Goal: Task Accomplishment & Management: Manage account settings

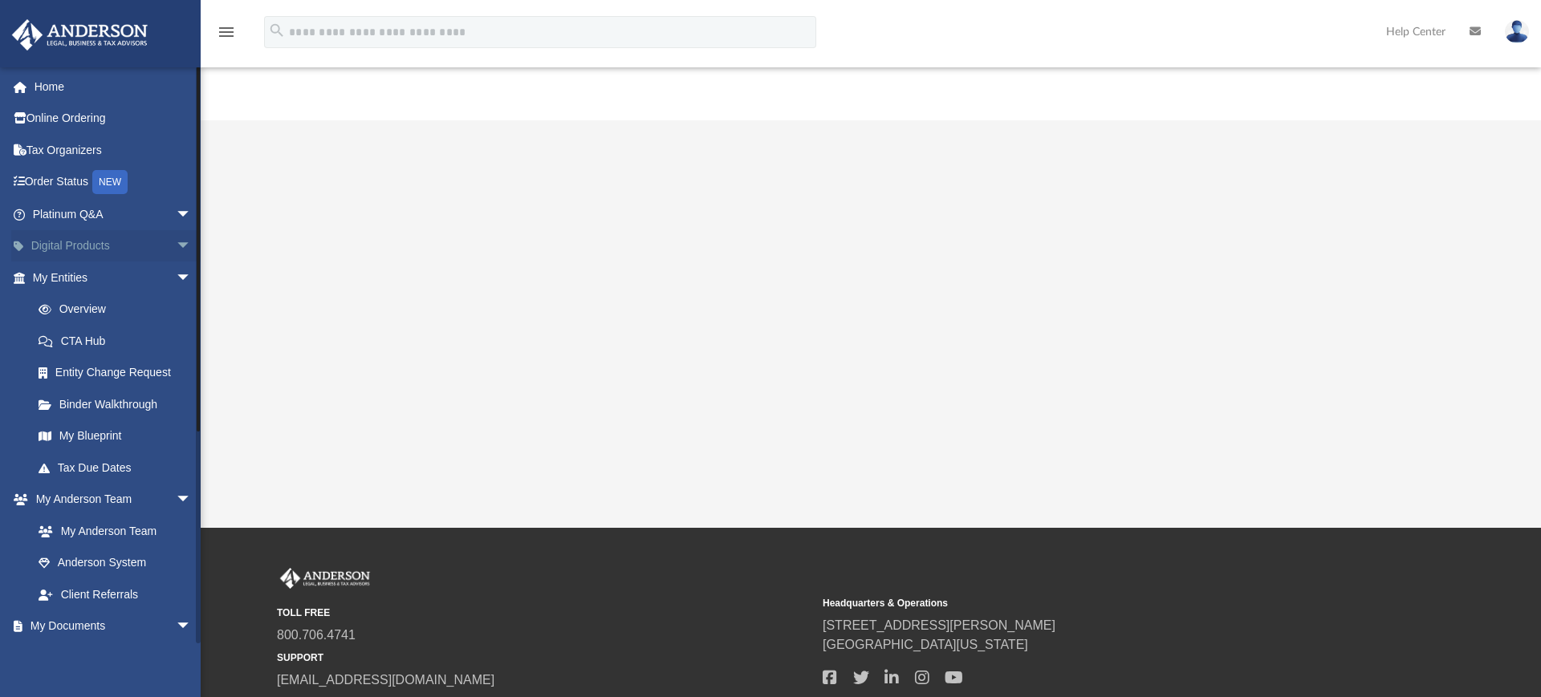
click at [176, 247] on span "arrow_drop_down" at bounding box center [192, 246] width 32 height 33
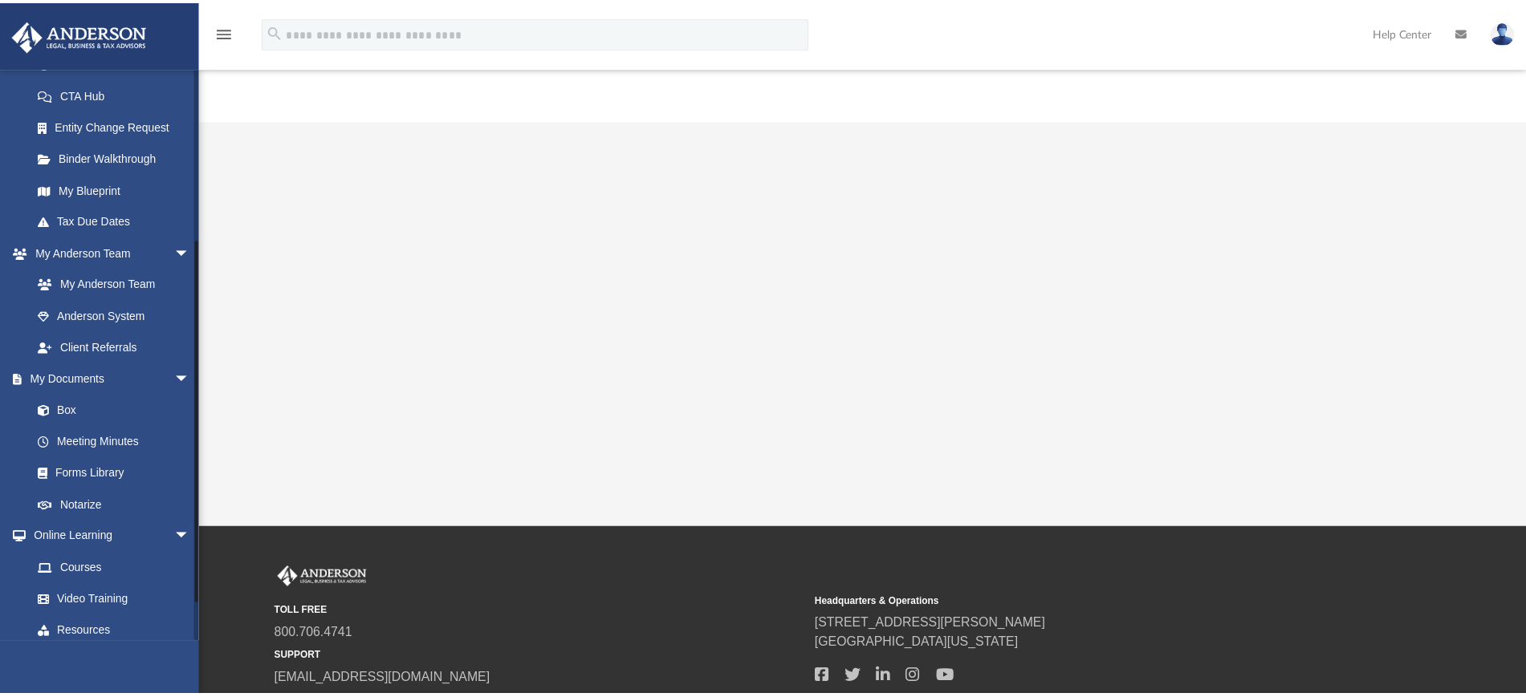
scroll to position [408, 0]
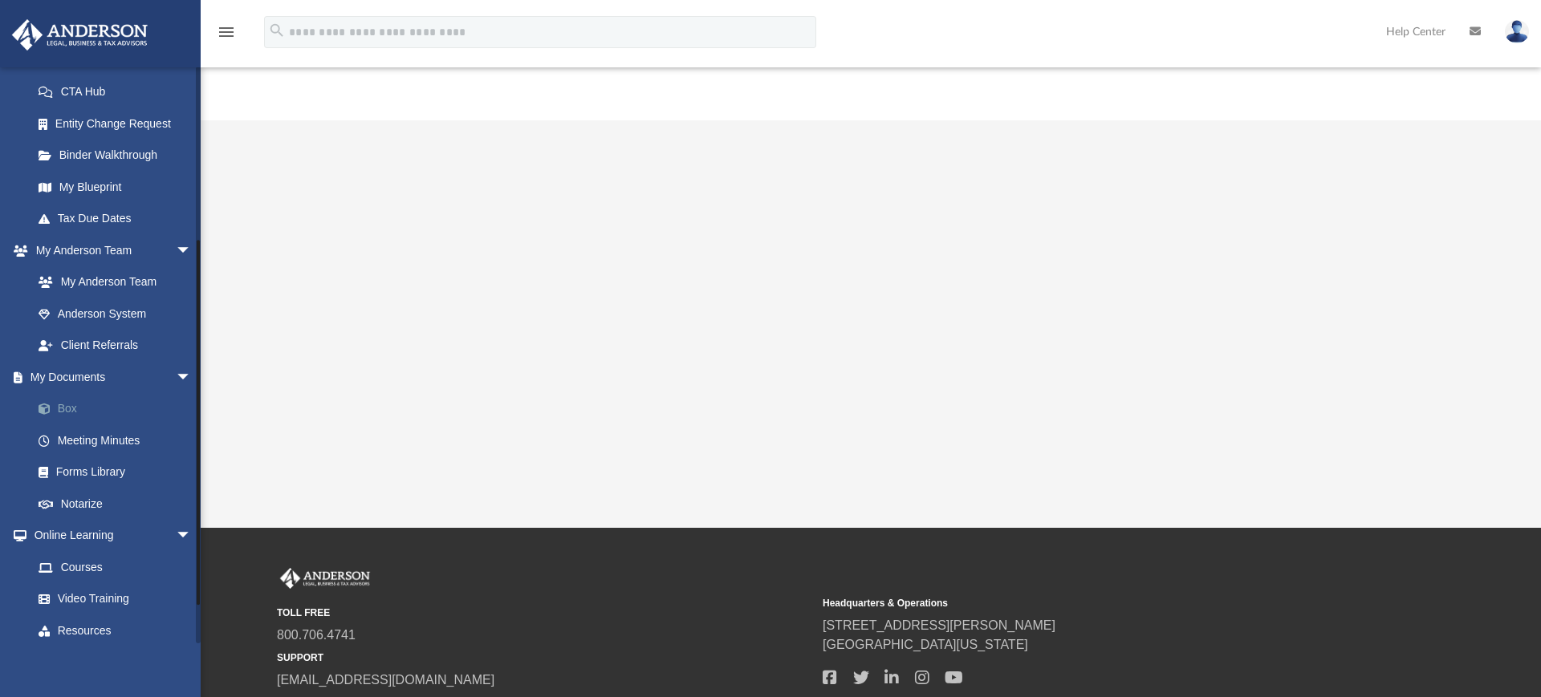
click at [65, 425] on link "Box" at bounding box center [118, 409] width 193 height 32
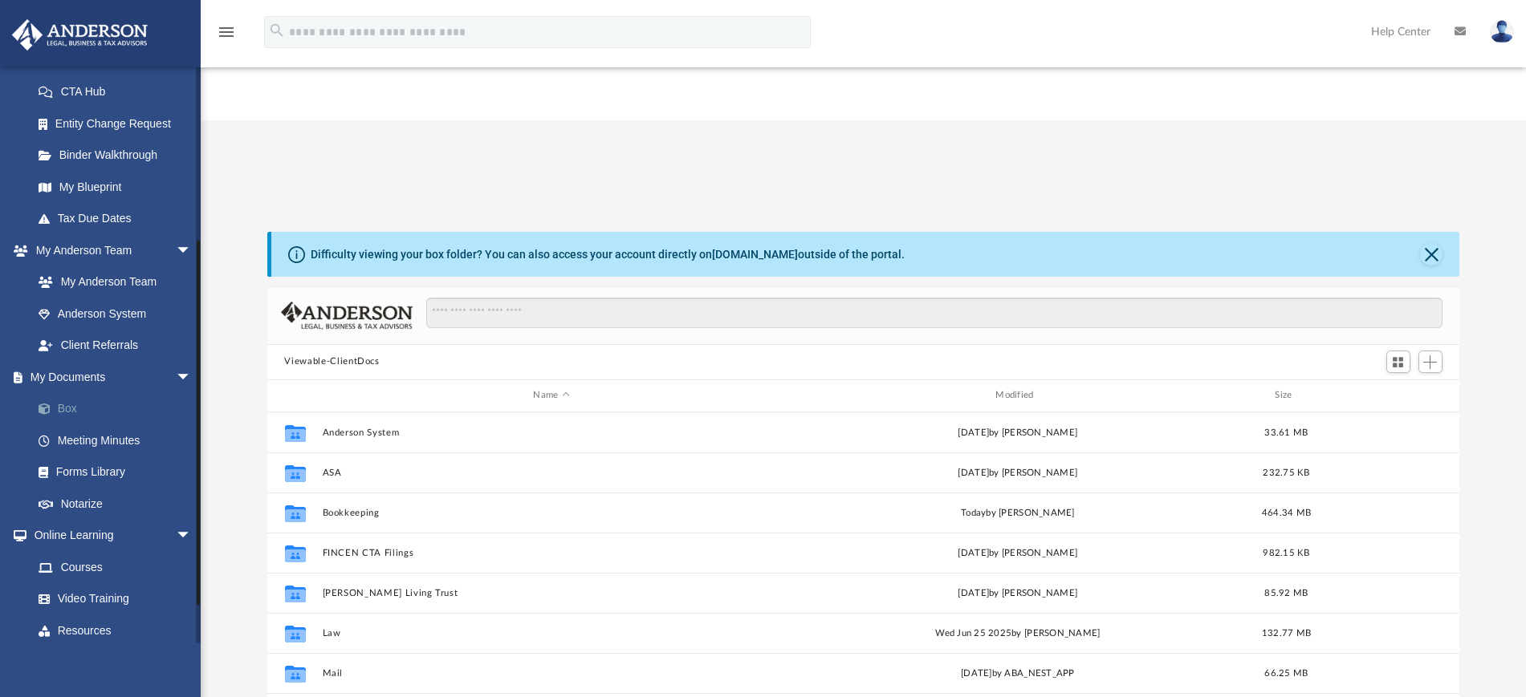
scroll to position [350, 1177]
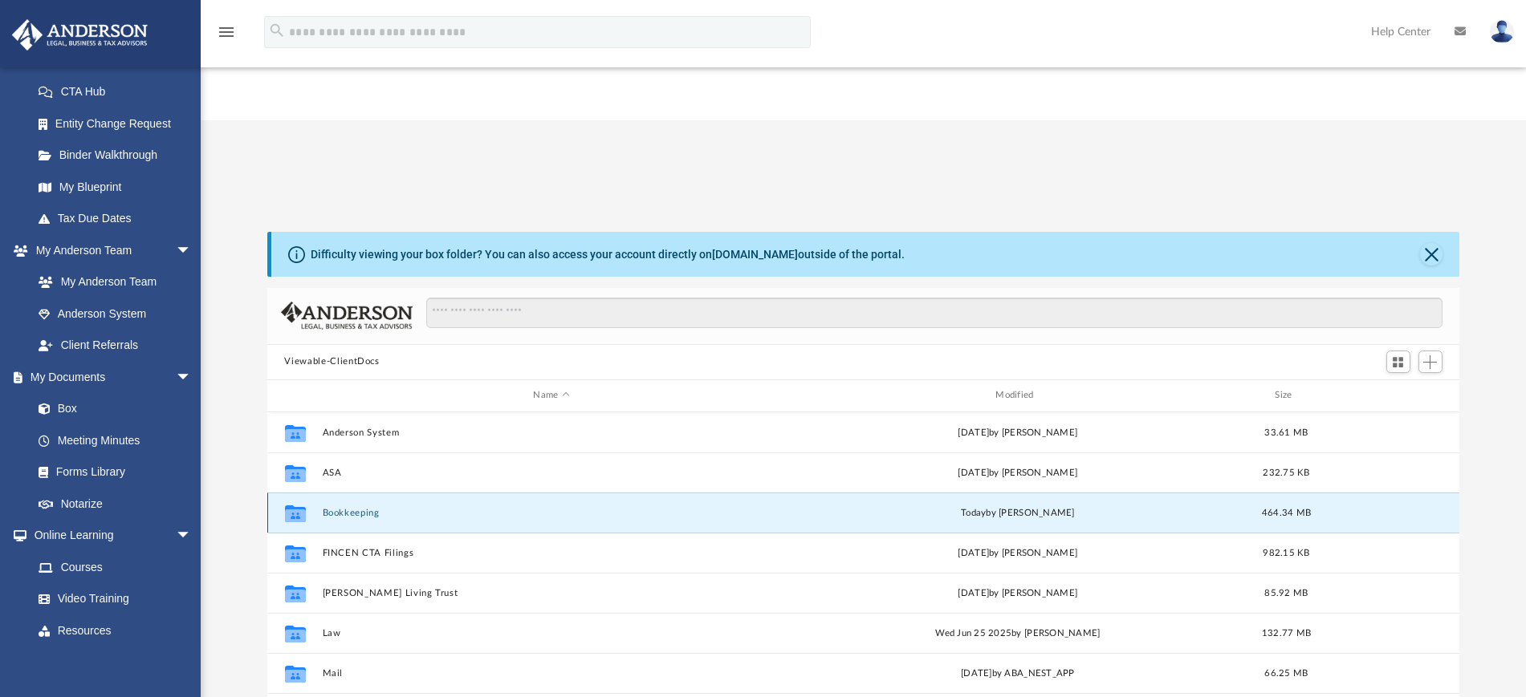
click at [331, 507] on button "Bookkeeping" at bounding box center [551, 512] width 459 height 10
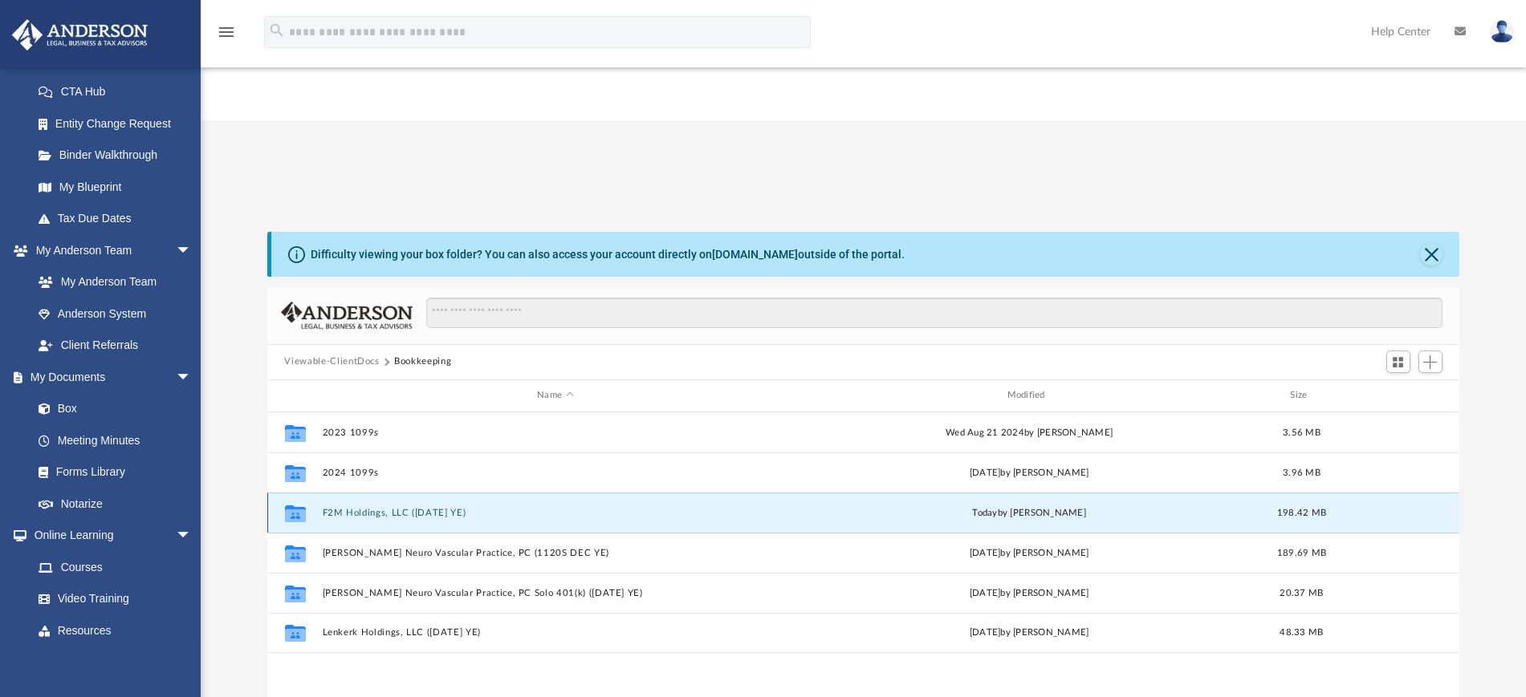
click at [392, 507] on button "F2M Holdings, LLC ([DATE] YE)" at bounding box center [555, 512] width 466 height 10
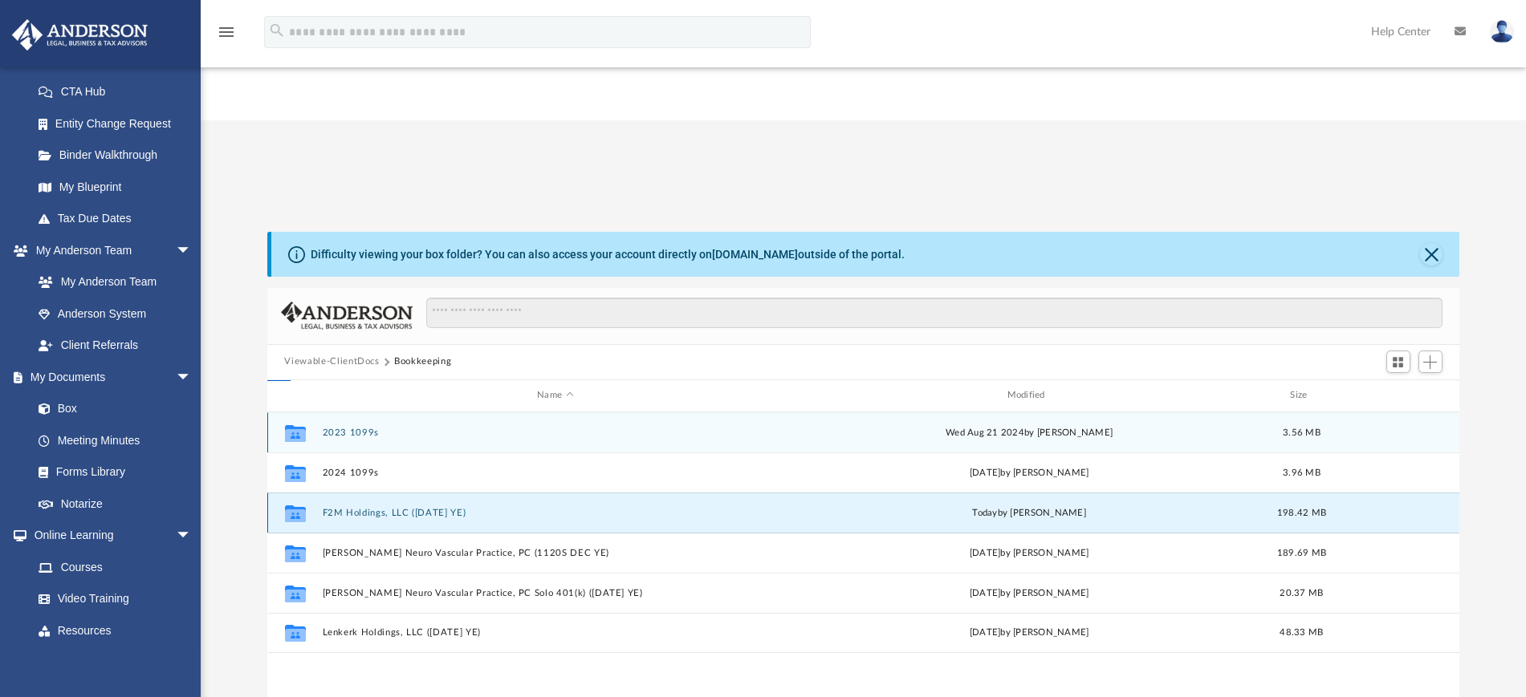
click at [392, 507] on button "F2M Holdings, LLC ([DATE] YE)" at bounding box center [555, 512] width 466 height 10
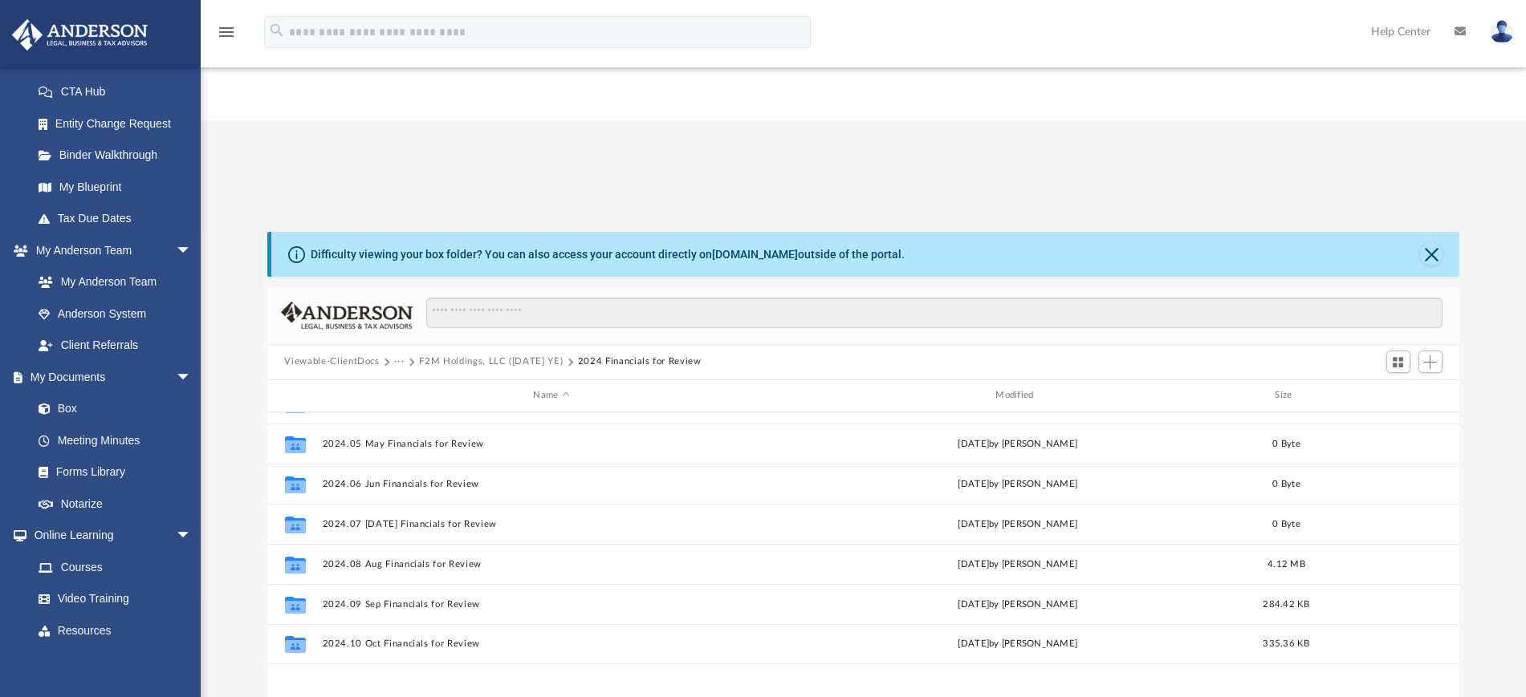
scroll to position [0, 0]
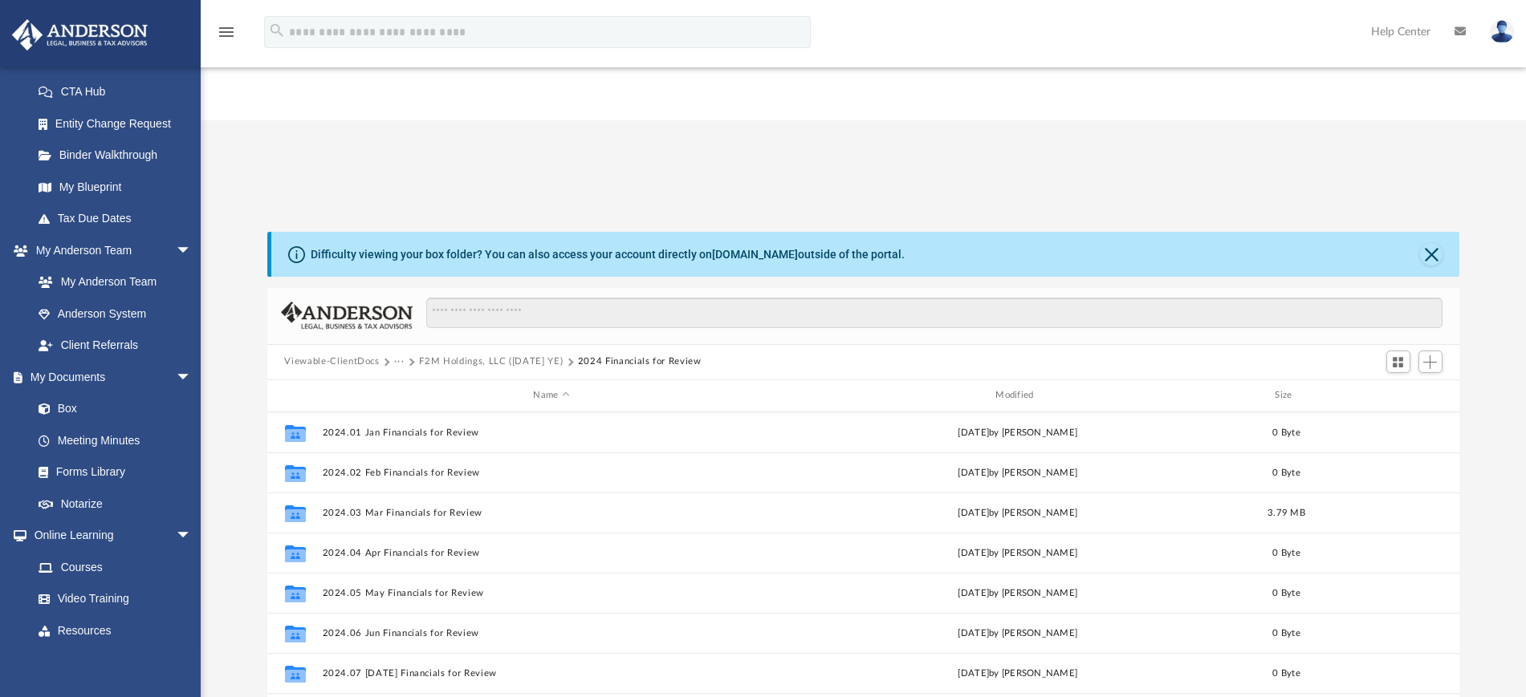
click at [461, 355] on button "F2M Holdings, LLC ([DATE] YE)" at bounding box center [491, 362] width 144 height 14
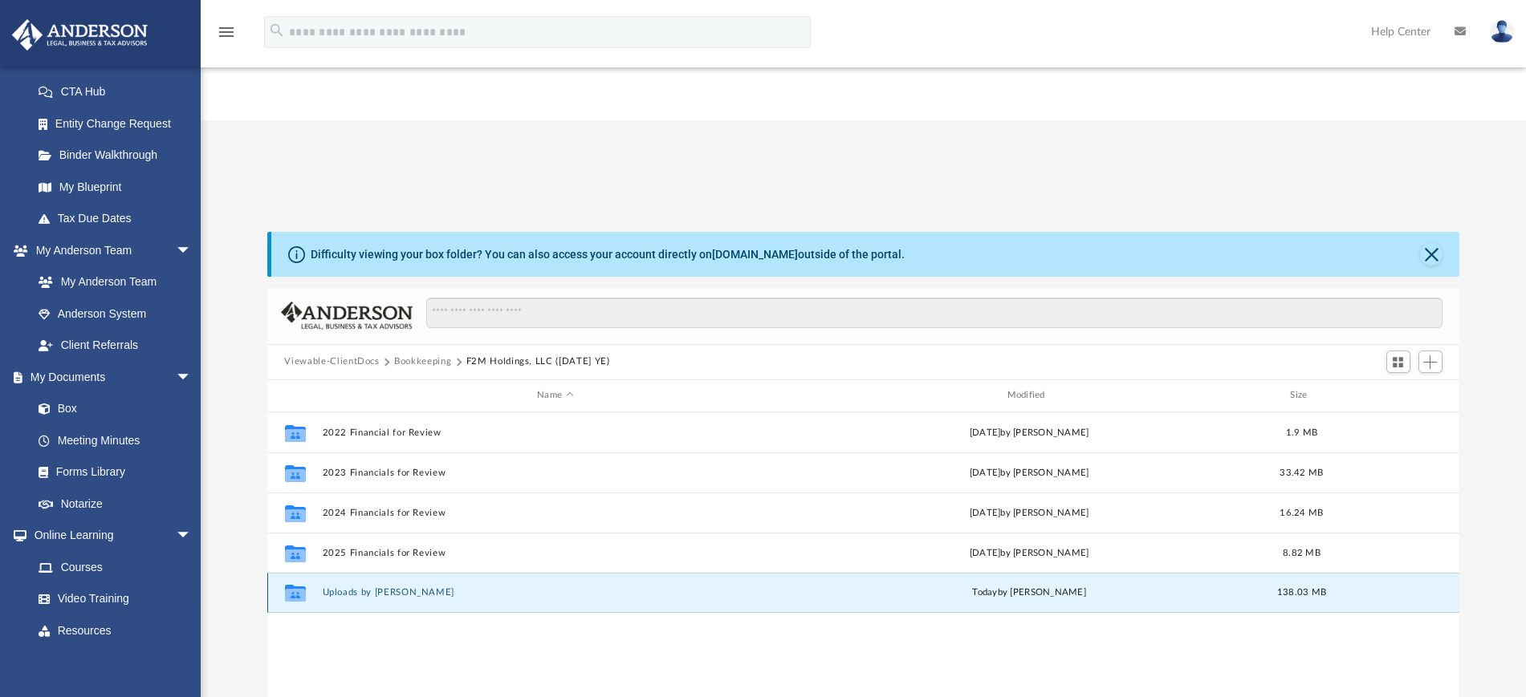
click at [343, 587] on button "Uploads by [PERSON_NAME]" at bounding box center [555, 592] width 466 height 10
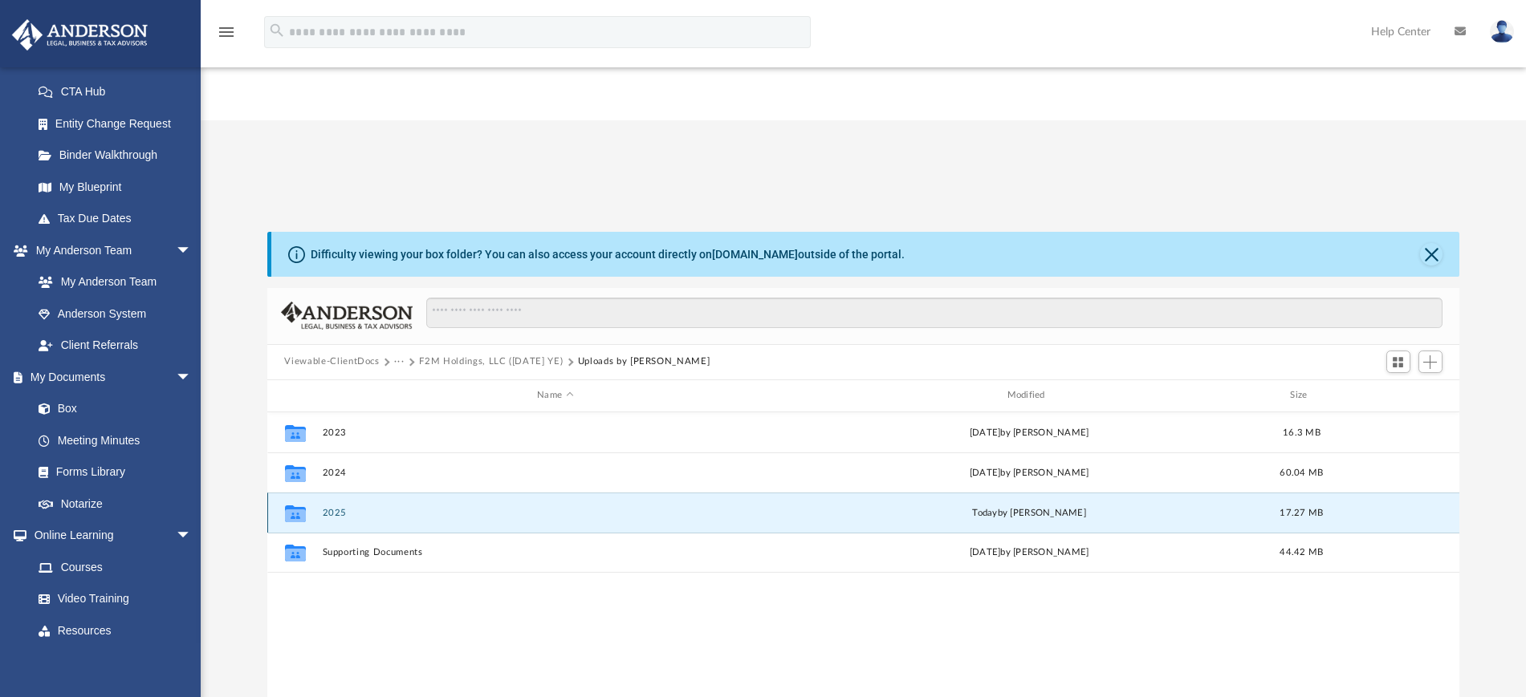
click at [350, 507] on button "2025" at bounding box center [555, 512] width 466 height 10
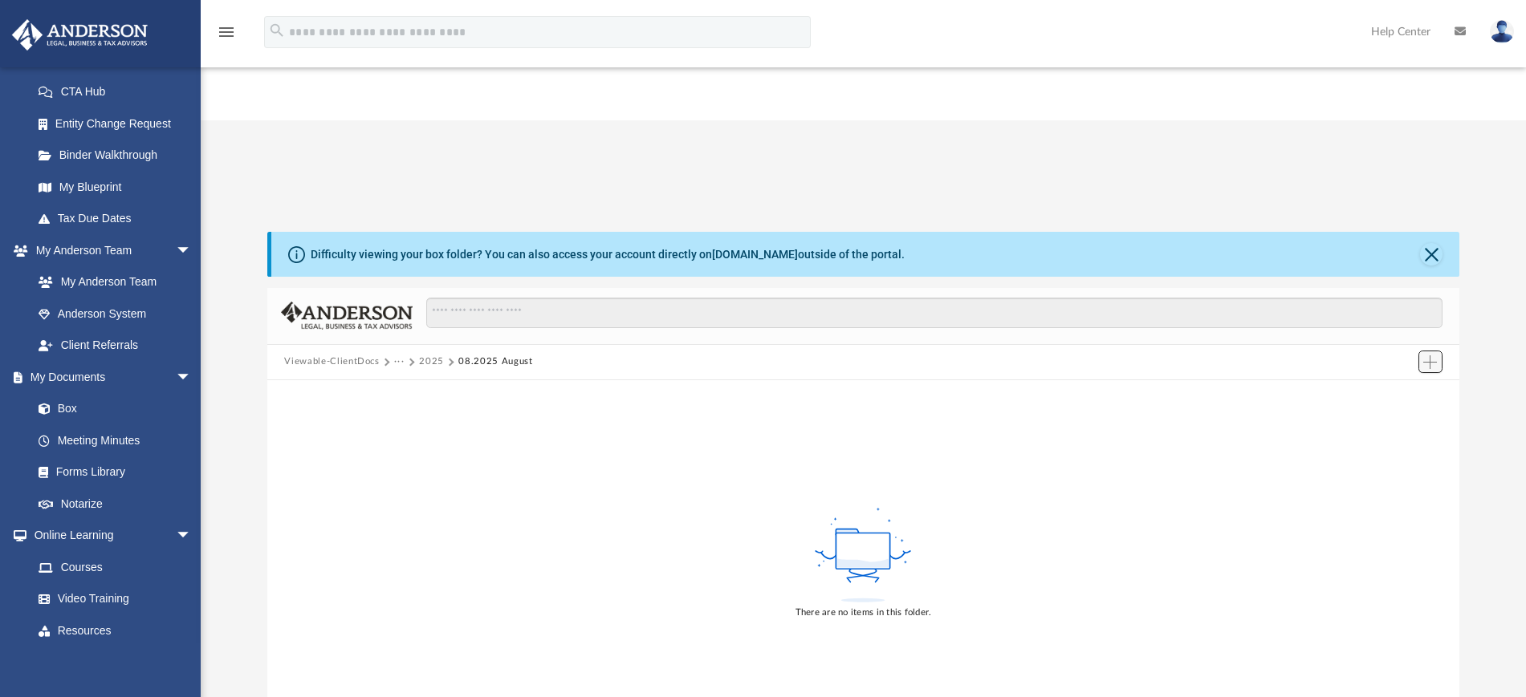
click at [1424, 356] on span "Add" at bounding box center [1430, 363] width 14 height 14
click at [1399, 274] on li "Upload" at bounding box center [1407, 274] width 51 height 17
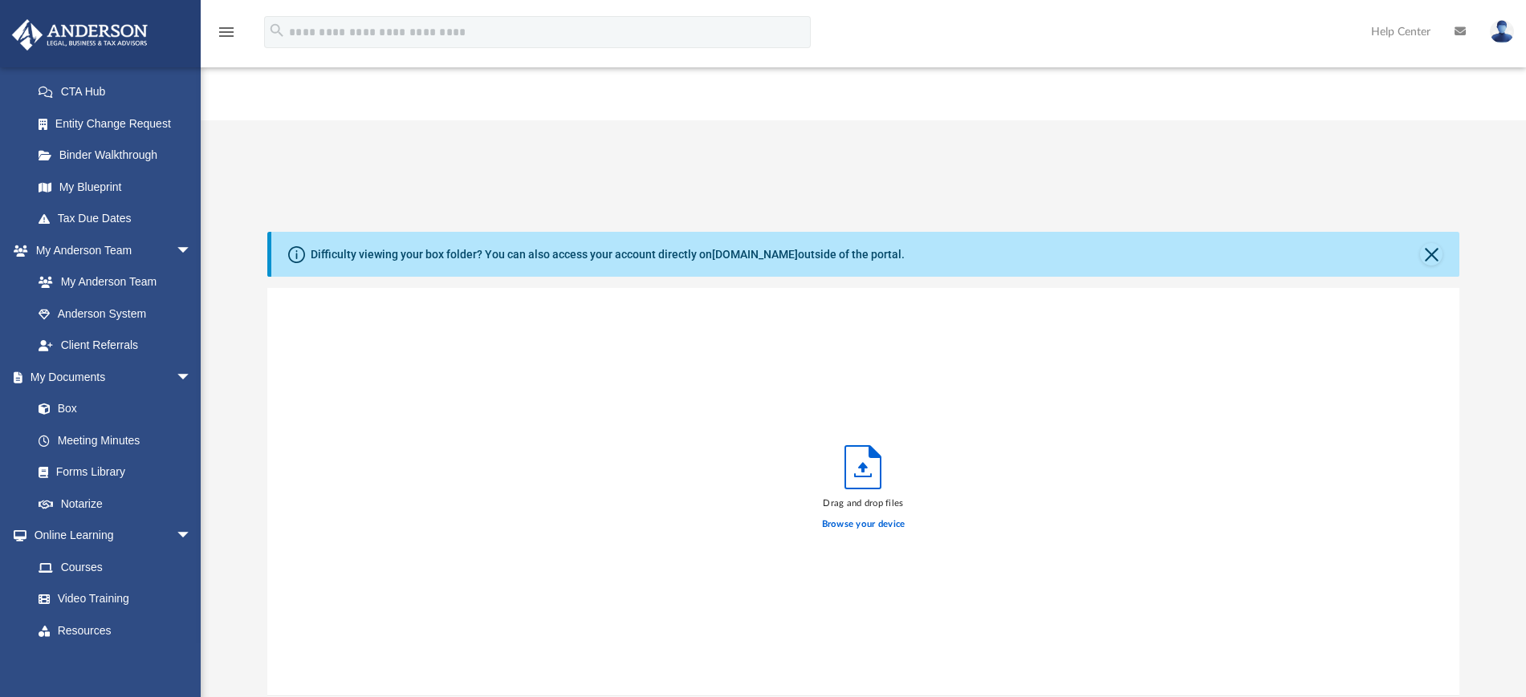
scroll to position [392, 1177]
click at [883, 518] on label "Browse your device" at bounding box center [863, 525] width 83 height 14
click at [0, 0] on input "Browse your device" at bounding box center [0, 0] width 0 height 0
click at [883, 515] on label "Select More Files" at bounding box center [863, 522] width 73 height 14
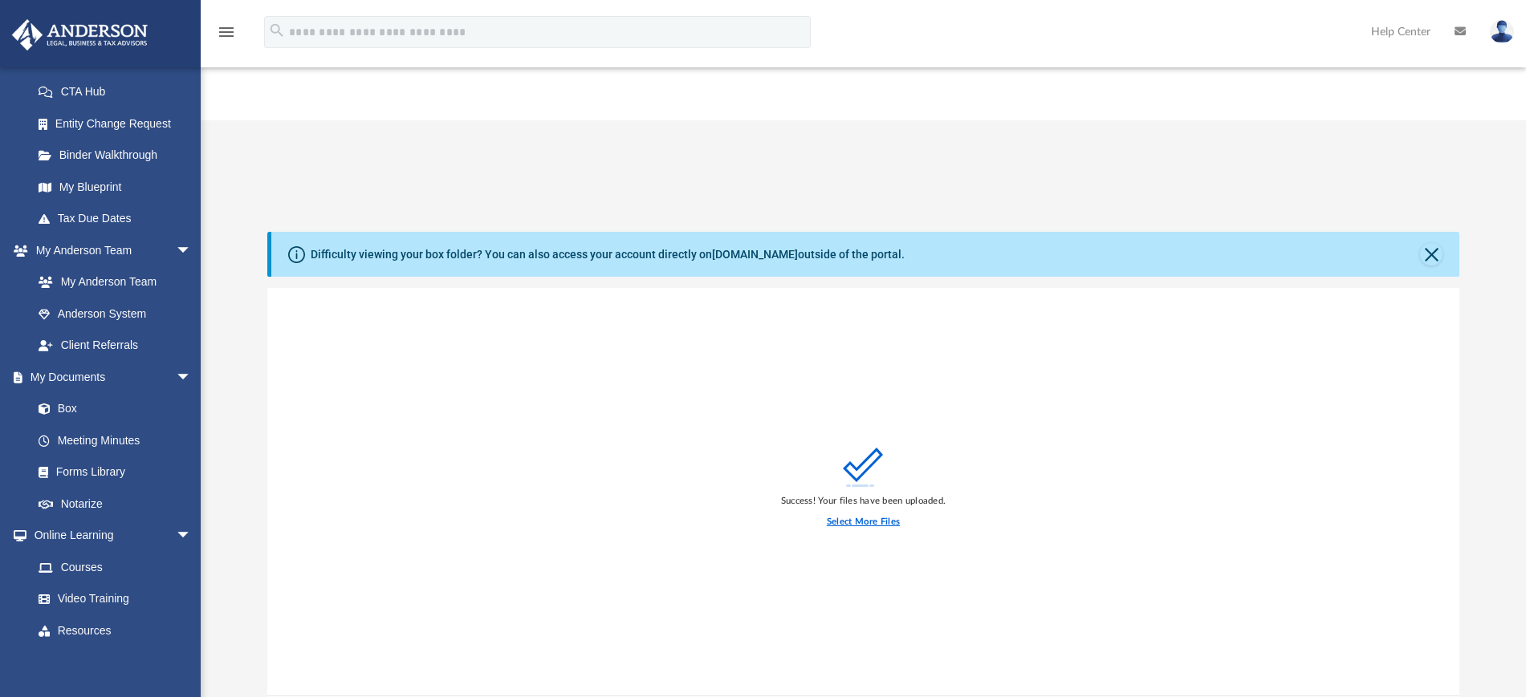
click at [0, 0] on input "Select More Files" at bounding box center [0, 0] width 0 height 0
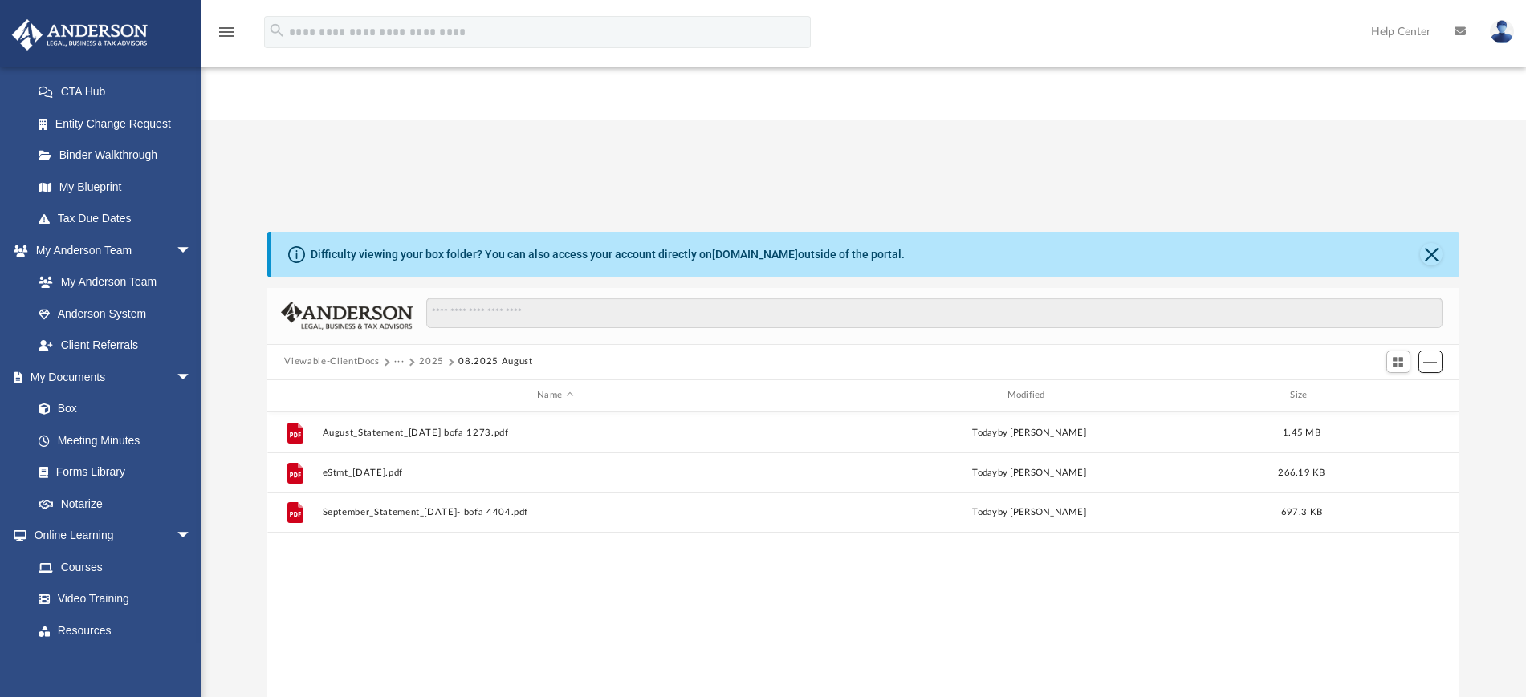
scroll to position [350, 1177]
click at [430, 355] on button "2025" at bounding box center [431, 362] width 25 height 14
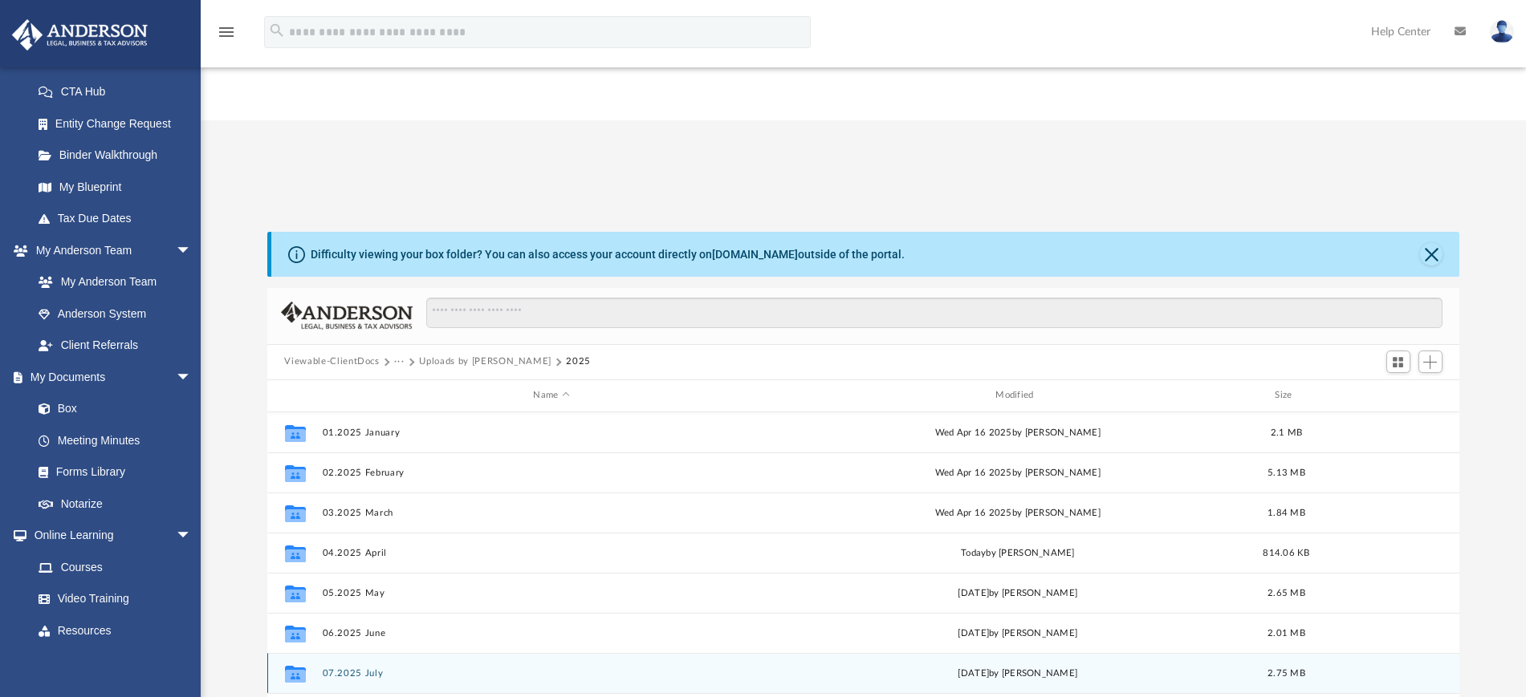
click at [379, 653] on div "Collaborated Folder 07.2025 July [DATE] by [PERSON_NAME] 2.75 MB" at bounding box center [863, 673] width 1193 height 40
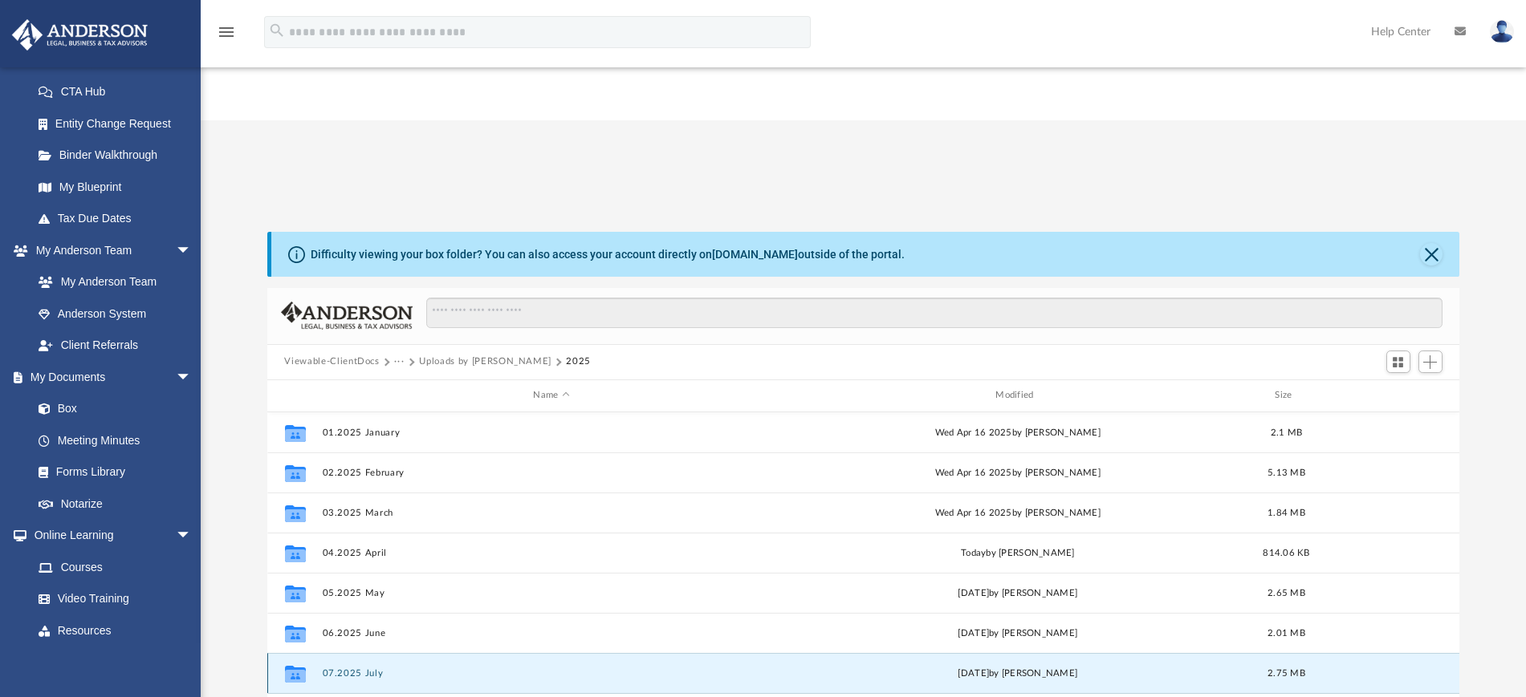
click at [379, 653] on div "Collaborated Folder 07.2025 July [DATE] by [PERSON_NAME] 2.75 MB" at bounding box center [863, 673] width 1193 height 40
click at [351, 668] on button "07.2025 July" at bounding box center [551, 673] width 459 height 10
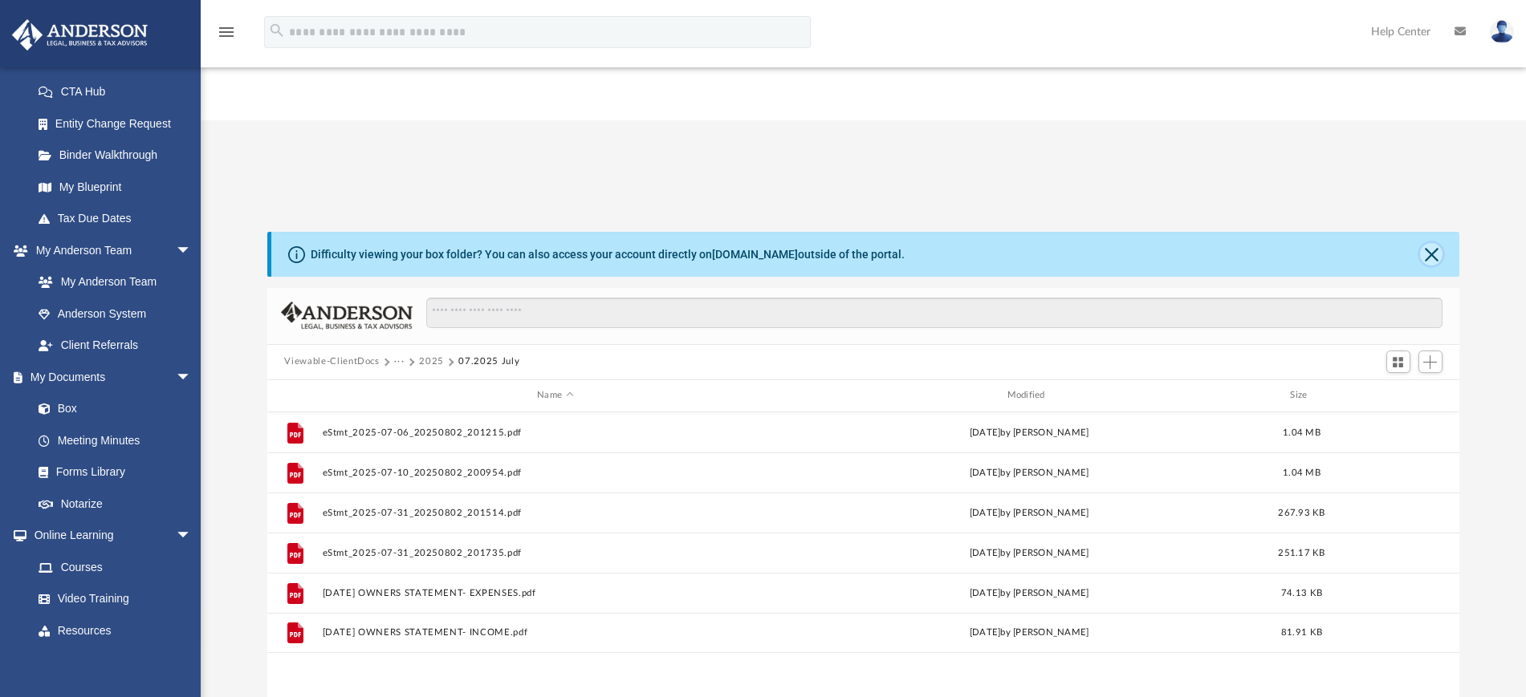
click at [1432, 243] on button "Close" at bounding box center [1431, 254] width 22 height 22
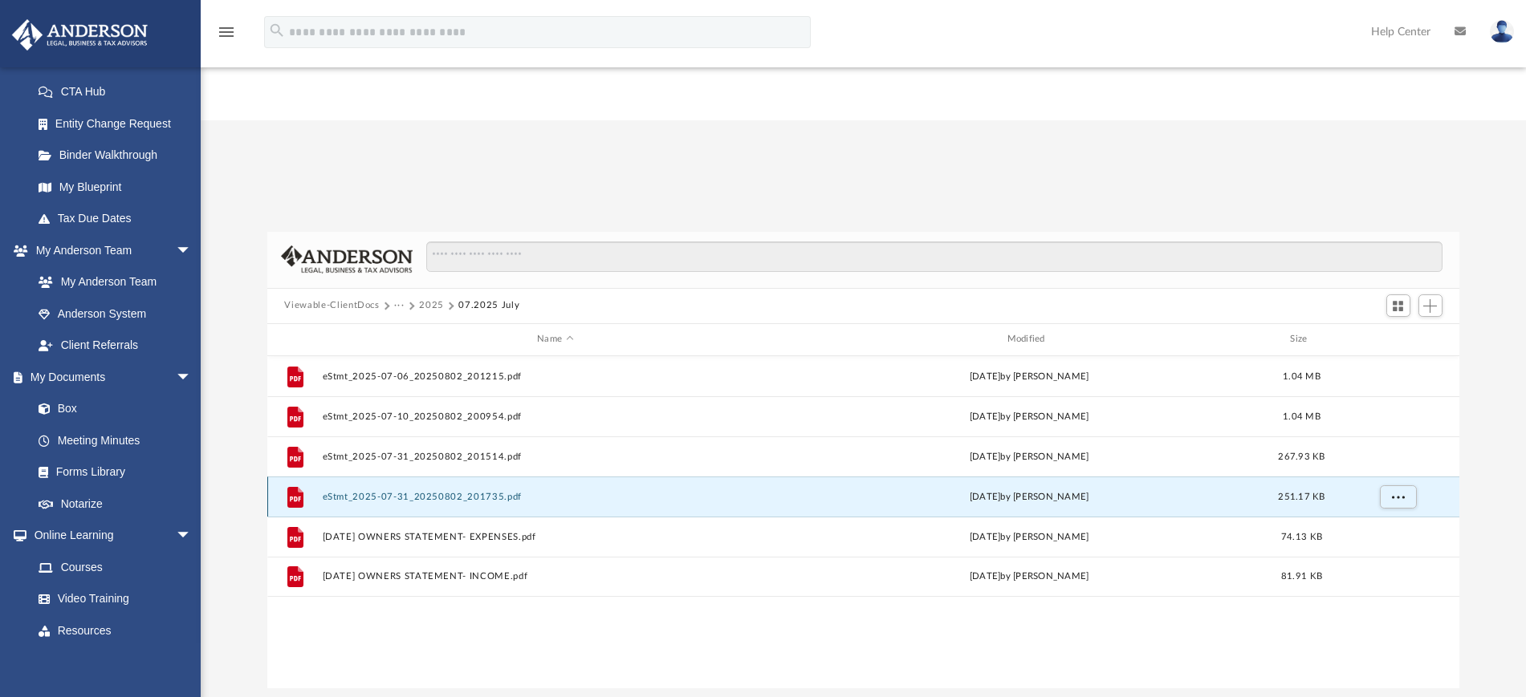
click at [452, 491] on button "eStmt_2025-07-31_20250802_201735.pdf" at bounding box center [555, 496] width 466 height 10
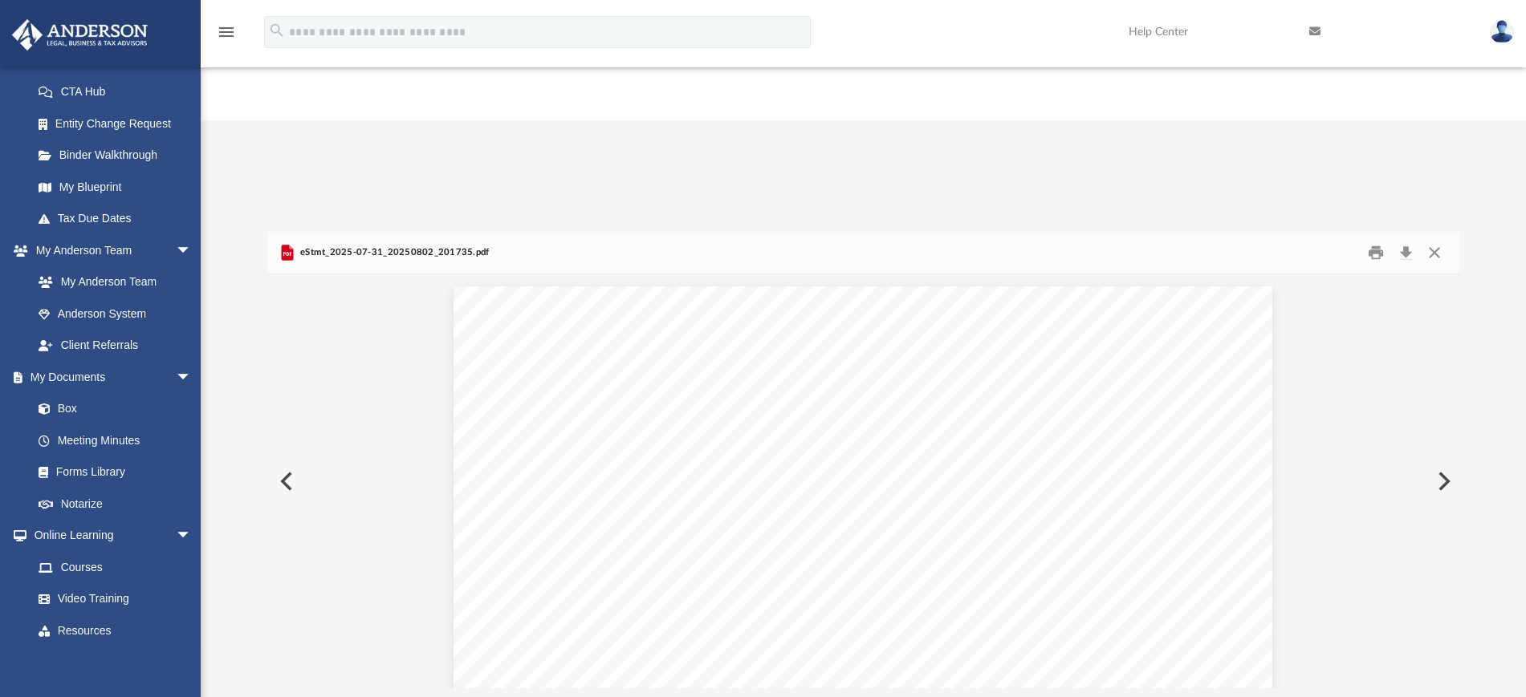
click at [287, 459] on button "Preview" at bounding box center [284, 481] width 35 height 45
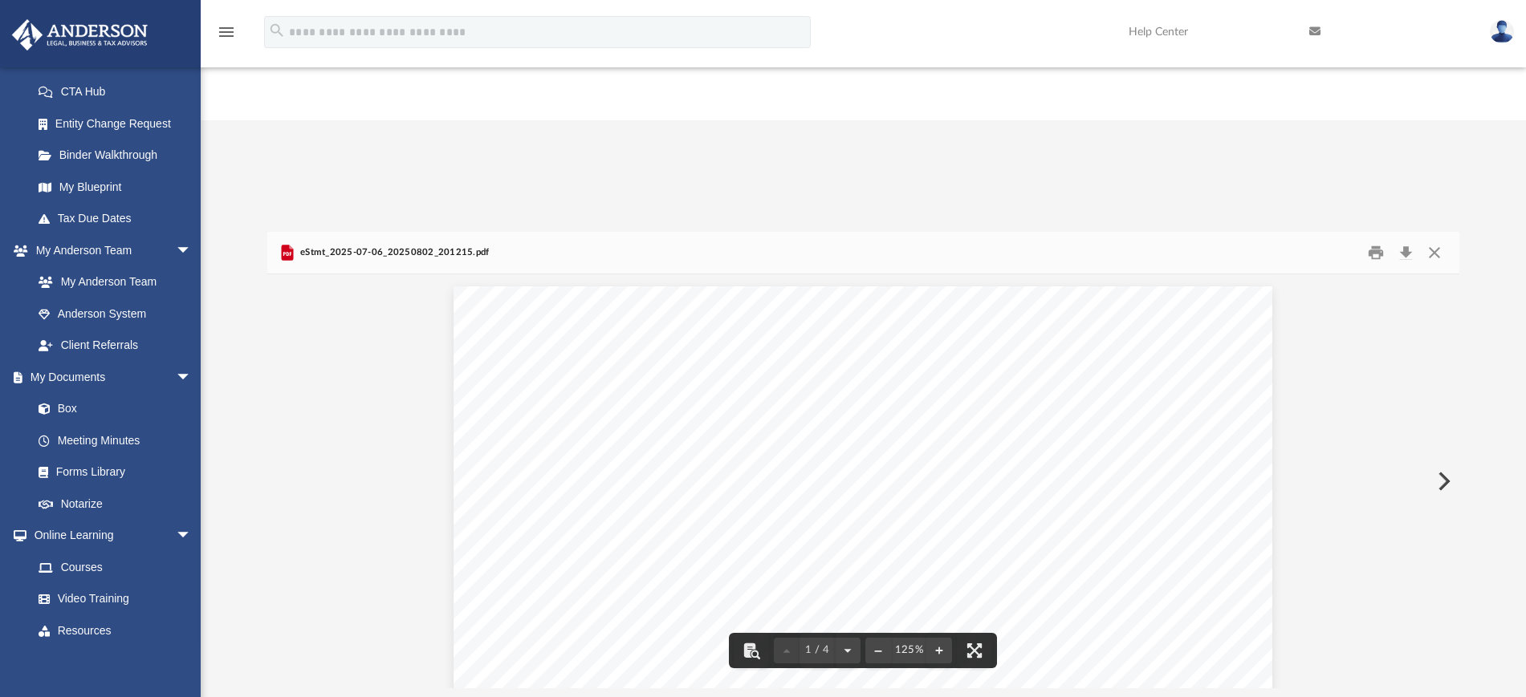
click at [1444, 459] on button "Preview" at bounding box center [1442, 481] width 35 height 45
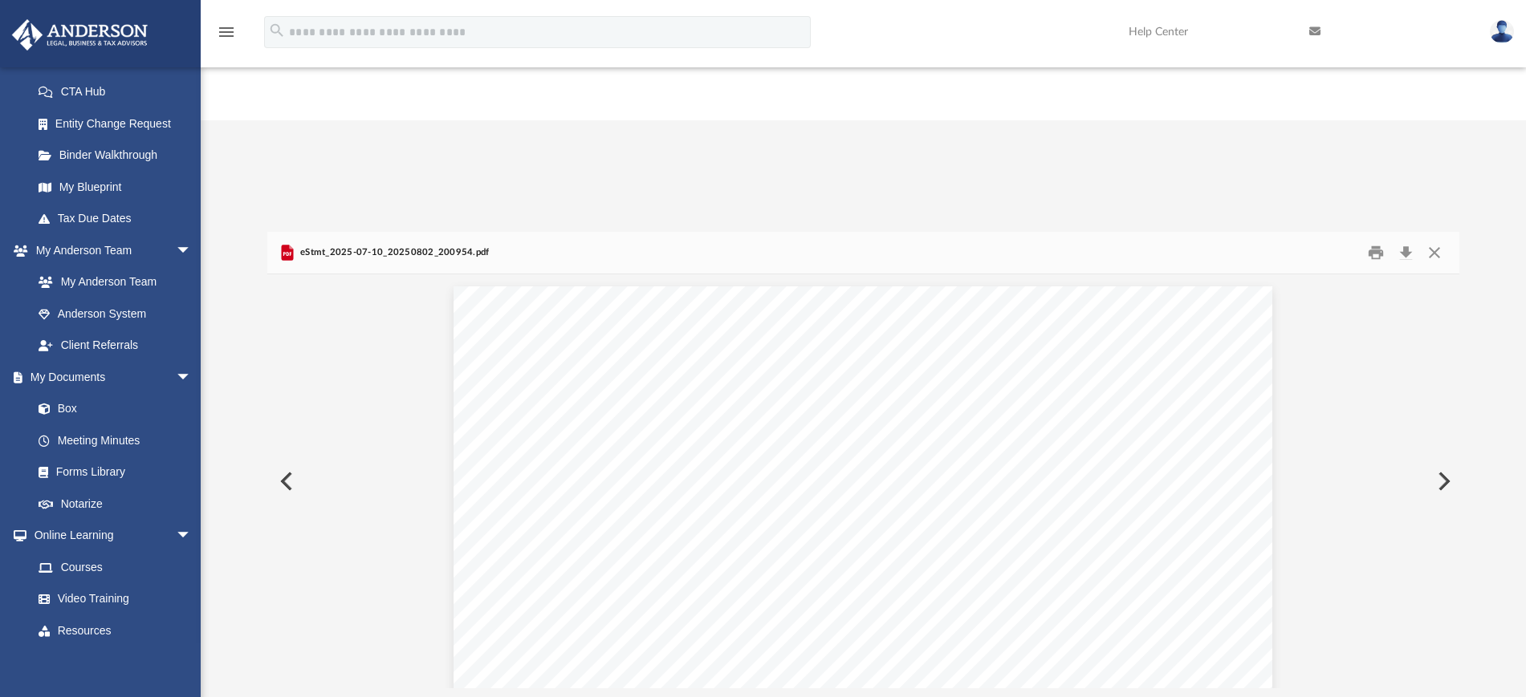
click at [1444, 459] on button "Preview" at bounding box center [1442, 481] width 35 height 45
click at [1429, 240] on button "Close" at bounding box center [1434, 252] width 29 height 25
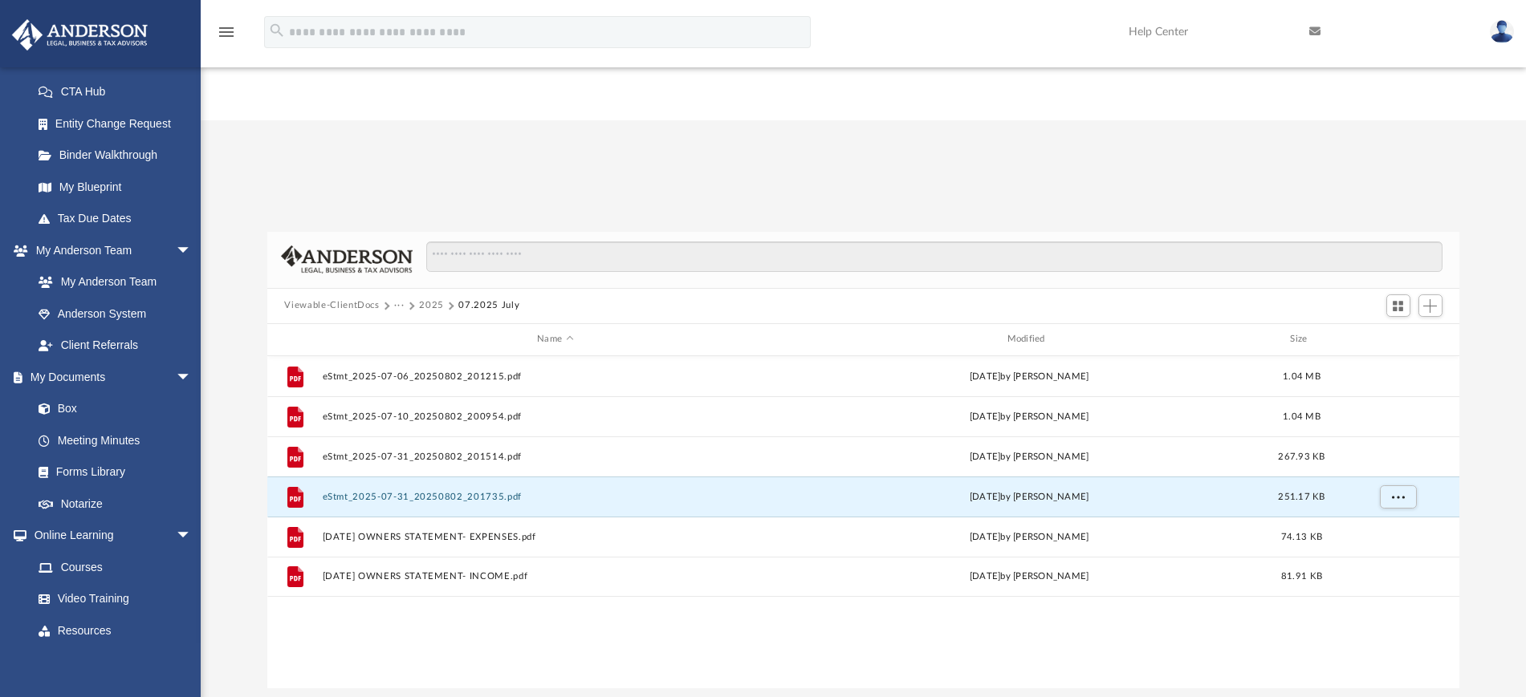
click at [433, 299] on button "2025" at bounding box center [431, 306] width 25 height 14
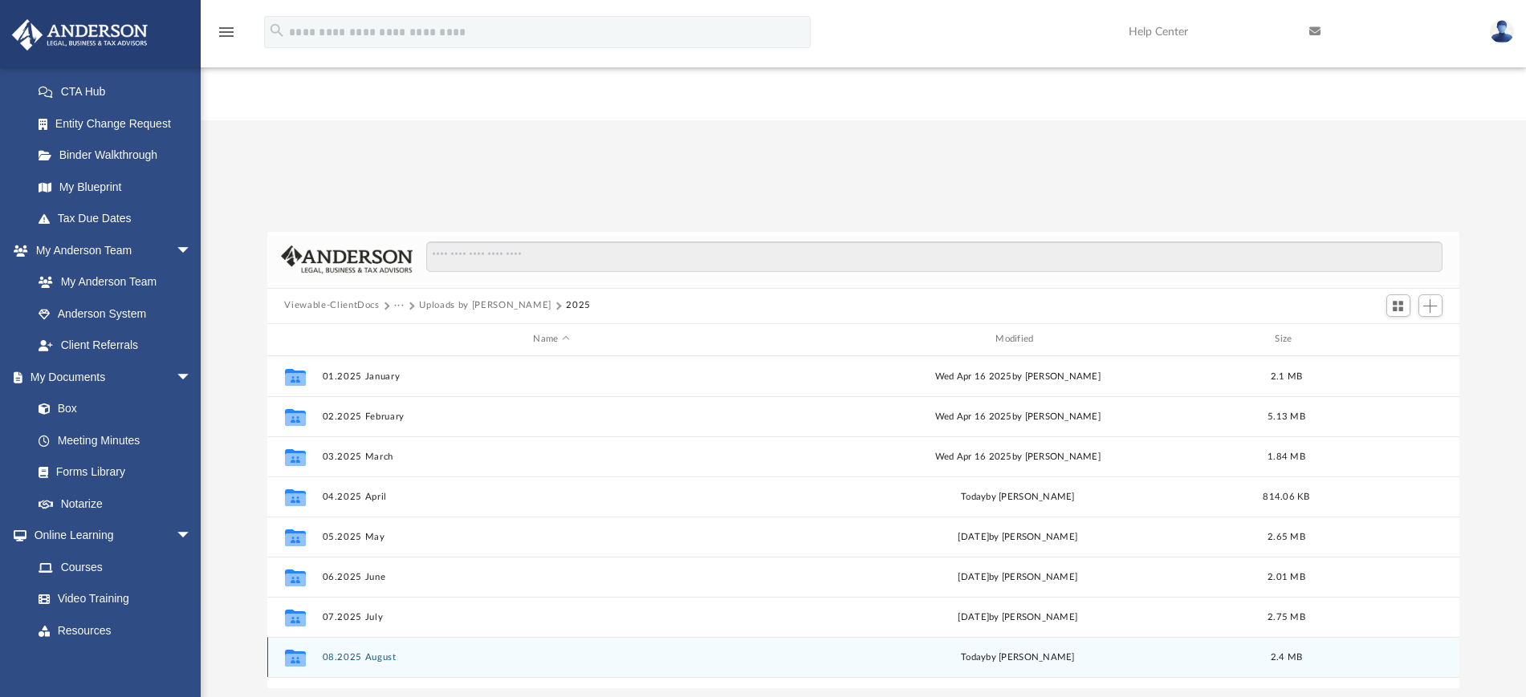
click at [380, 652] on button "08.2025 August" at bounding box center [551, 657] width 459 height 10
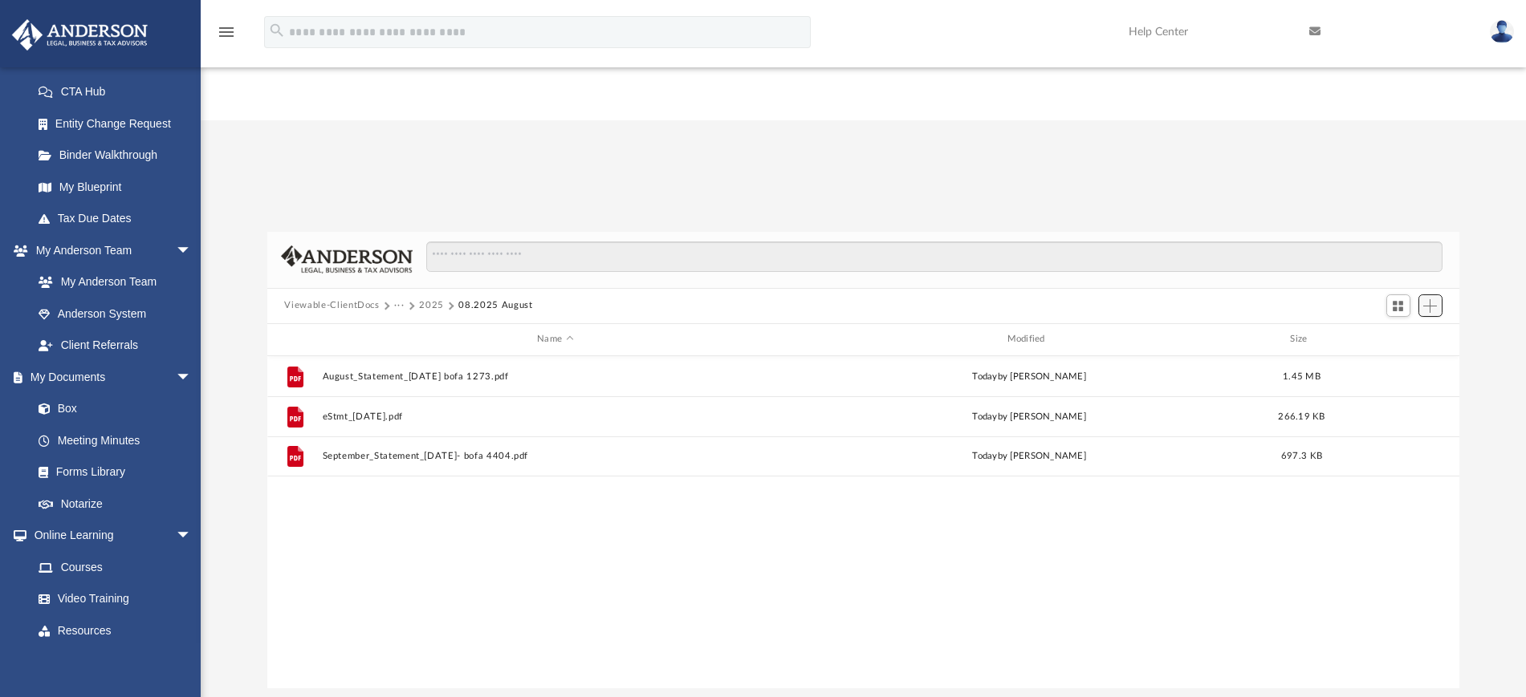
click at [1431, 299] on span "Add" at bounding box center [1430, 306] width 14 height 14
click at [1390, 218] on li "Upload" at bounding box center [1407, 217] width 51 height 17
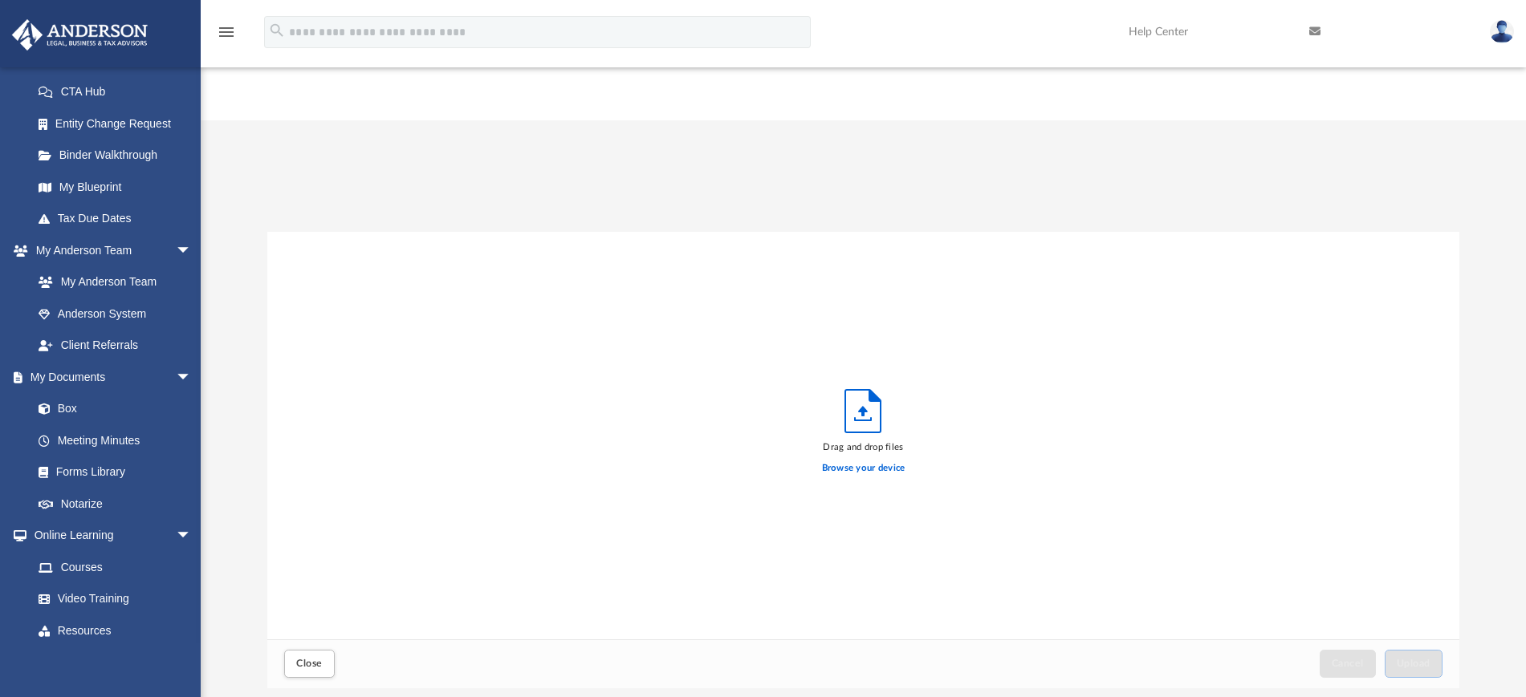
scroll to position [392, 1177]
click at [852, 461] on label "Browse your device" at bounding box center [863, 468] width 83 height 14
click at [0, 0] on input "Browse your device" at bounding box center [0, 0] width 0 height 0
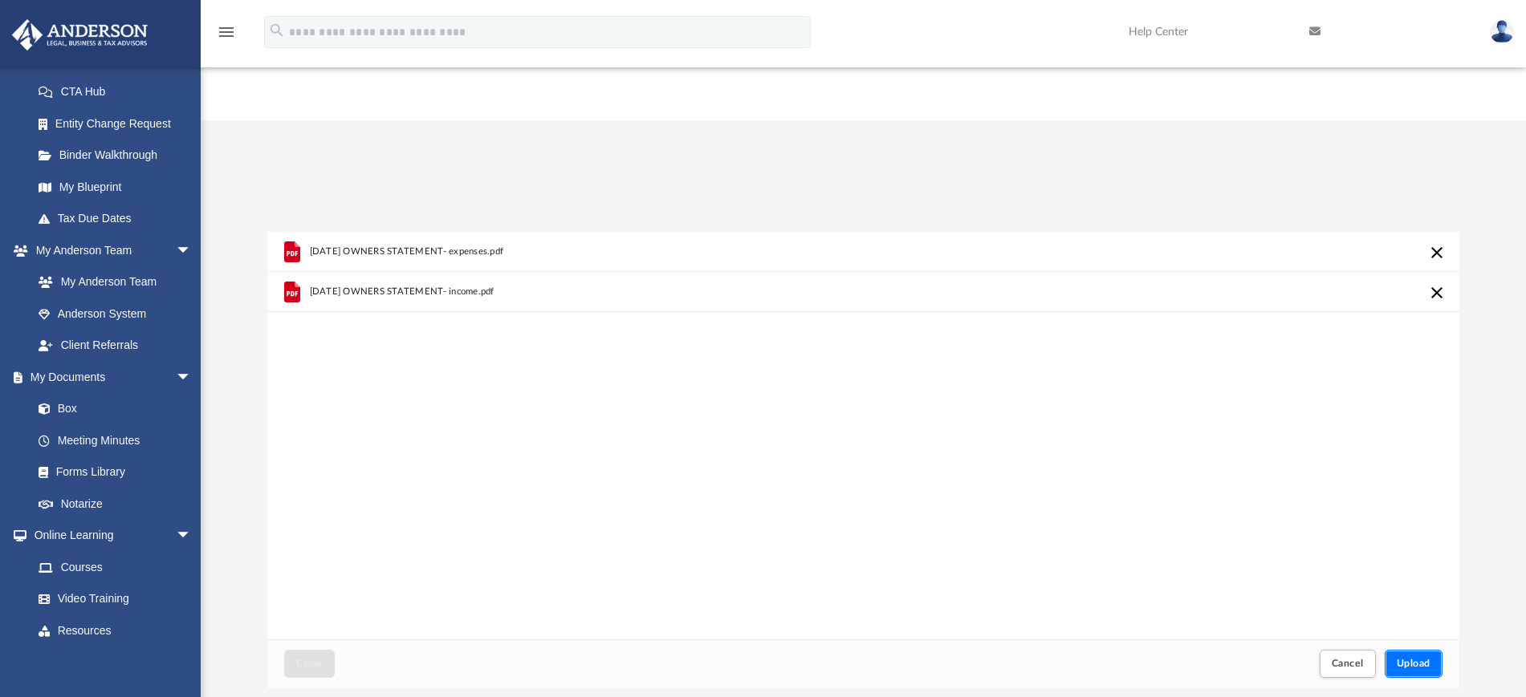
click at [1406, 659] on span "Upload" at bounding box center [1413, 664] width 34 height 10
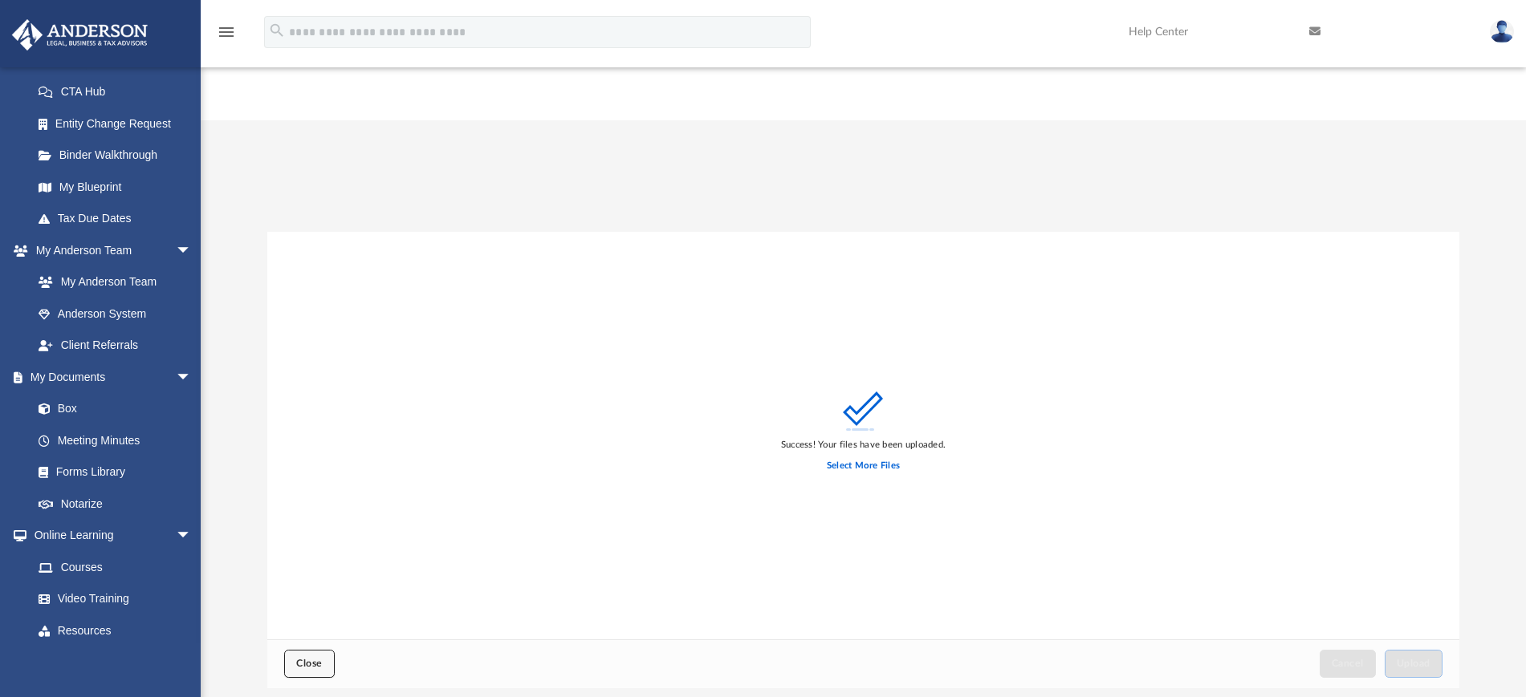
click at [312, 659] on span "Close" at bounding box center [309, 664] width 26 height 10
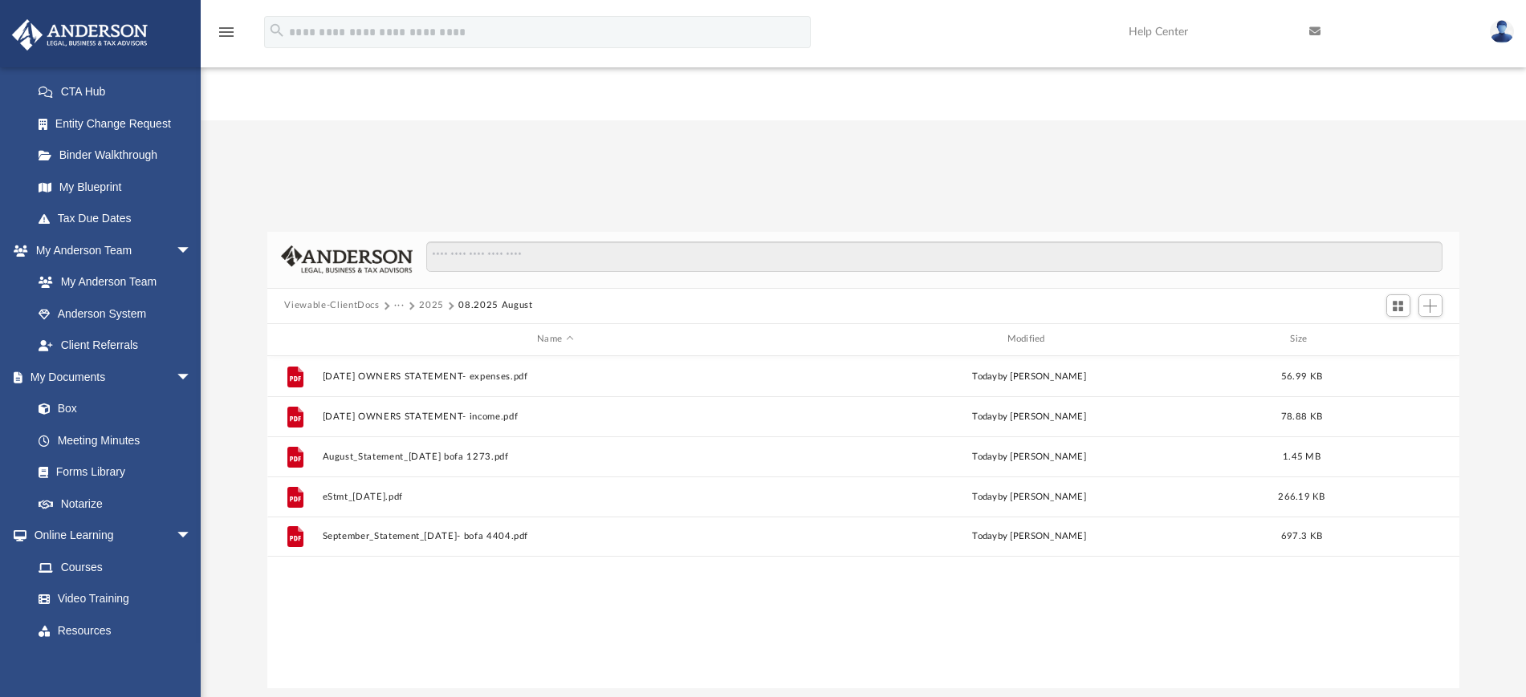
click at [402, 299] on button "···" at bounding box center [399, 306] width 10 height 14
click at [412, 212] on li "Bookkeeping" at bounding box center [473, 213] width 140 height 17
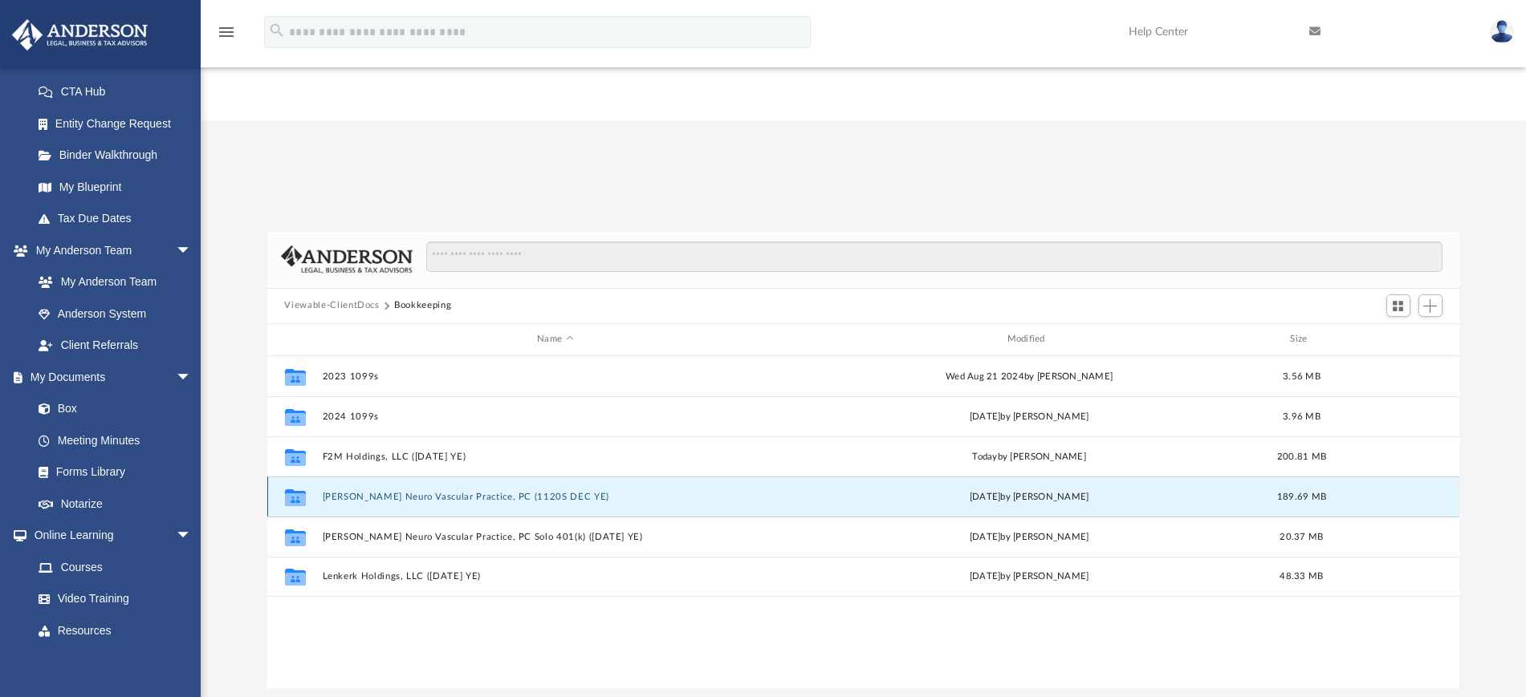
click at [376, 491] on button "[PERSON_NAME] Neuro Vascular Practice, PC (1120S DEC YE)" at bounding box center [555, 496] width 466 height 10
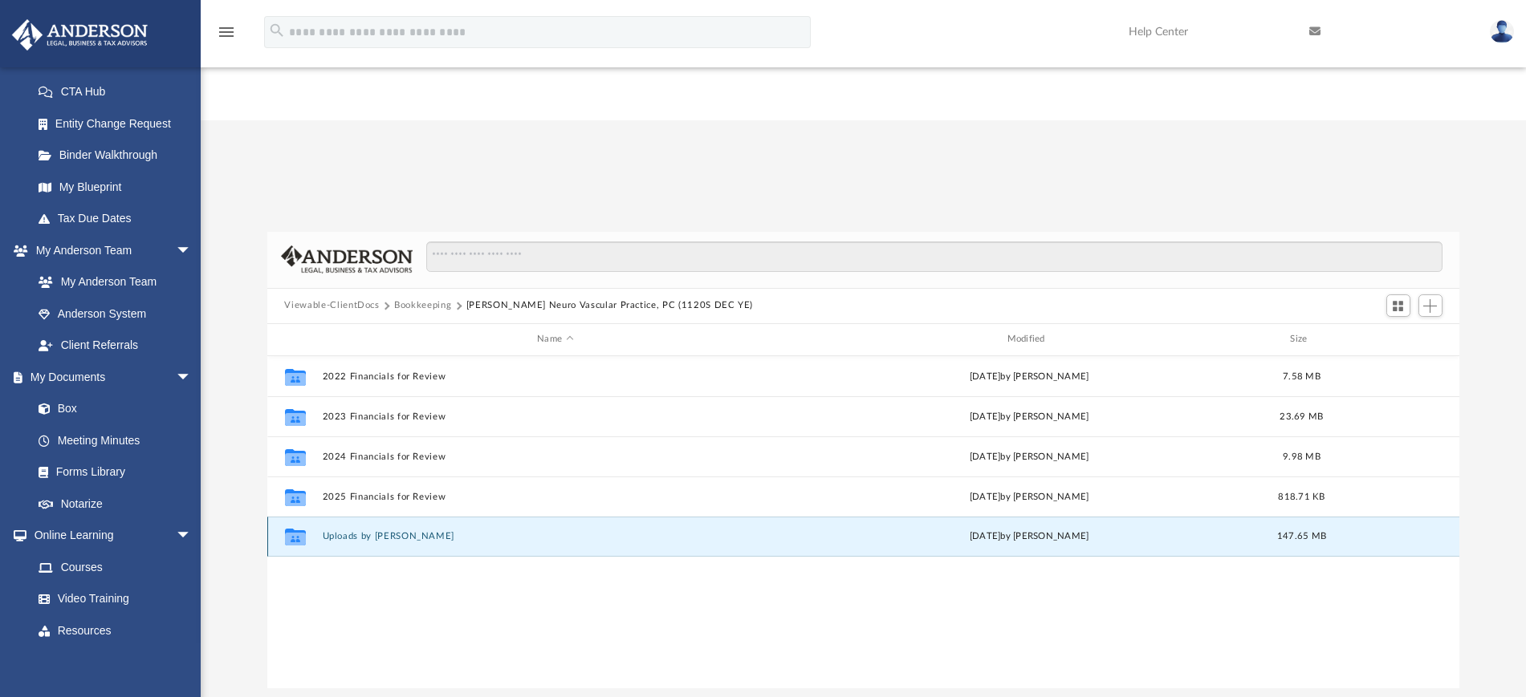
click at [364, 531] on button "Uploads by [PERSON_NAME]" at bounding box center [555, 536] width 466 height 10
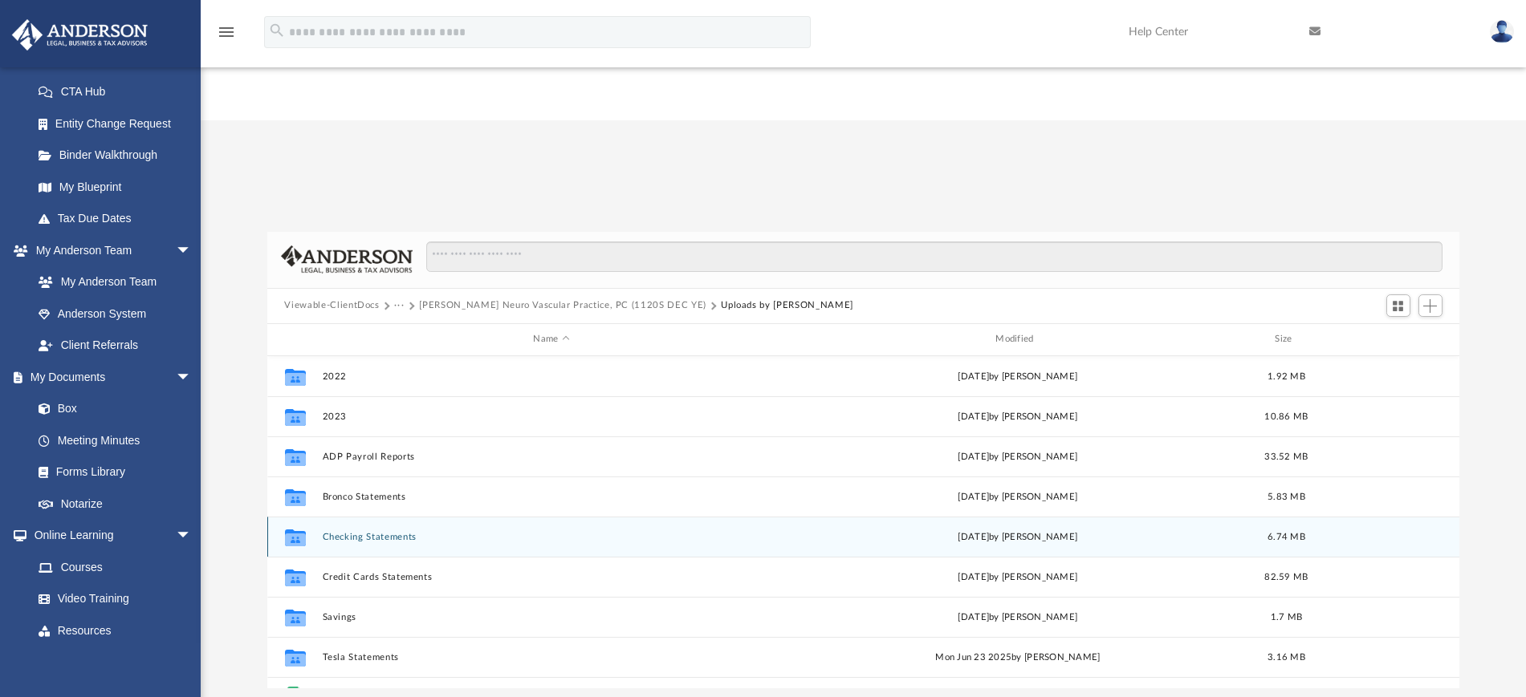
click at [457, 517] on div "Collaborated Folder Checking Statements [DATE] by [PERSON_NAME] 6.74 MB" at bounding box center [863, 537] width 1193 height 40
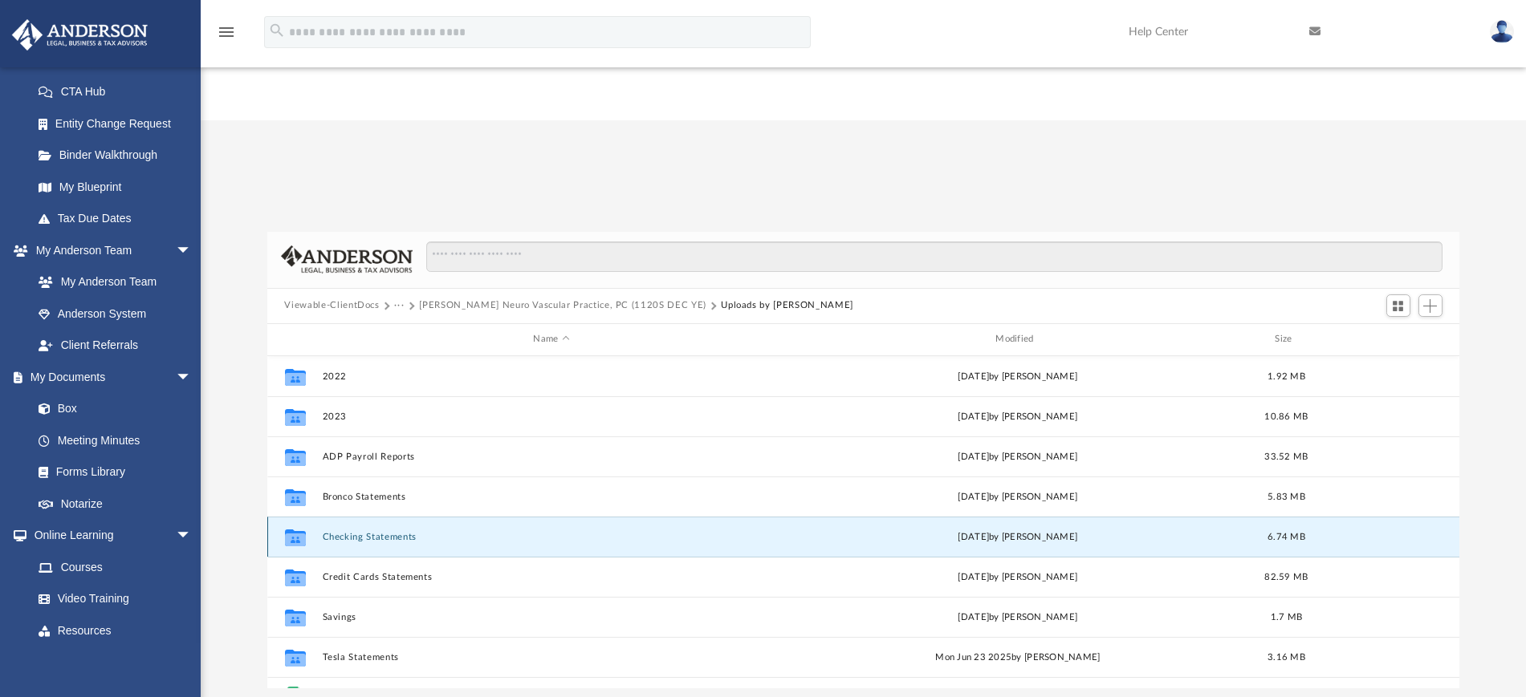
click at [369, 531] on button "Checking Statements" at bounding box center [551, 536] width 459 height 10
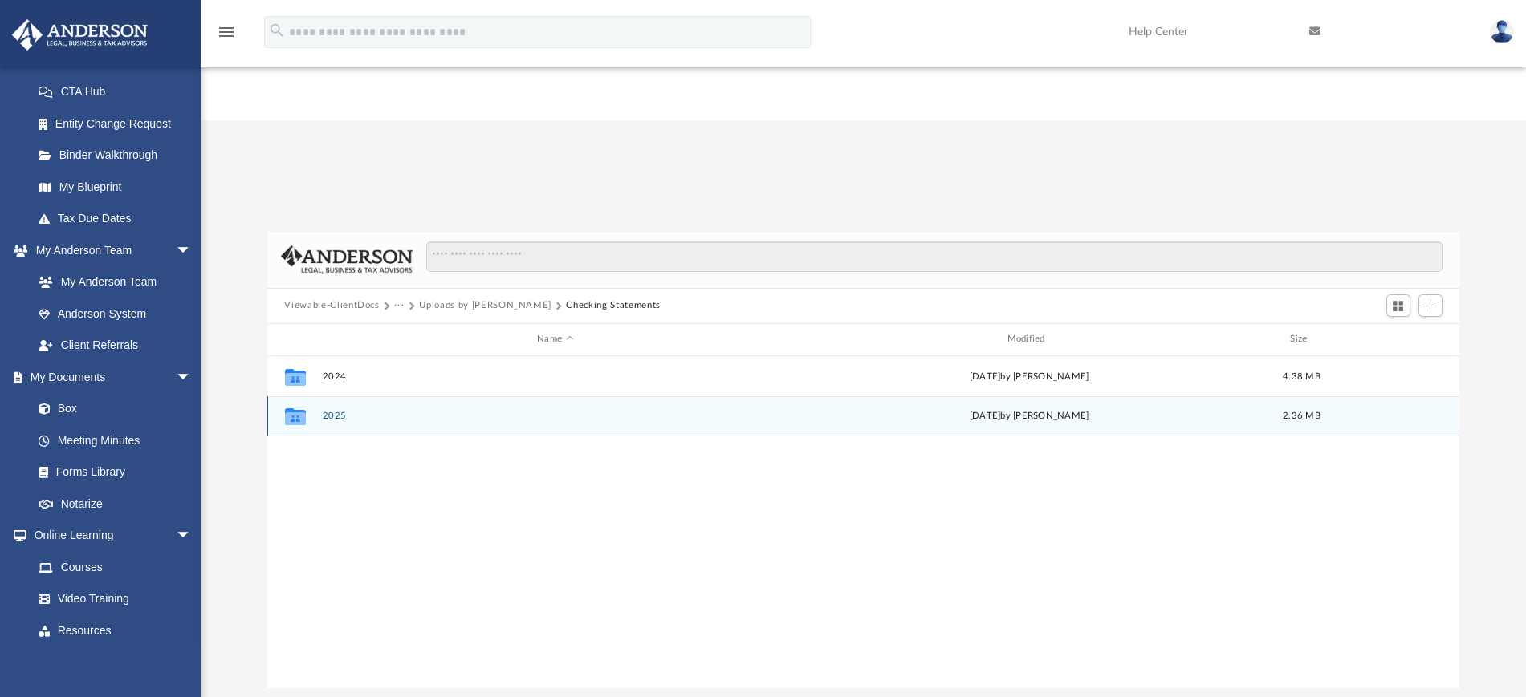
click at [331, 411] on button "2025" at bounding box center [555, 416] width 466 height 10
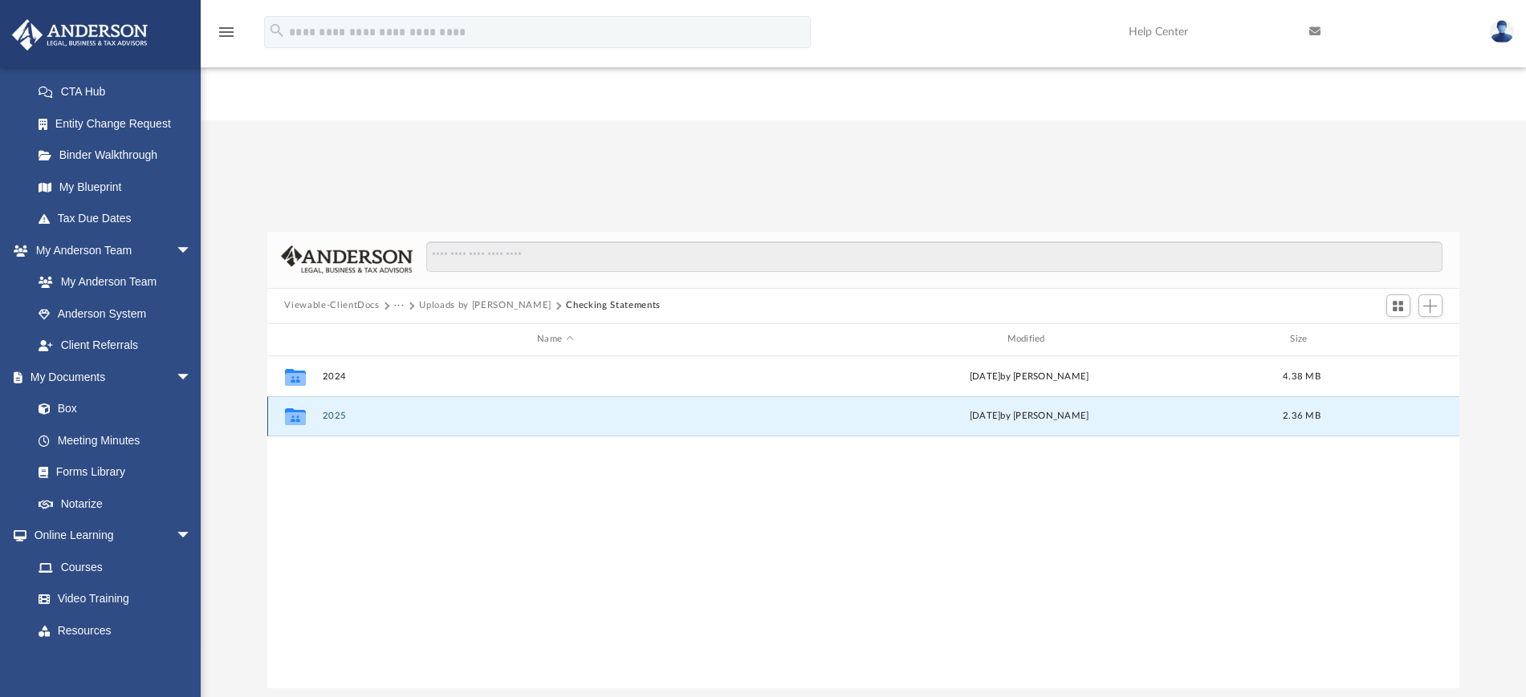
click at [331, 411] on button "2025" at bounding box center [555, 416] width 466 height 10
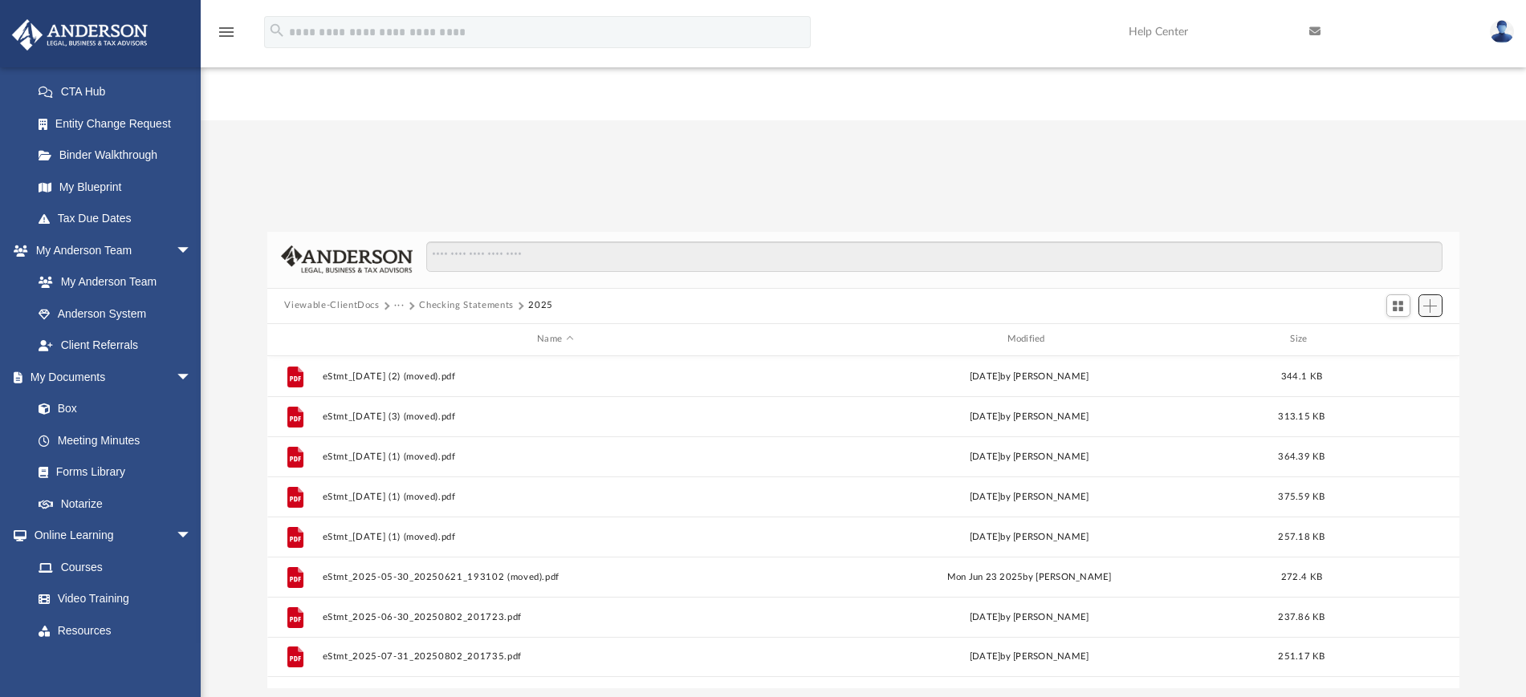
click at [1430, 299] on span "Add" at bounding box center [1430, 306] width 14 height 14
click at [1398, 213] on li "Upload" at bounding box center [1407, 217] width 51 height 17
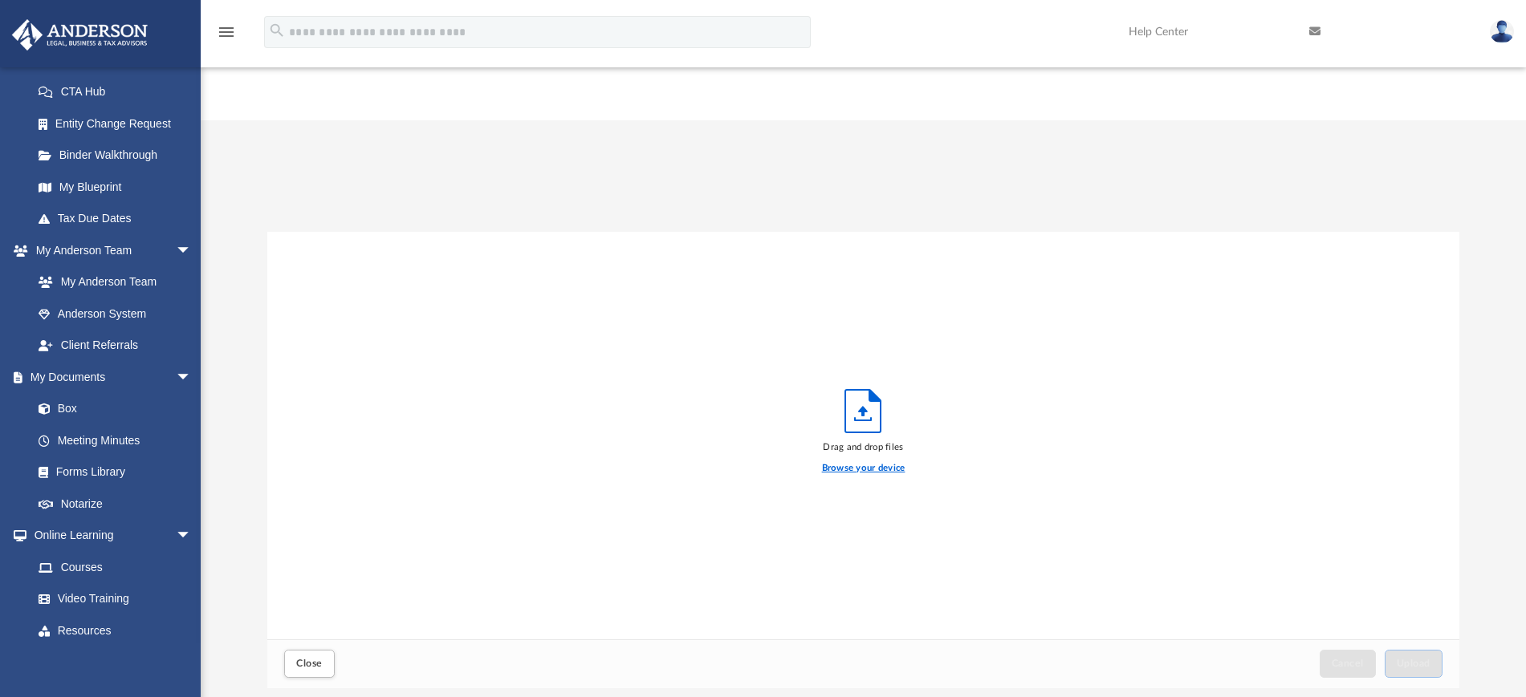
click at [896, 461] on label "Browse your device" at bounding box center [863, 468] width 83 height 14
click at [0, 0] on input "Browse your device" at bounding box center [0, 0] width 0 height 0
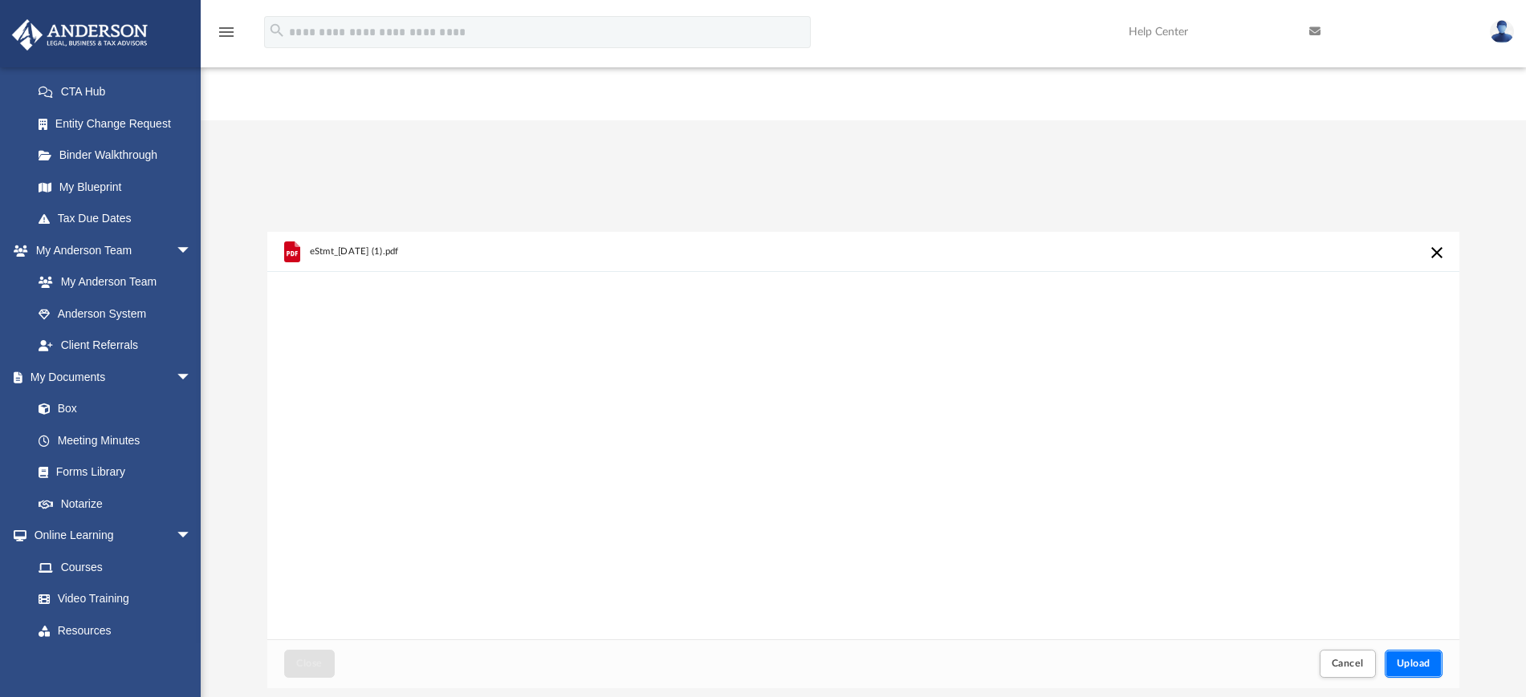
click at [1417, 650] on button "Upload" at bounding box center [1413, 664] width 58 height 28
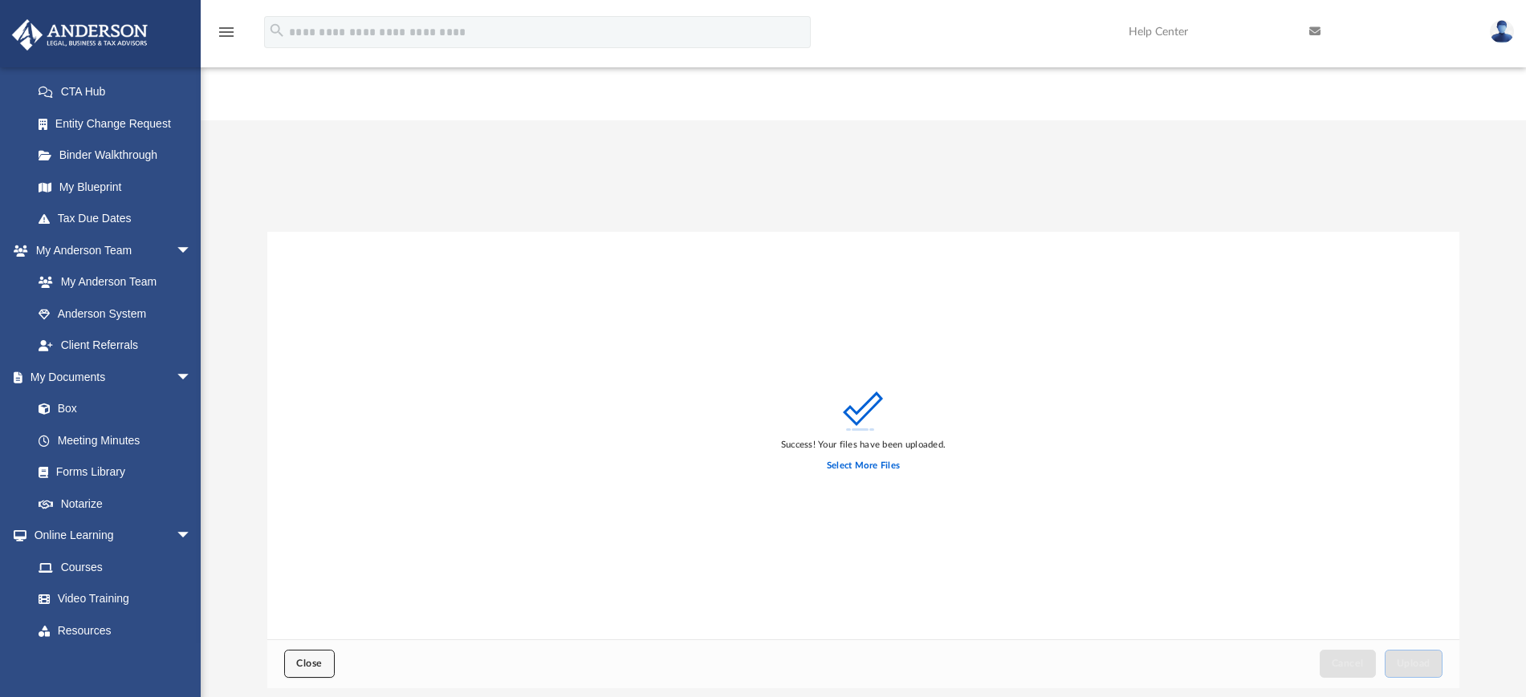
click at [295, 650] on button "Close" at bounding box center [309, 664] width 50 height 28
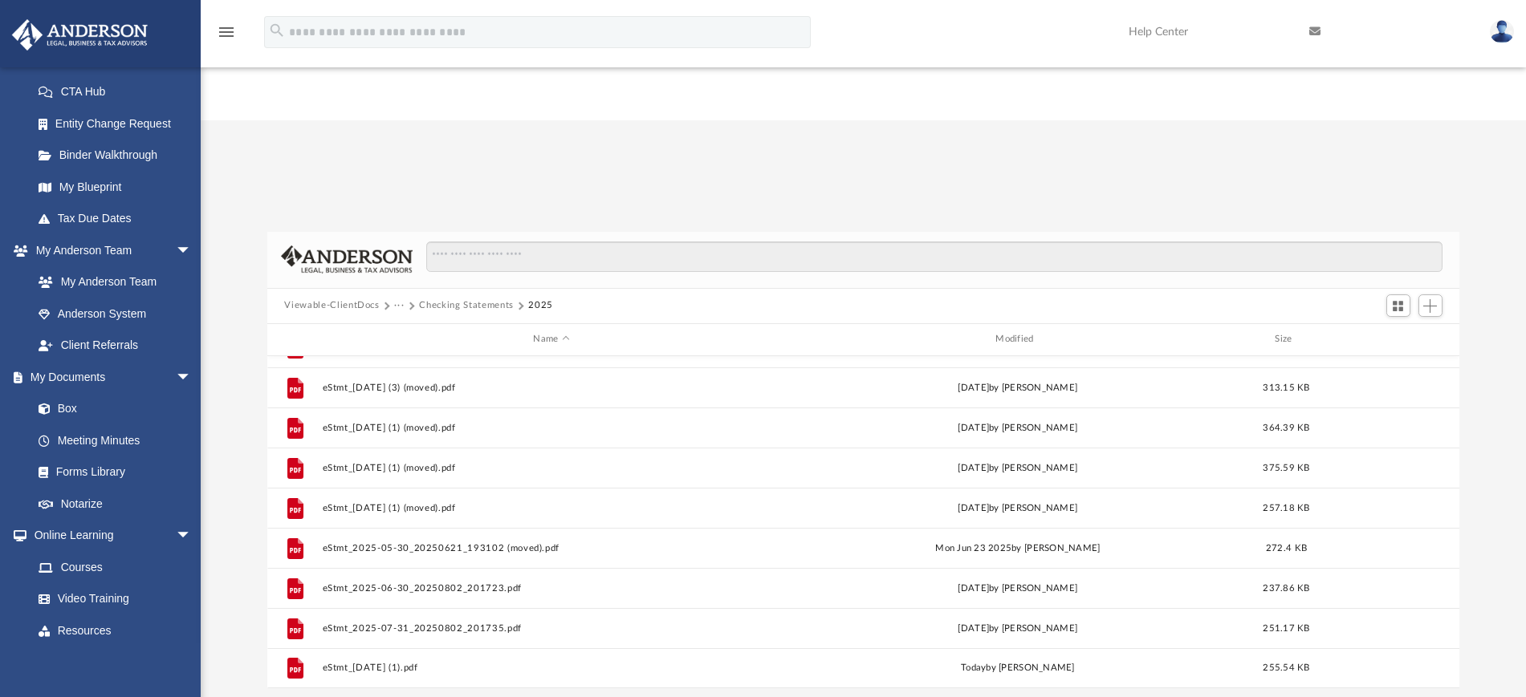
scroll to position [0, 0]
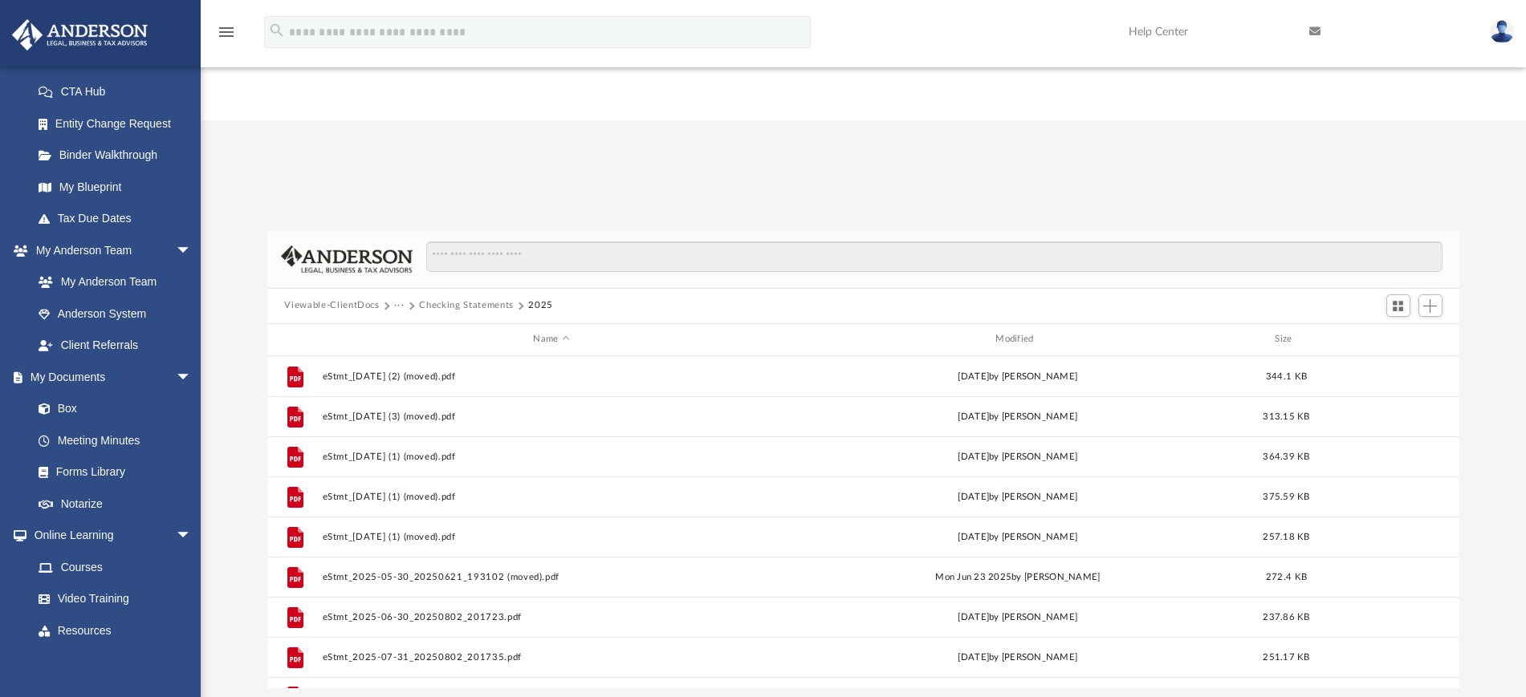
click at [474, 299] on button "Checking Statements" at bounding box center [466, 306] width 94 height 14
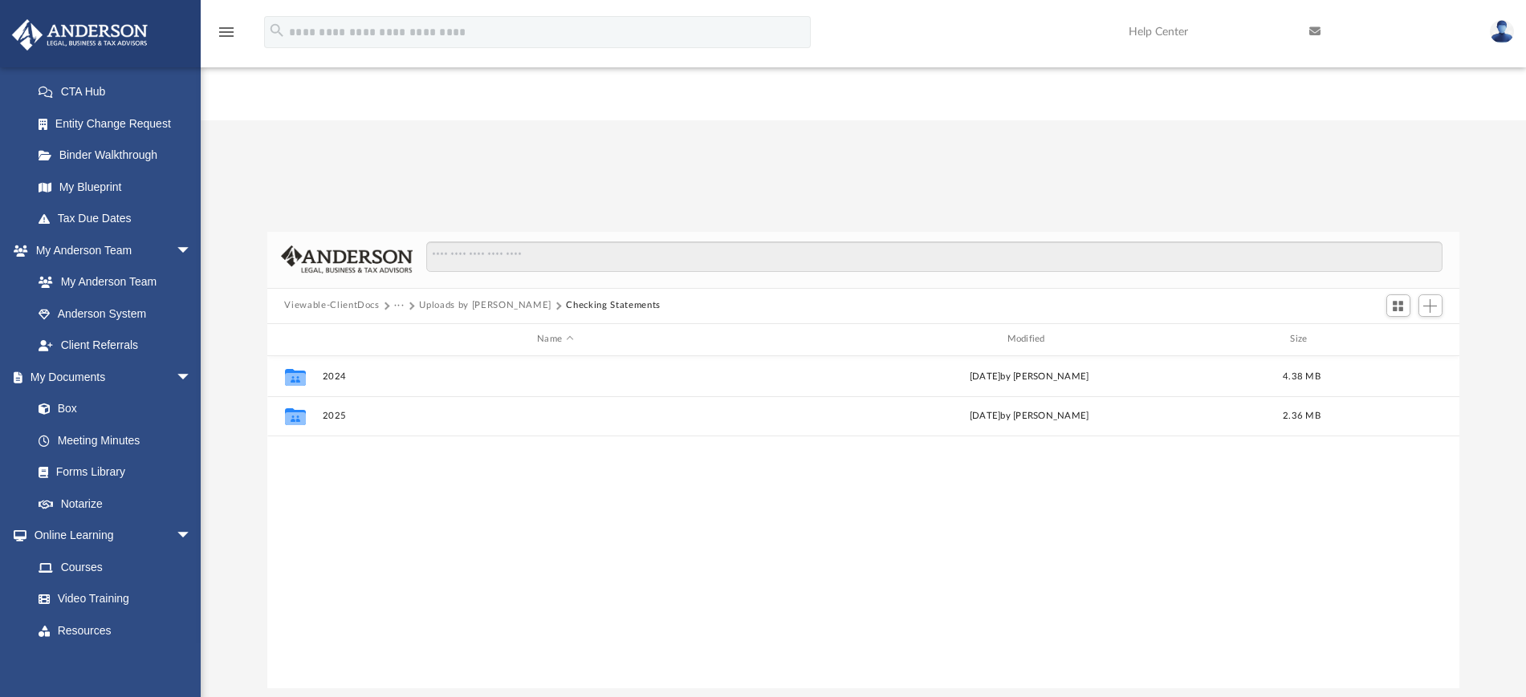
click at [454, 299] on button "Uploads by [PERSON_NAME]" at bounding box center [485, 306] width 132 height 14
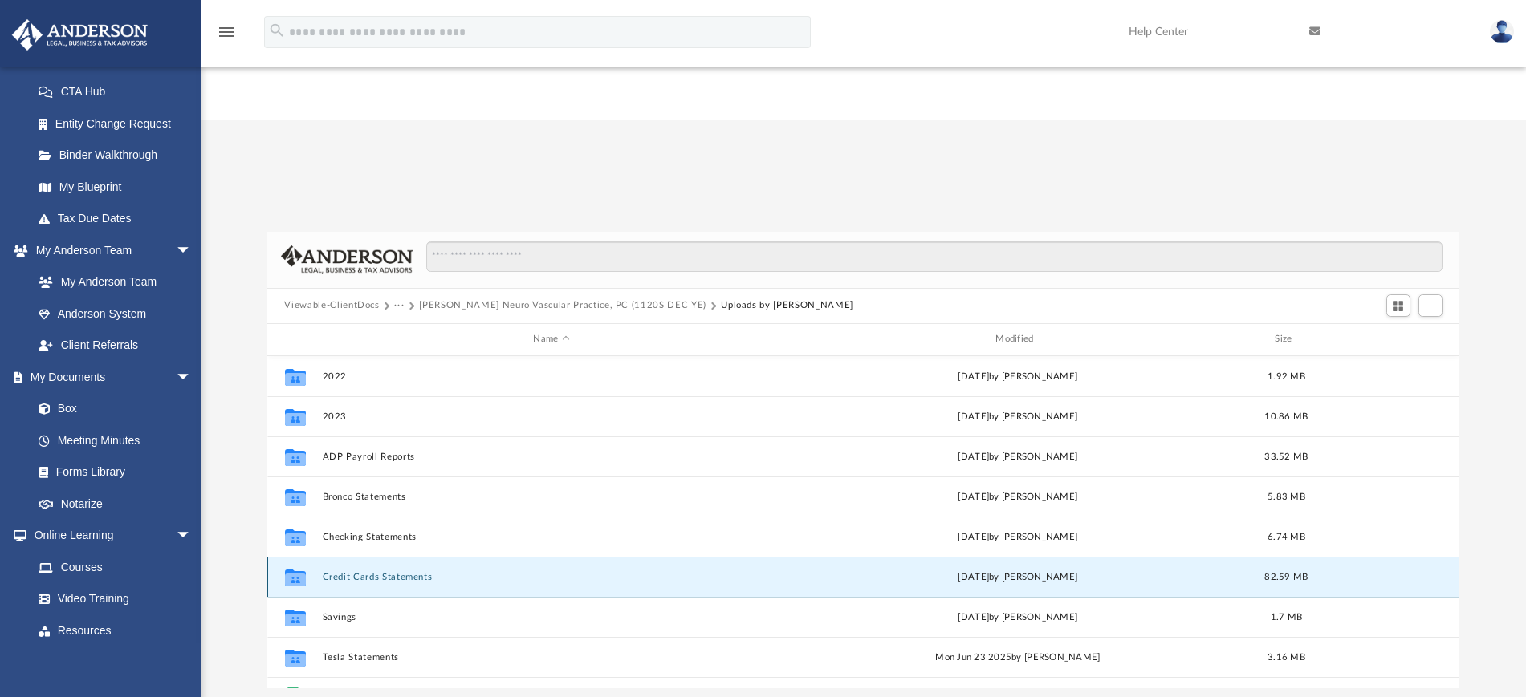
click at [363, 571] on button "Credit Cards Statements" at bounding box center [551, 576] width 459 height 10
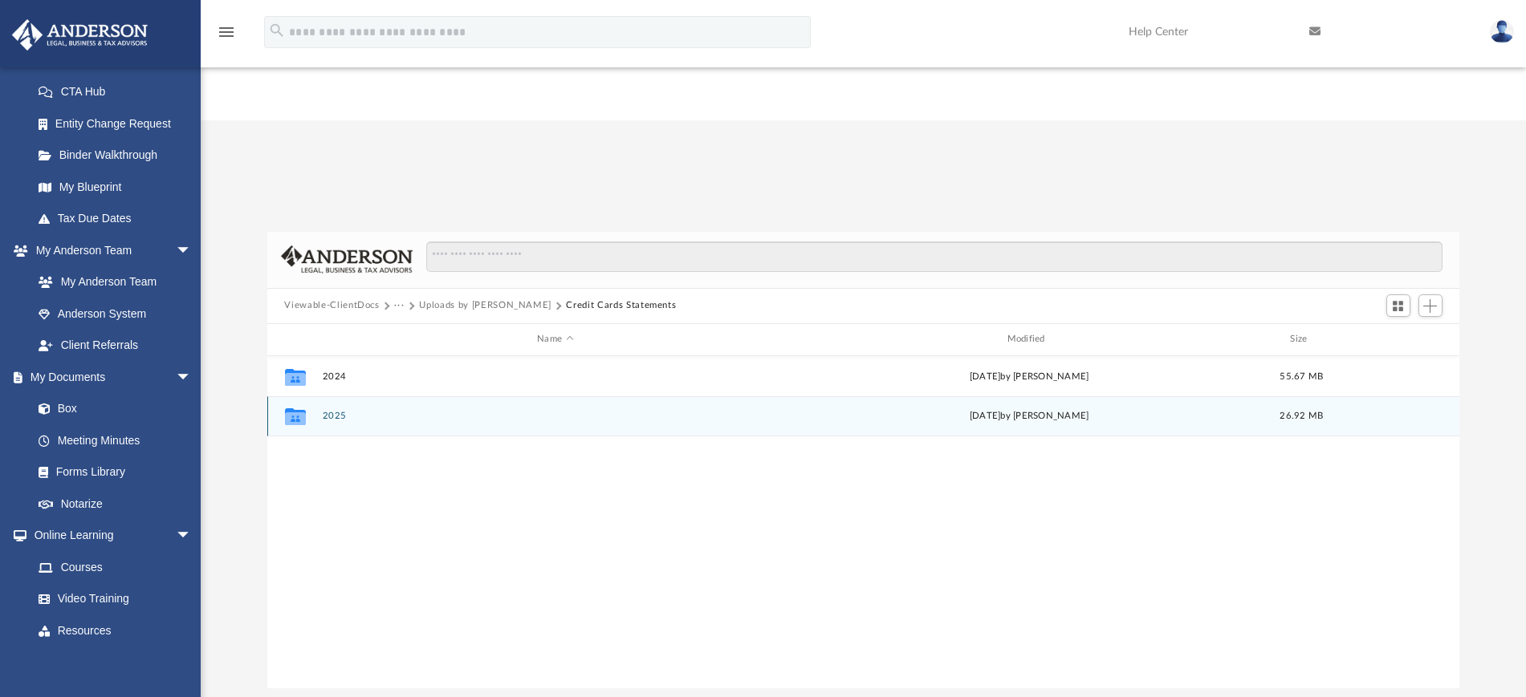
click at [331, 396] on div "Collaborated Folder 2025 [DATE] by [PERSON_NAME] 26.92 MB" at bounding box center [863, 416] width 1193 height 40
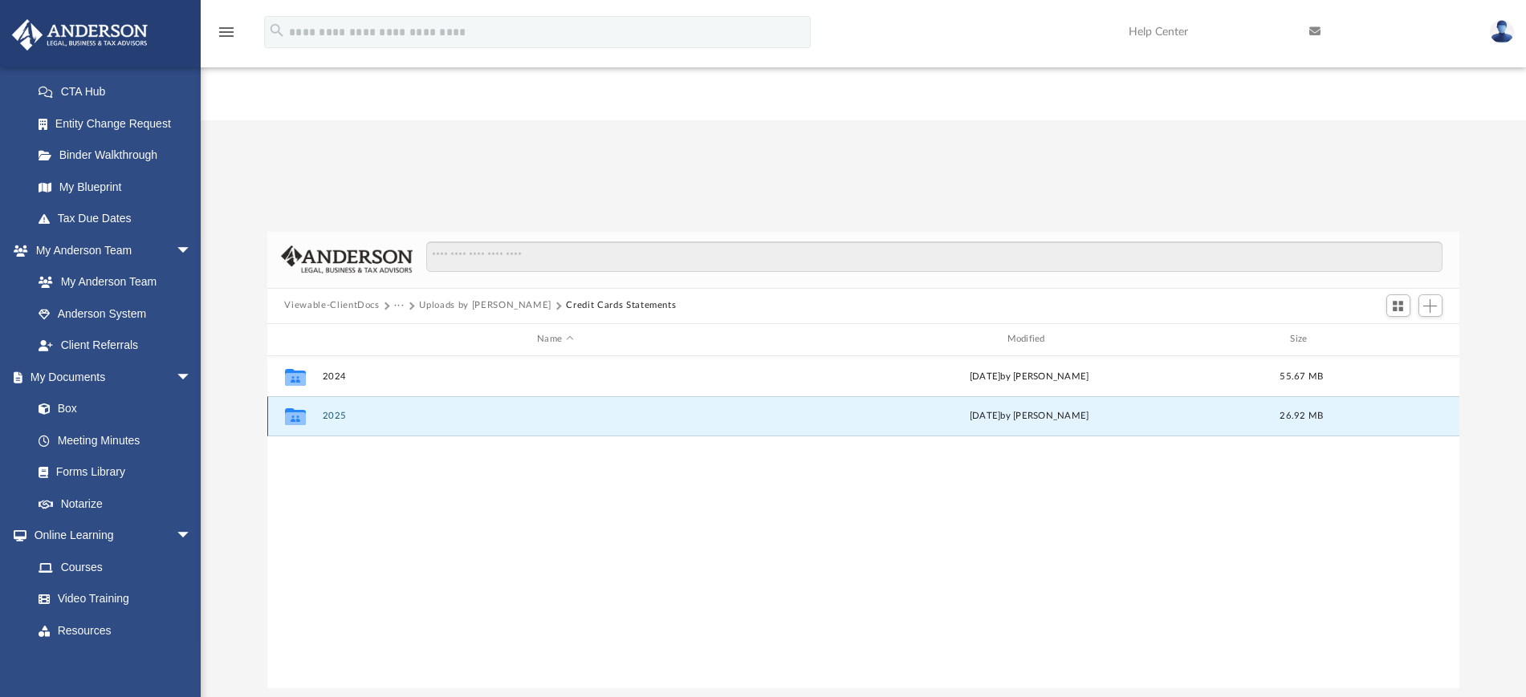
click at [331, 396] on div "Collaborated Folder 2025 [DATE] by [PERSON_NAME] 26.92 MB" at bounding box center [863, 416] width 1193 height 40
click at [417, 396] on div "Collaborated Folder 2025 [DATE] by [PERSON_NAME] 26.92 MB" at bounding box center [863, 416] width 1193 height 40
click at [334, 411] on button "2025" at bounding box center [555, 416] width 466 height 10
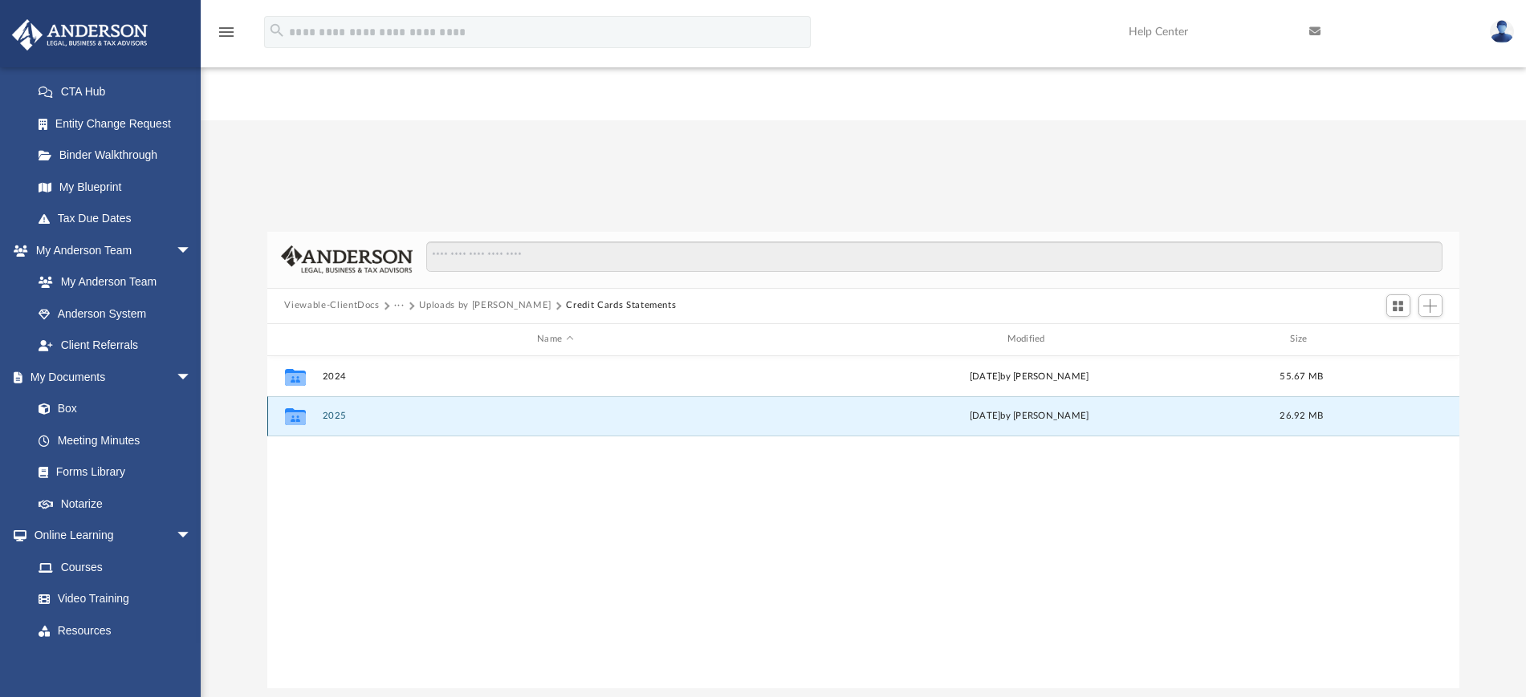
click at [334, 411] on button "2025" at bounding box center [555, 416] width 466 height 10
click at [332, 411] on button "2025" at bounding box center [555, 416] width 466 height 10
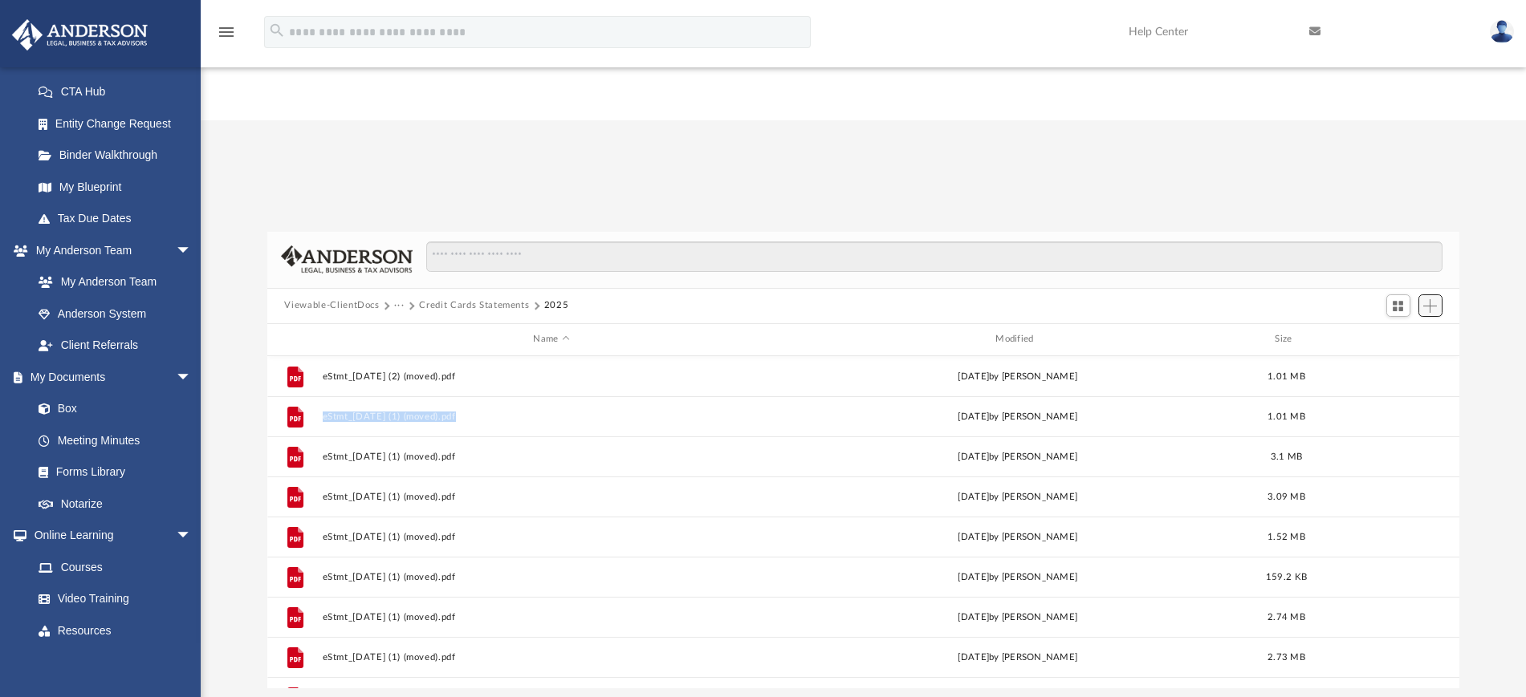
click at [1430, 295] on button "Add" at bounding box center [1430, 306] width 24 height 22
click at [1403, 216] on li "Upload" at bounding box center [1407, 217] width 51 height 17
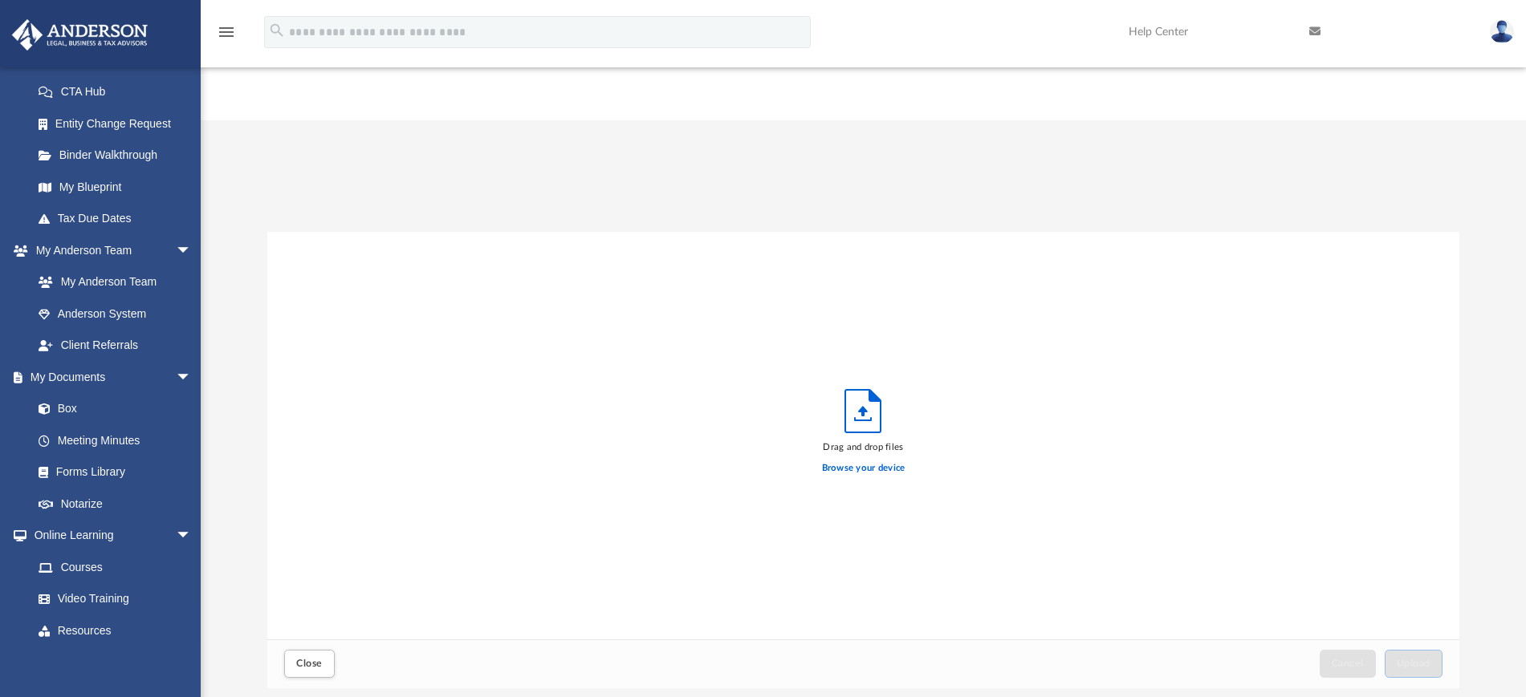
scroll to position [392, 1177]
click at [892, 461] on label "Browse your device" at bounding box center [863, 468] width 83 height 14
click at [0, 0] on input "Browse your device" at bounding box center [0, 0] width 0 height 0
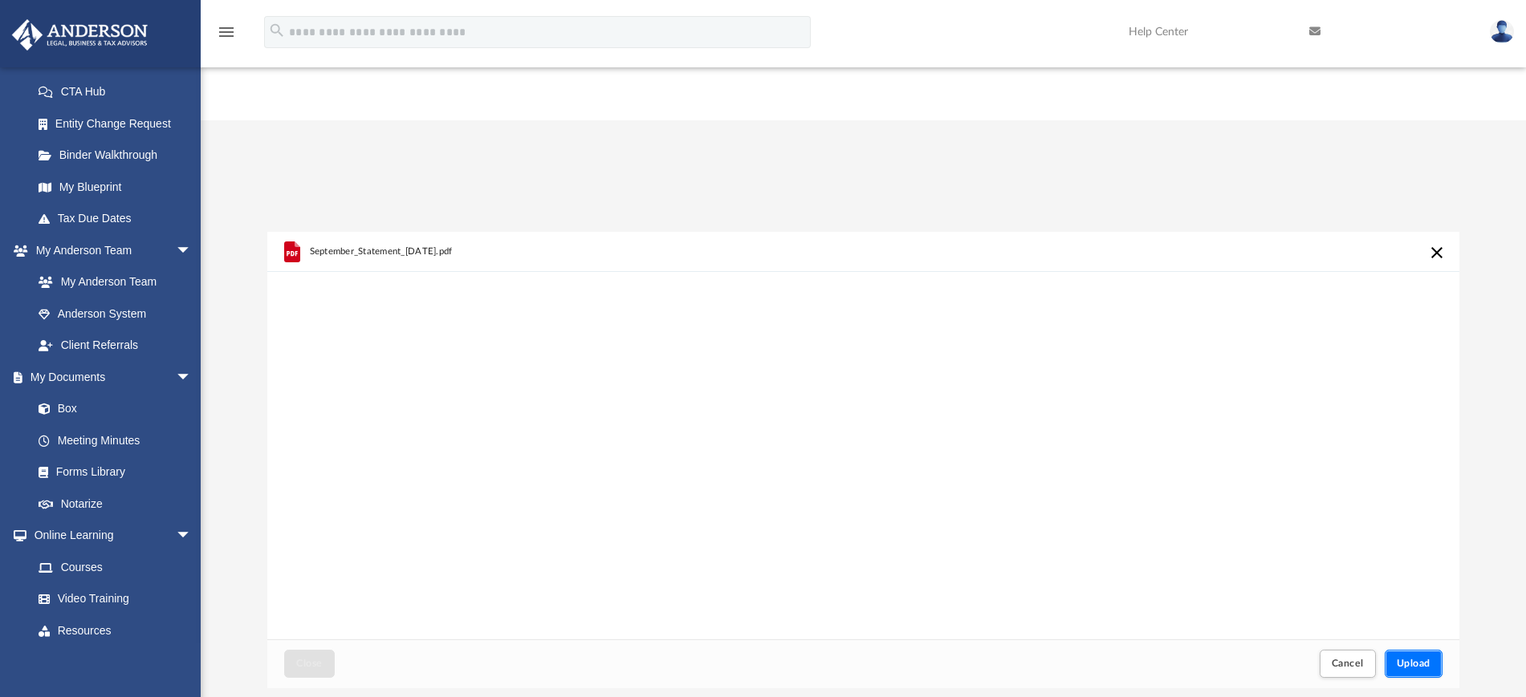
click at [1417, 659] on span "Upload" at bounding box center [1413, 664] width 34 height 10
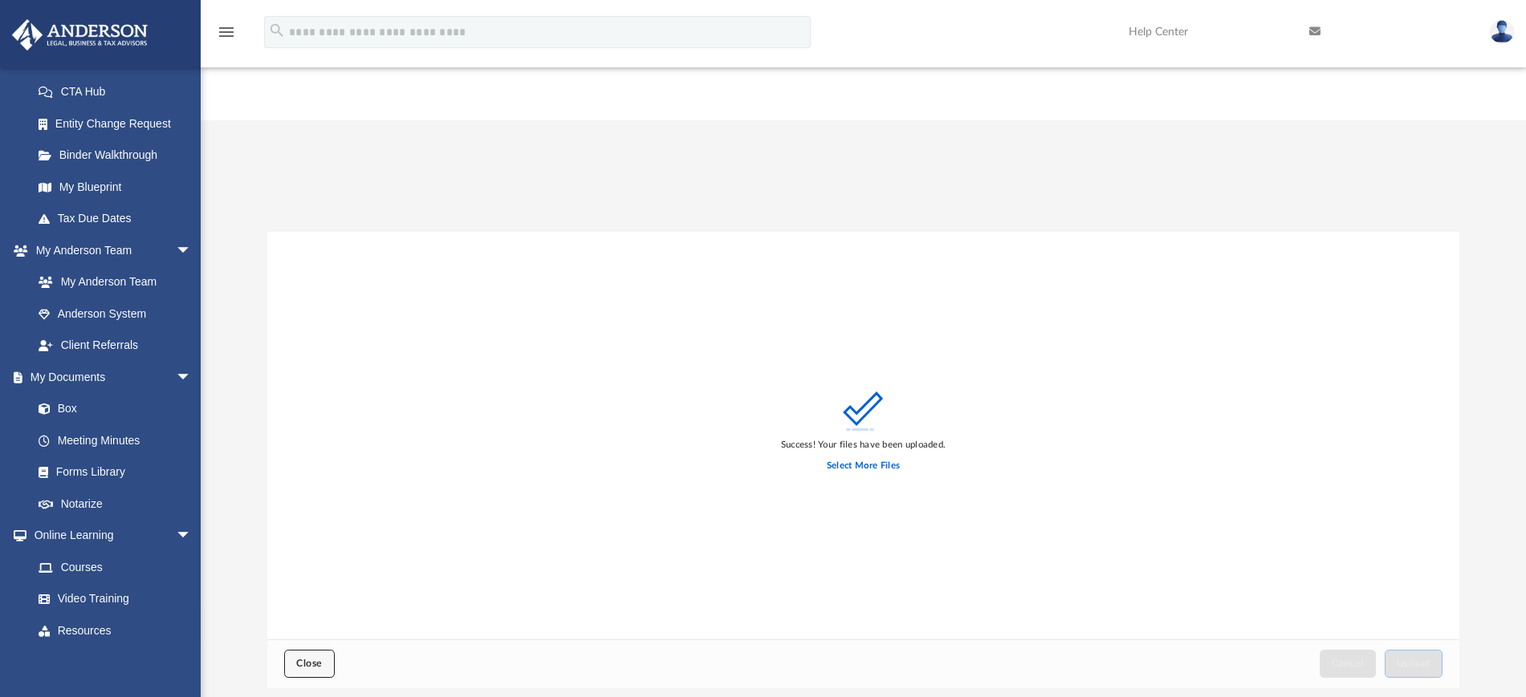
click at [309, 659] on span "Close" at bounding box center [309, 664] width 26 height 10
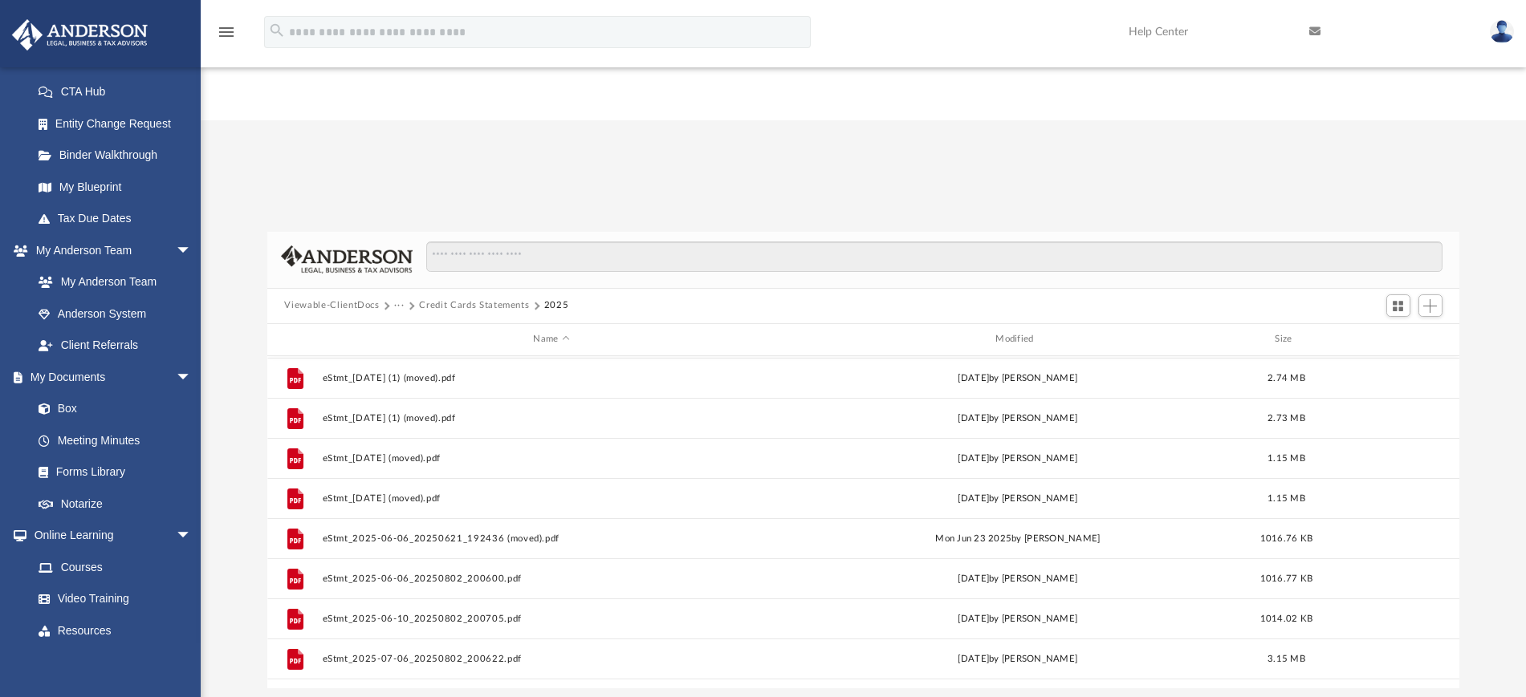
scroll to position [310, 0]
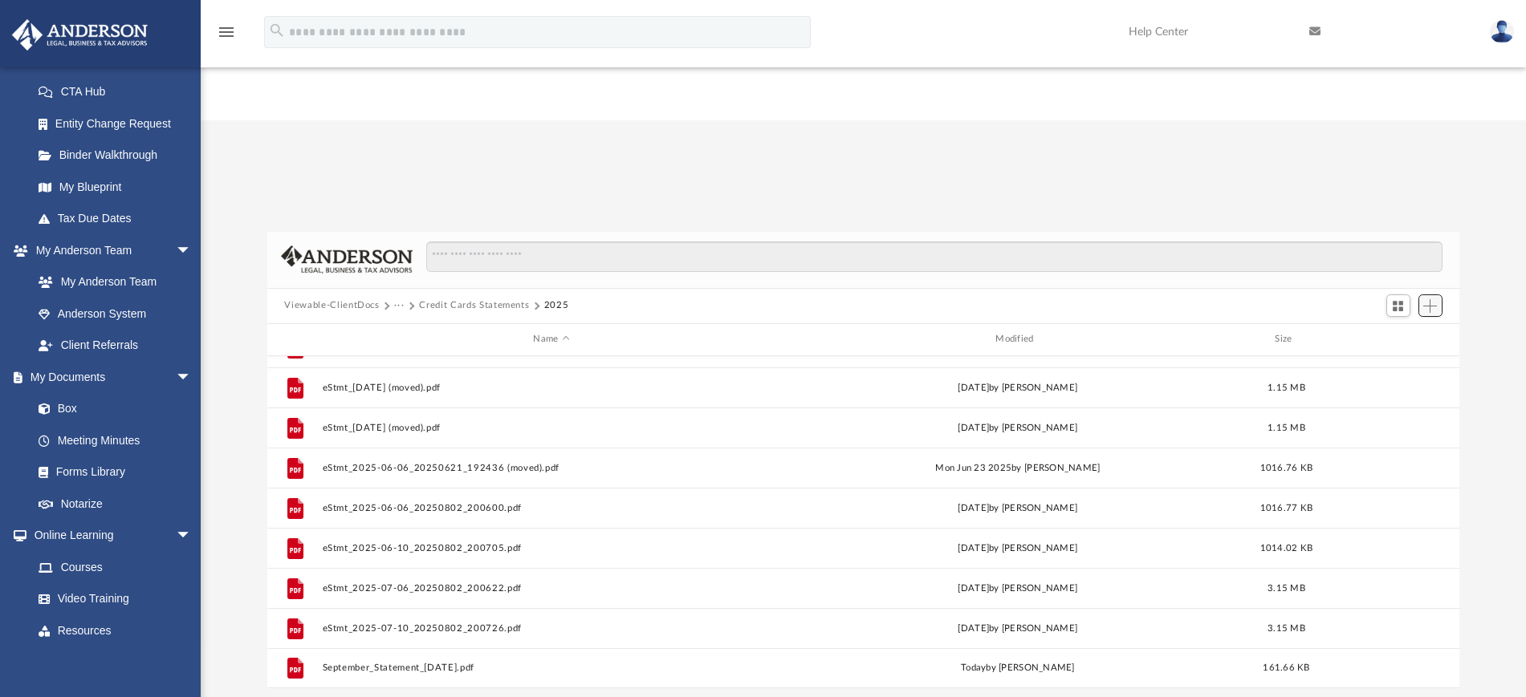
click at [1433, 299] on span "Add" at bounding box center [1430, 306] width 14 height 14
click at [1400, 217] on li "Upload" at bounding box center [1407, 217] width 51 height 17
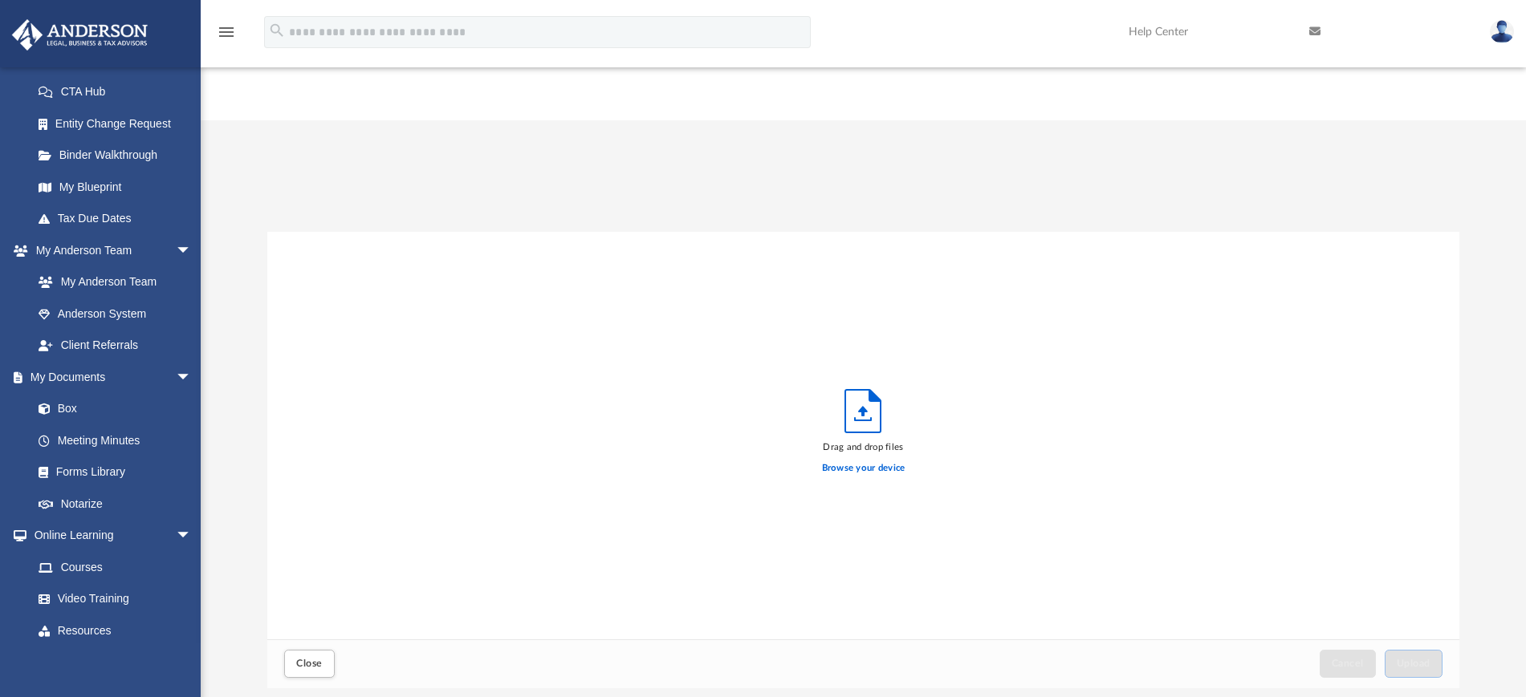
scroll to position [392, 1177]
click at [841, 461] on label "Browse your device" at bounding box center [863, 468] width 83 height 14
click at [0, 0] on input "Browse your device" at bounding box center [0, 0] width 0 height 0
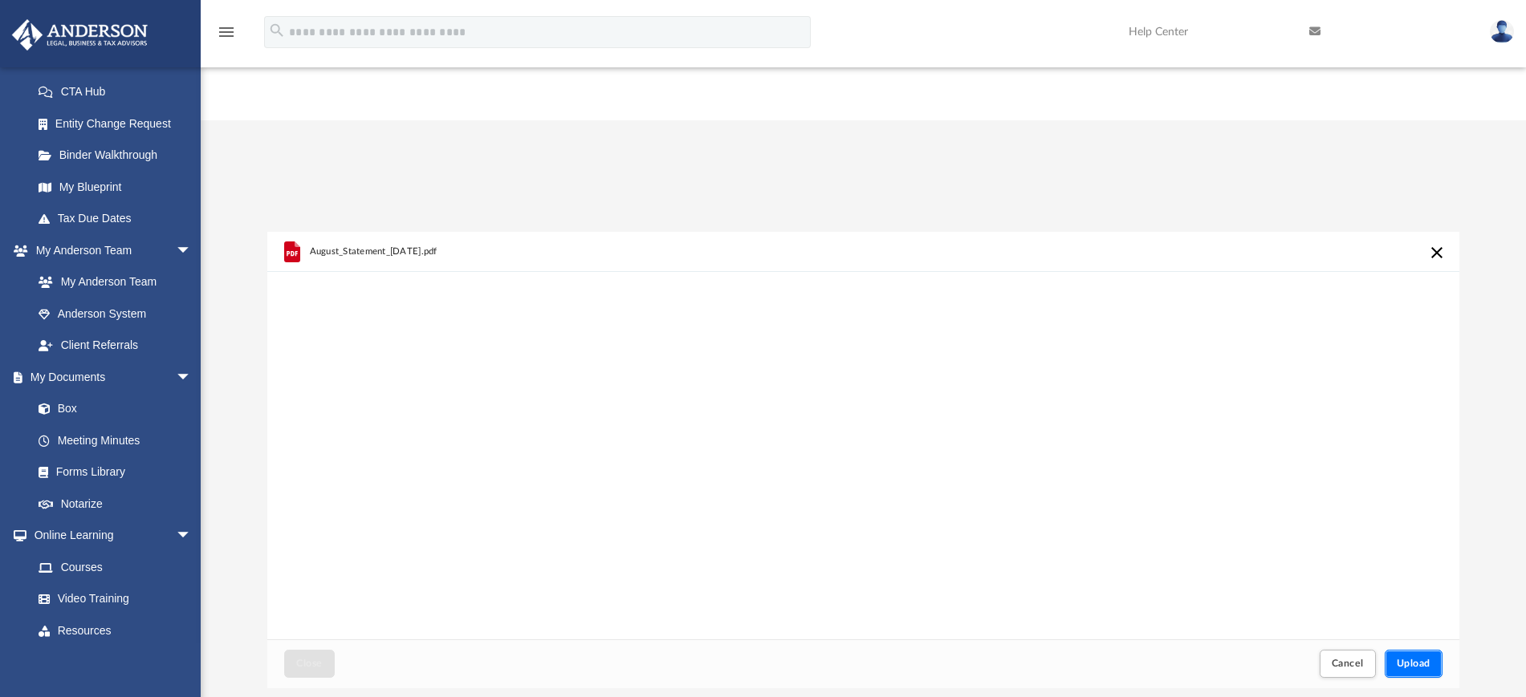
click at [1410, 650] on button "Upload" at bounding box center [1413, 664] width 58 height 28
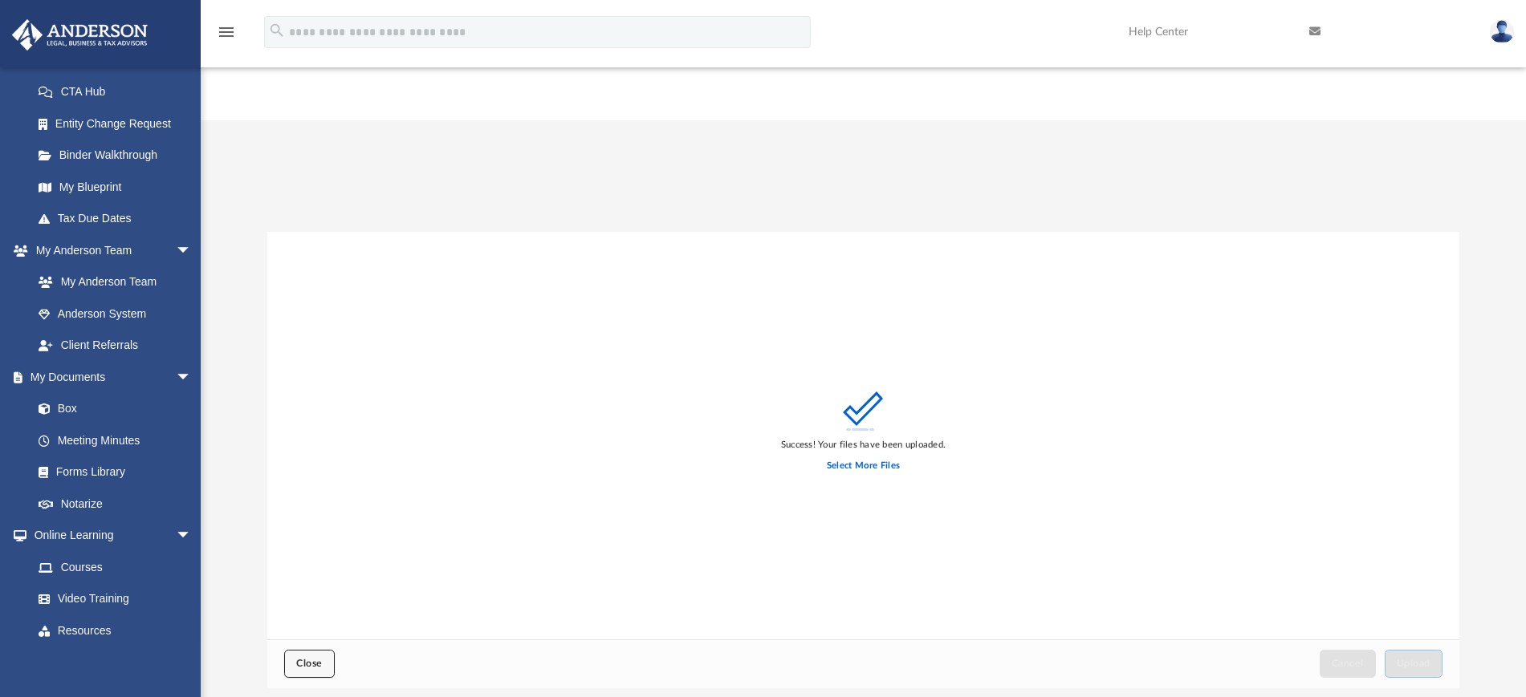
click at [305, 650] on button "Close" at bounding box center [309, 664] width 50 height 28
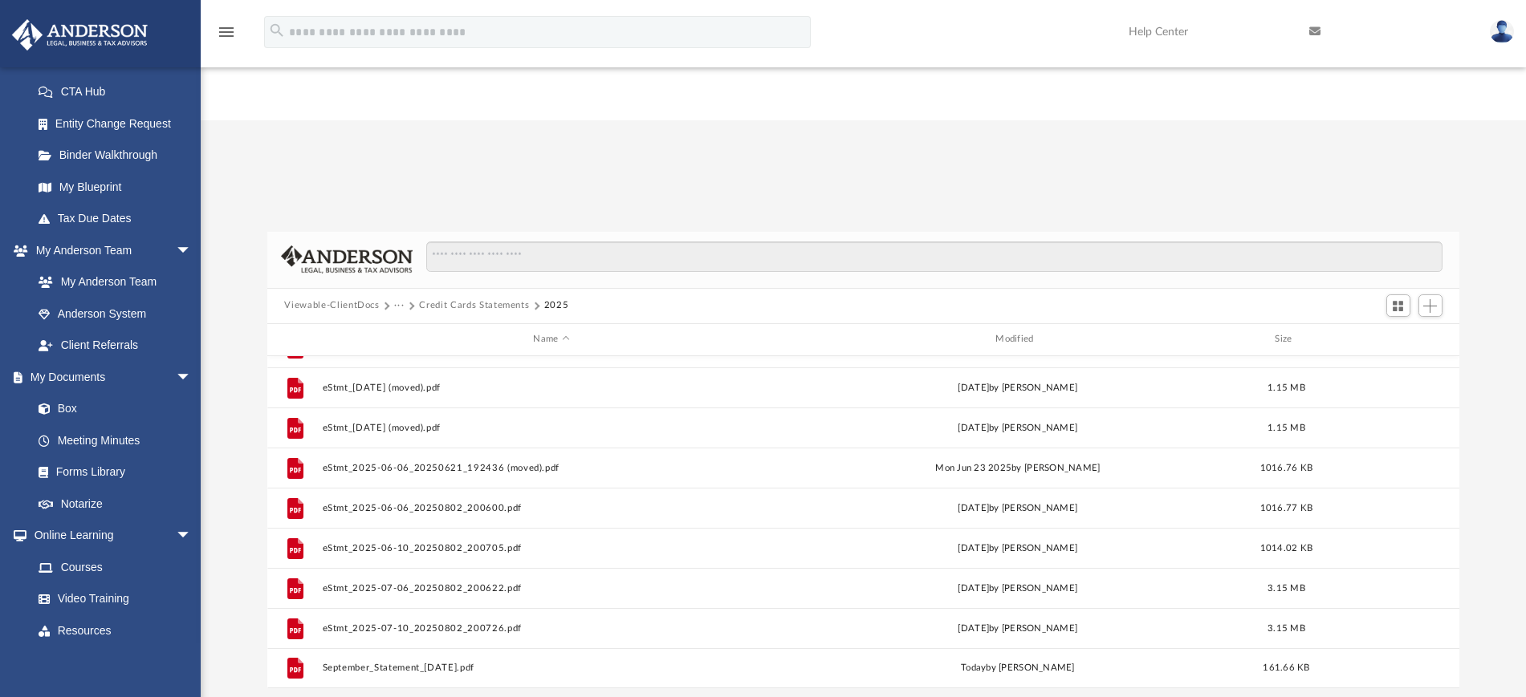
scroll to position [0, 0]
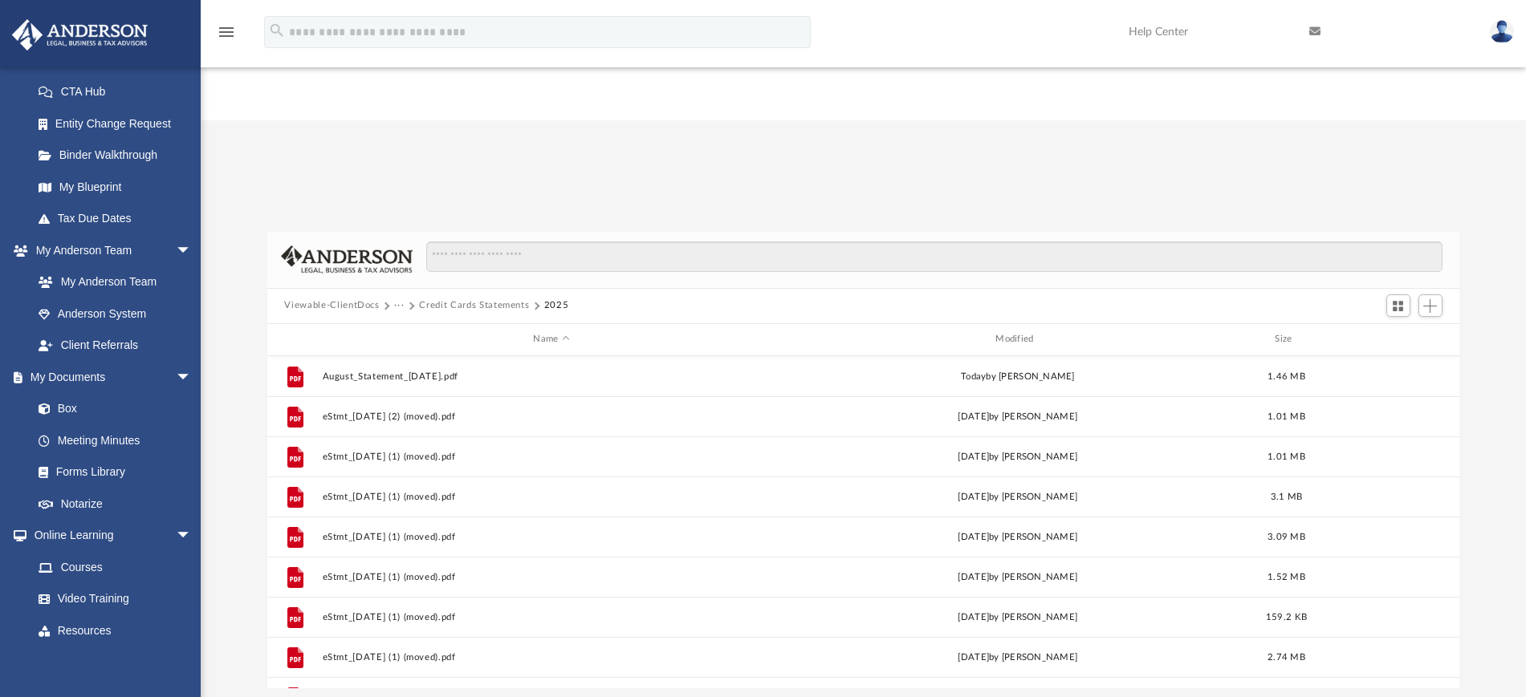
click at [467, 299] on button "Credit Cards Statements" at bounding box center [474, 306] width 110 height 14
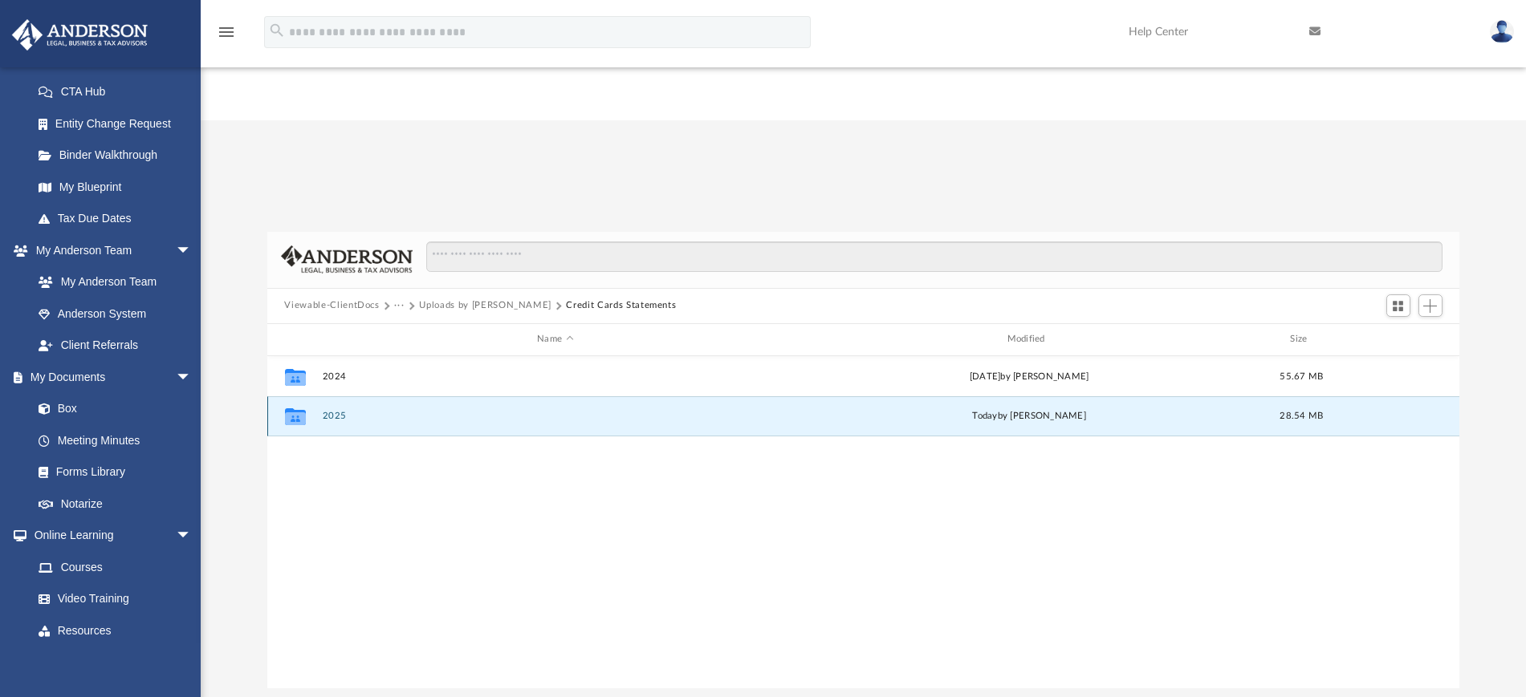
click at [341, 411] on button "2025" at bounding box center [555, 416] width 466 height 10
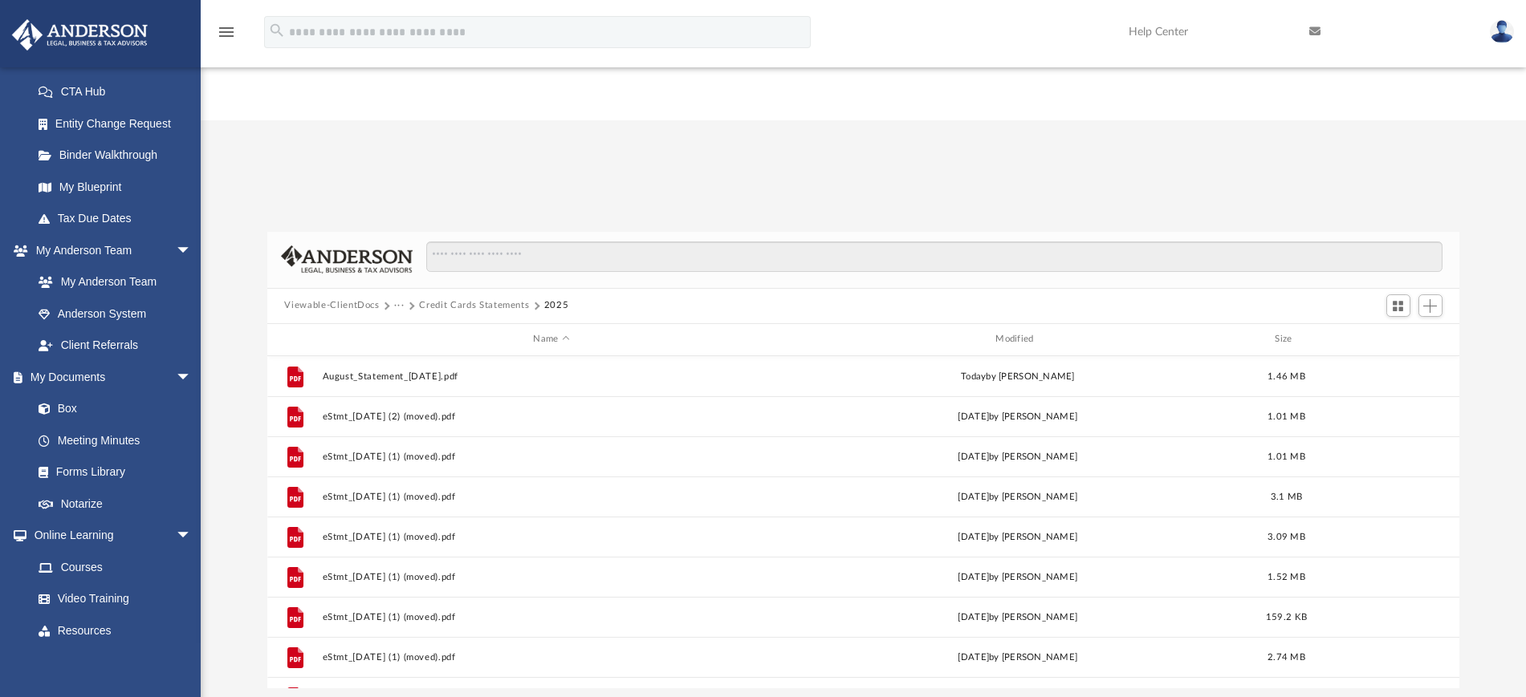
click at [399, 299] on button "···" at bounding box center [399, 306] width 10 height 14
click at [428, 236] on li "[PERSON_NAME] Neuro Vascular Practice, PC (1120S DEC YE)" at bounding box center [543, 238] width 281 height 17
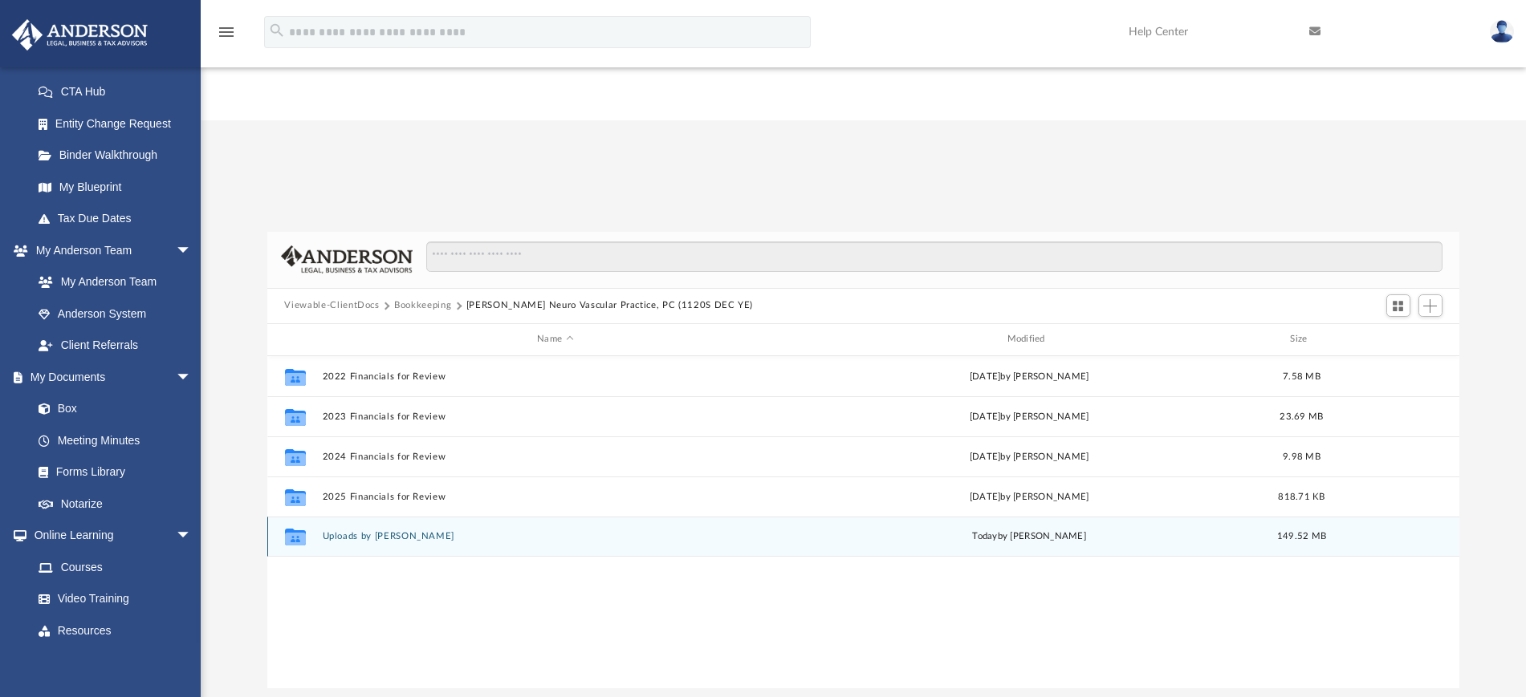
click at [369, 531] on button "Uploads by [PERSON_NAME]" at bounding box center [555, 536] width 466 height 10
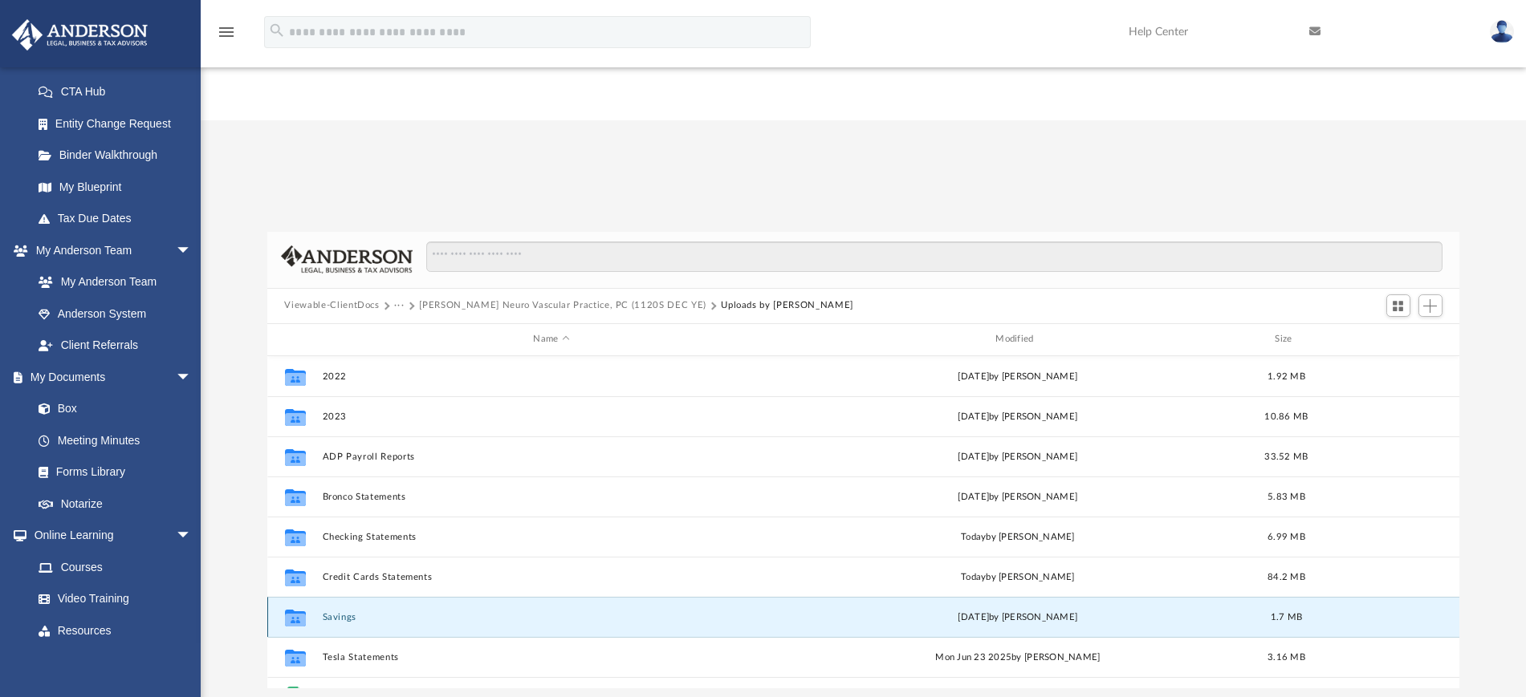
click at [345, 612] on button "Savings" at bounding box center [551, 617] width 459 height 10
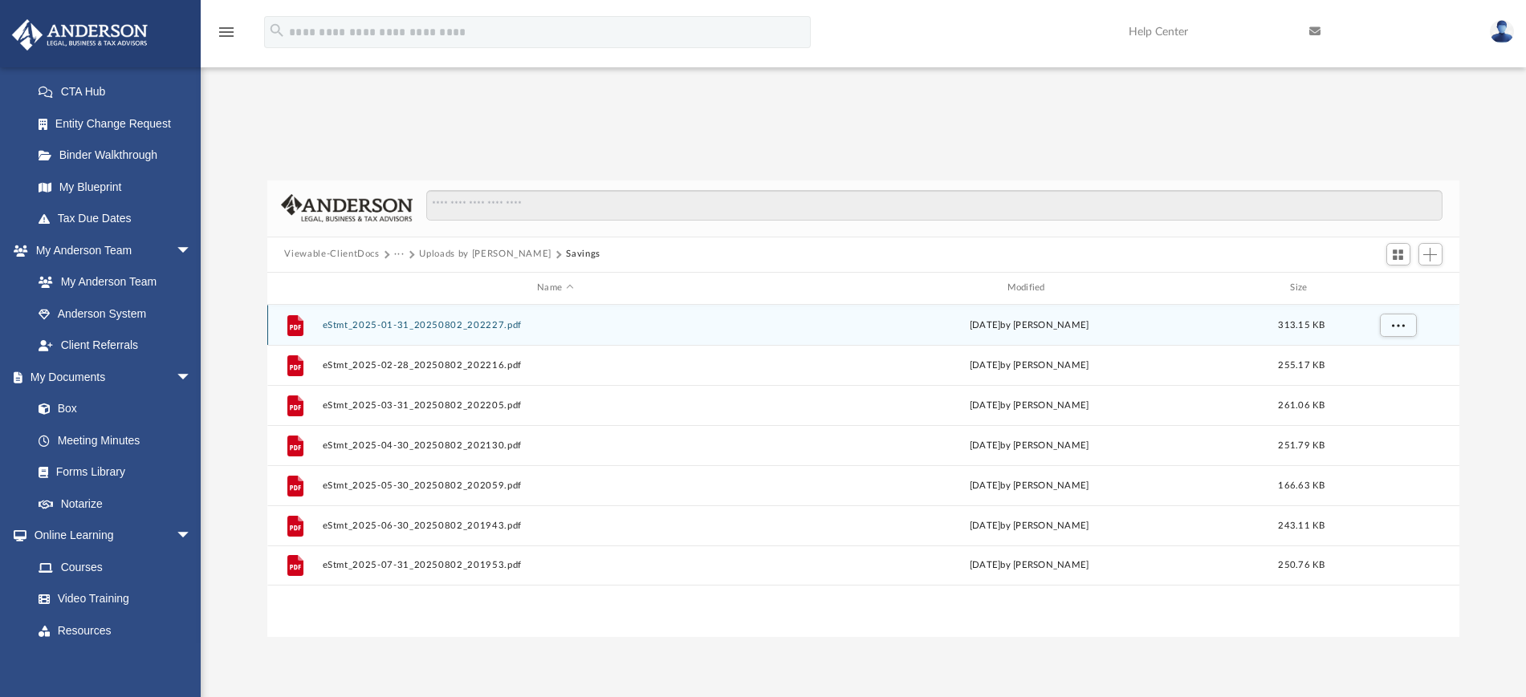
scroll to position [43, 0]
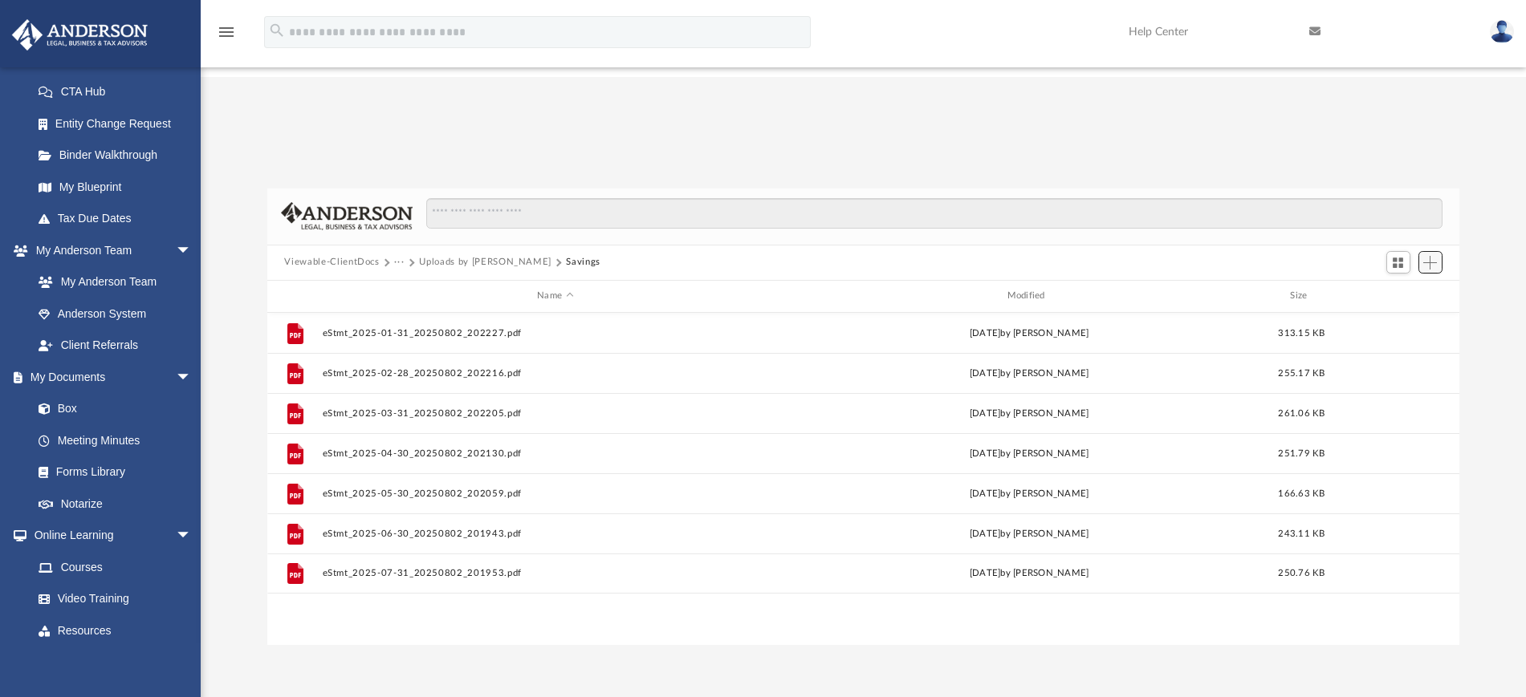
click at [1433, 256] on span "Add" at bounding box center [1430, 263] width 14 height 14
click at [1406, 173] on li "Upload" at bounding box center [1407, 174] width 51 height 17
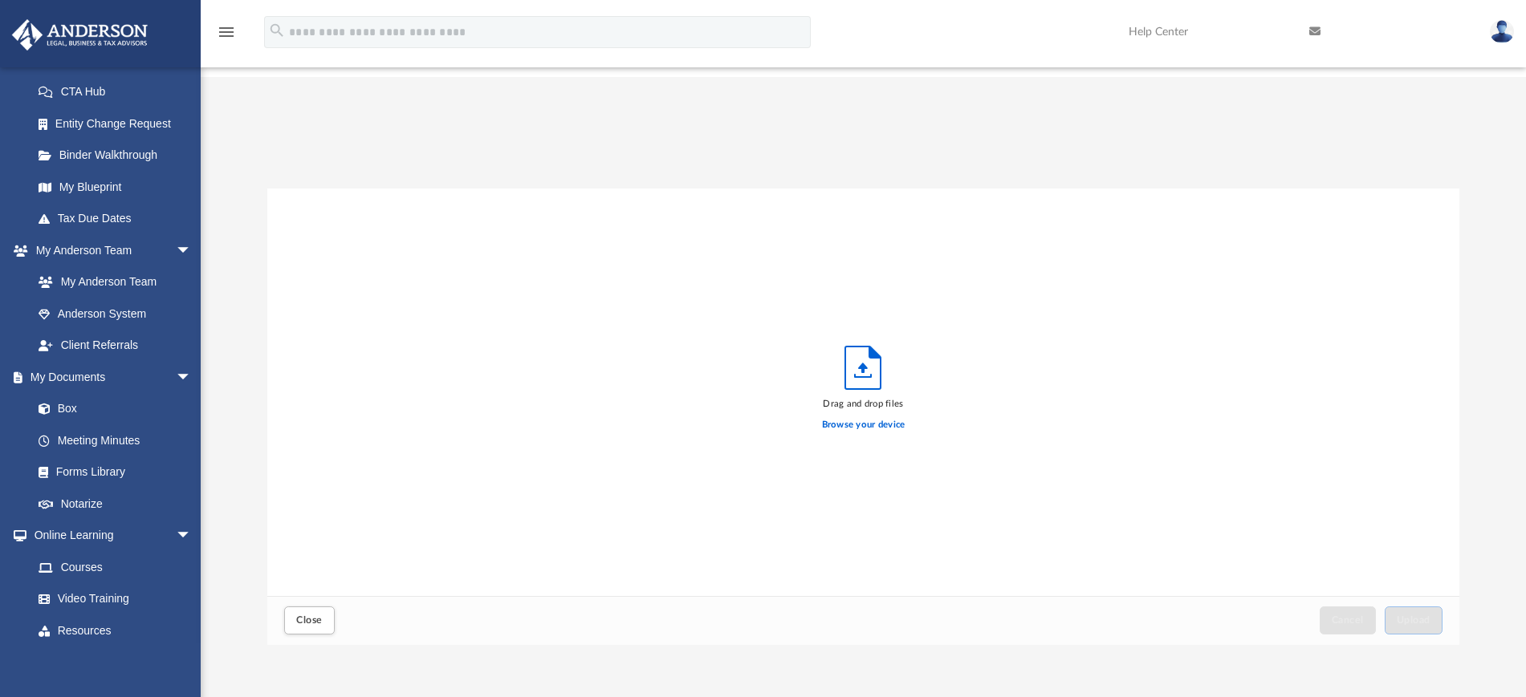
scroll to position [392, 1177]
click at [855, 418] on label "Browse your device" at bounding box center [863, 425] width 83 height 14
click at [0, 0] on input "Browse your device" at bounding box center [0, 0] width 0 height 0
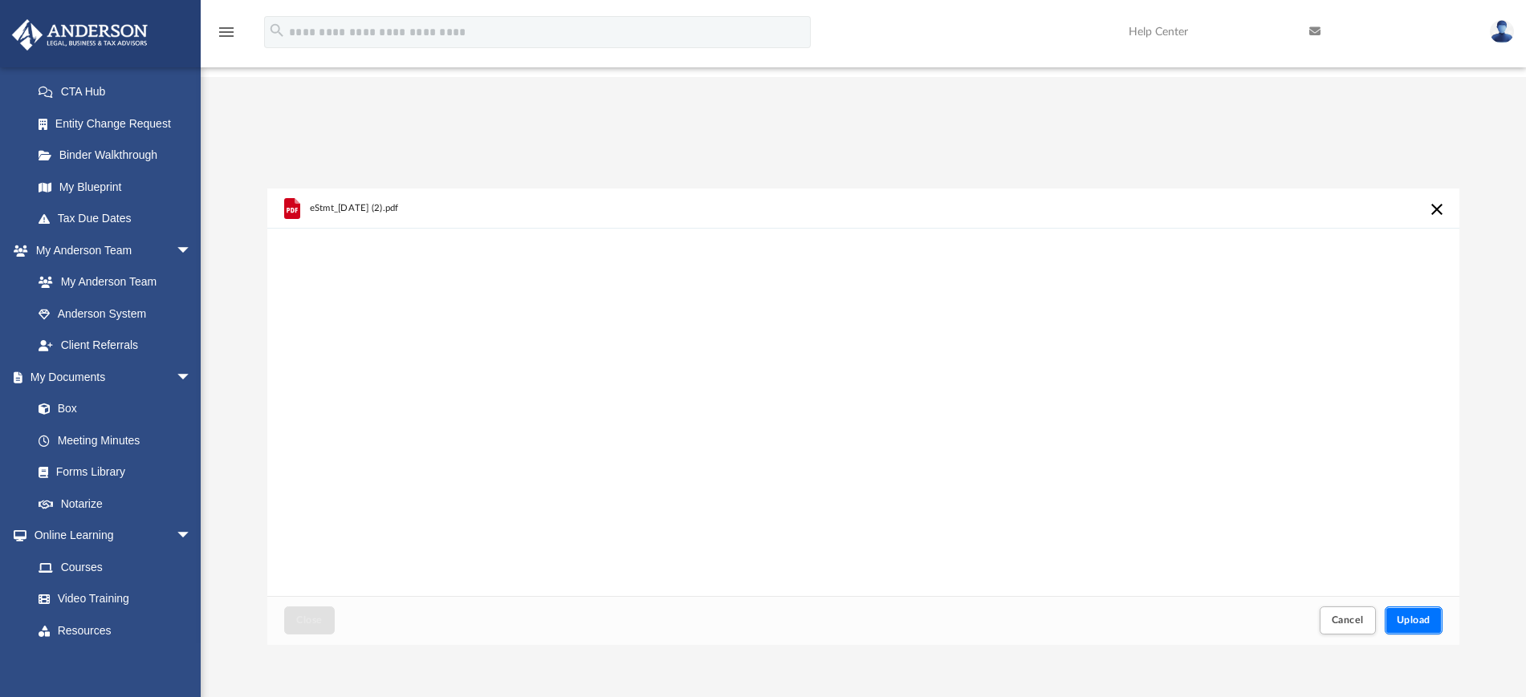
click at [1424, 607] on button "Upload" at bounding box center [1413, 621] width 58 height 28
click at [304, 616] on span "Close" at bounding box center [309, 621] width 26 height 10
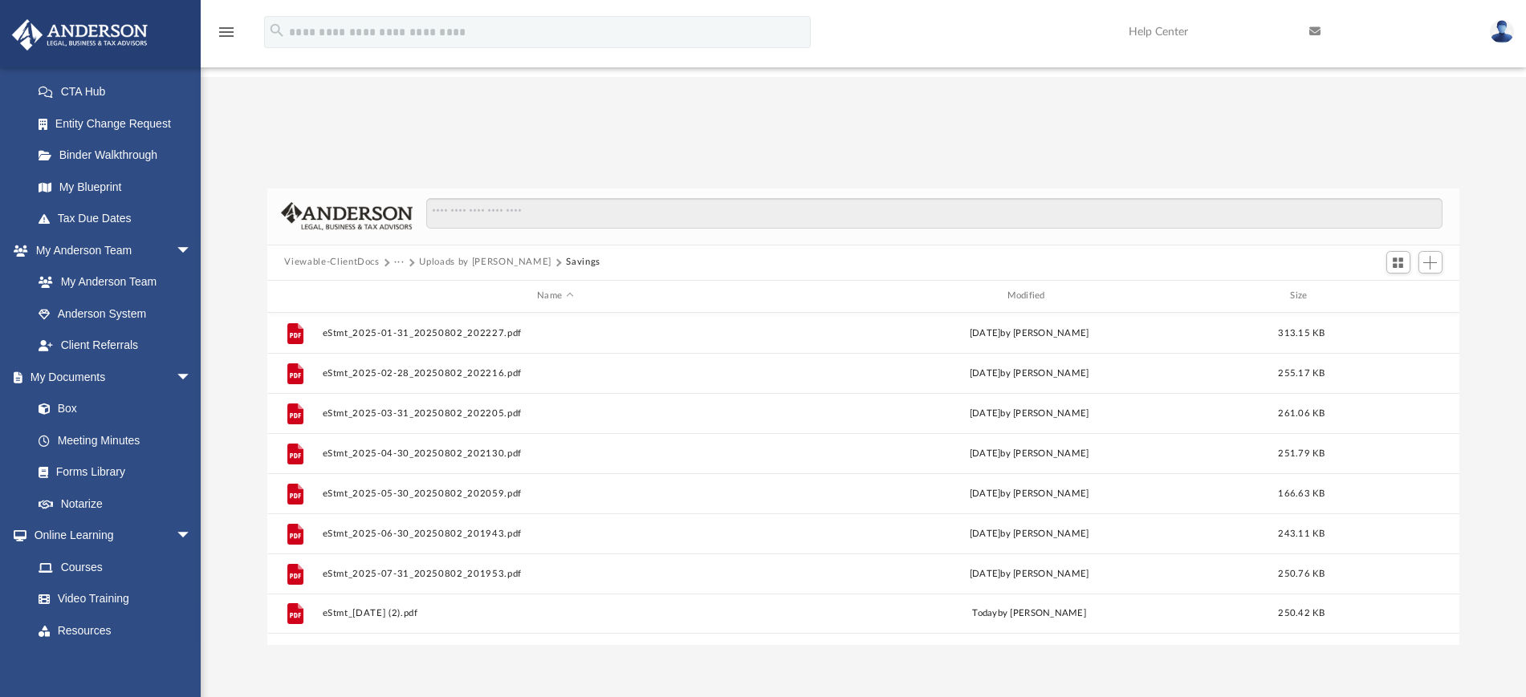
click at [458, 255] on button "Uploads by [PERSON_NAME]" at bounding box center [485, 262] width 132 height 14
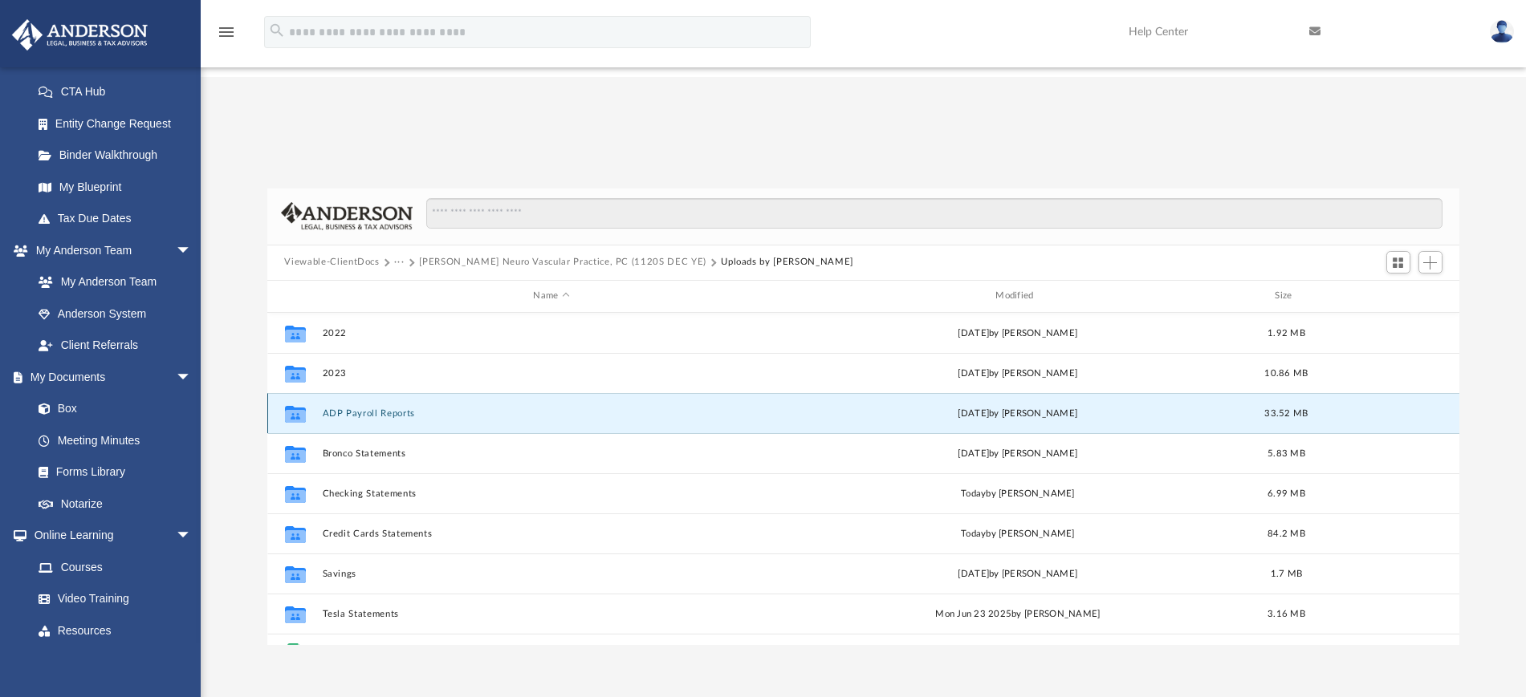
click at [404, 408] on button "ADP Payroll Reports" at bounding box center [551, 413] width 459 height 10
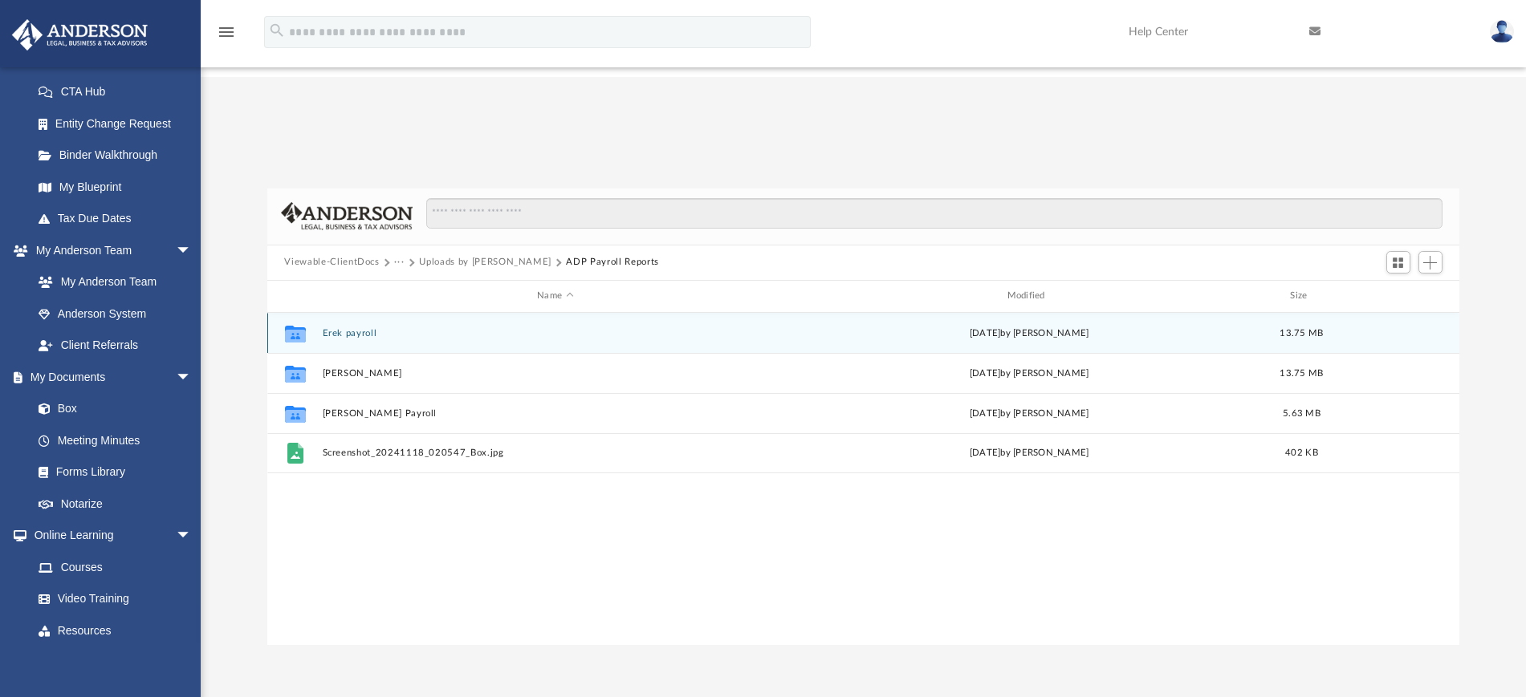
click at [396, 327] on button "Erek payroll" at bounding box center [555, 332] width 466 height 10
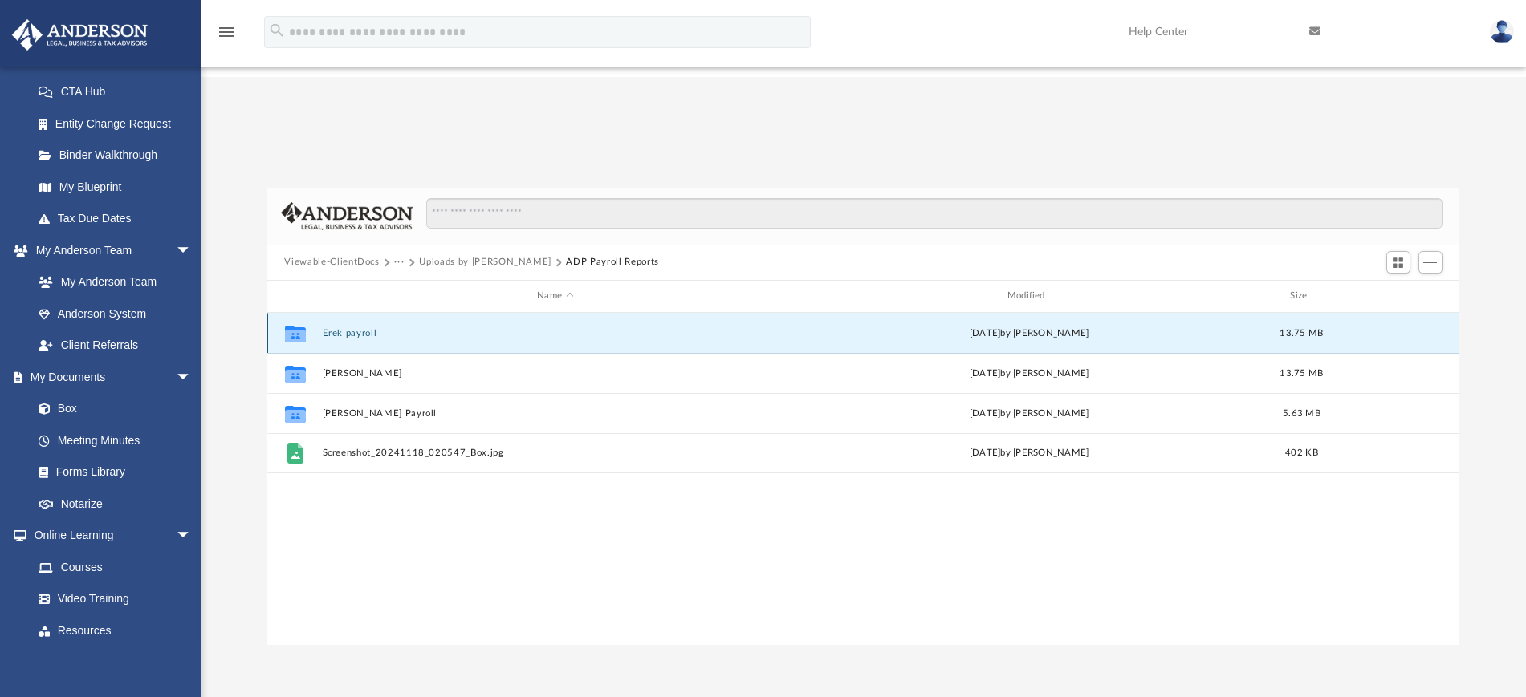
click at [396, 327] on button "Erek payroll" at bounding box center [555, 332] width 466 height 10
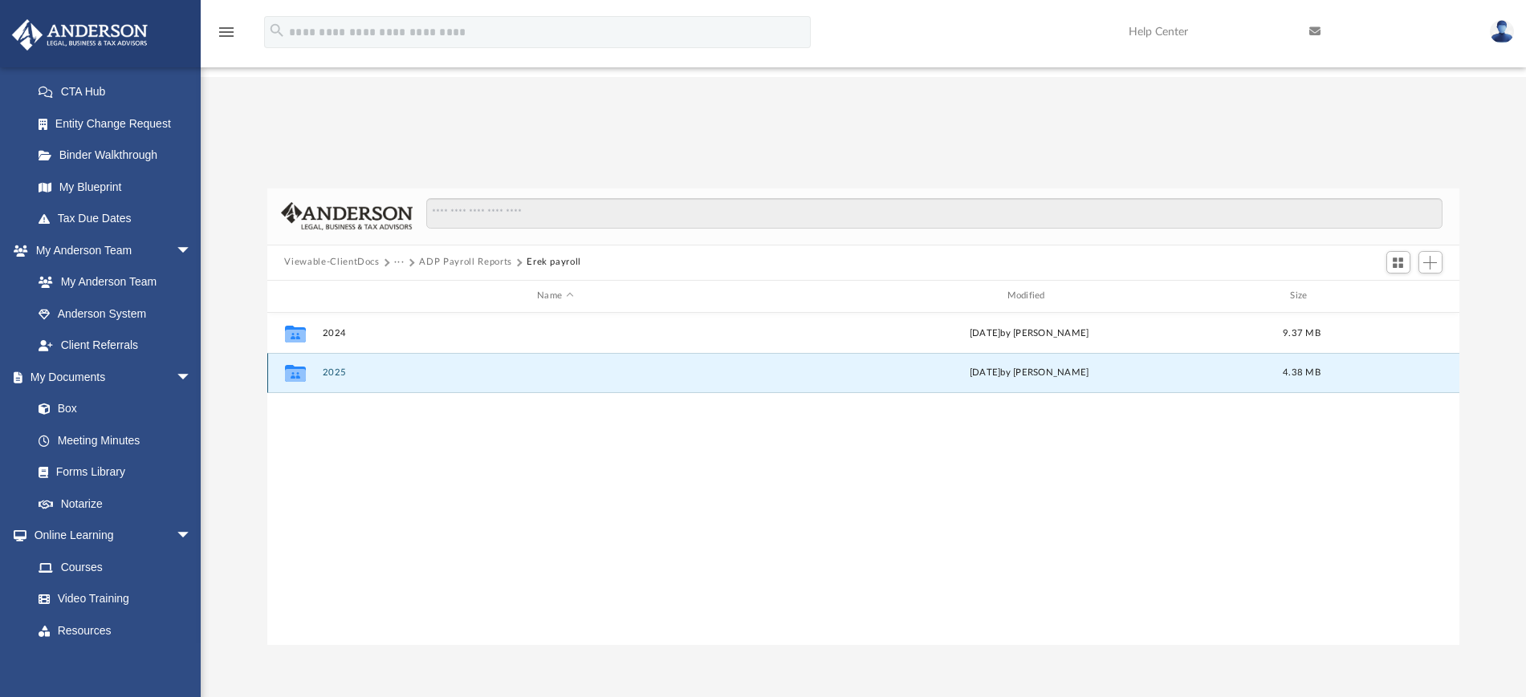
click at [368, 368] on button "2025" at bounding box center [555, 373] width 466 height 10
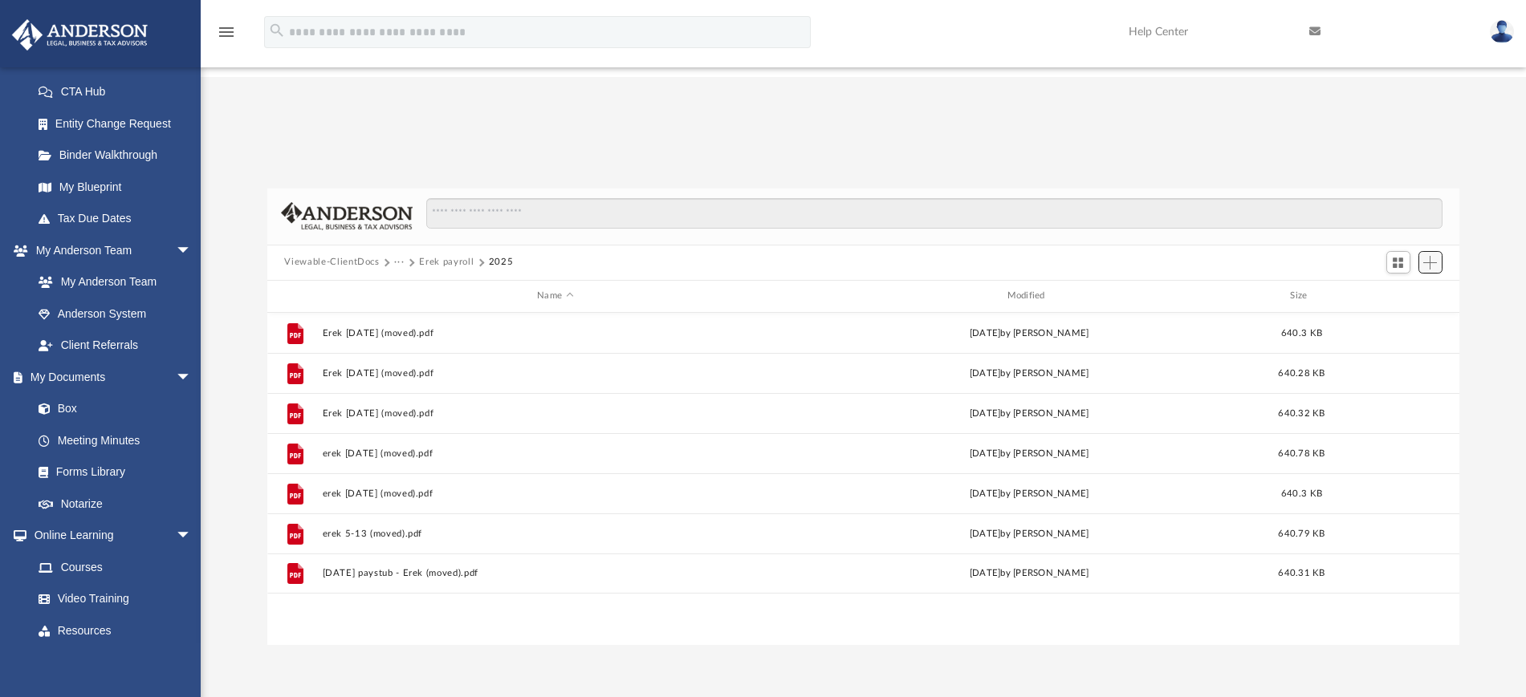
click at [1425, 256] on span "Add" at bounding box center [1430, 263] width 14 height 14
click at [1401, 176] on li "Upload" at bounding box center [1407, 174] width 51 height 17
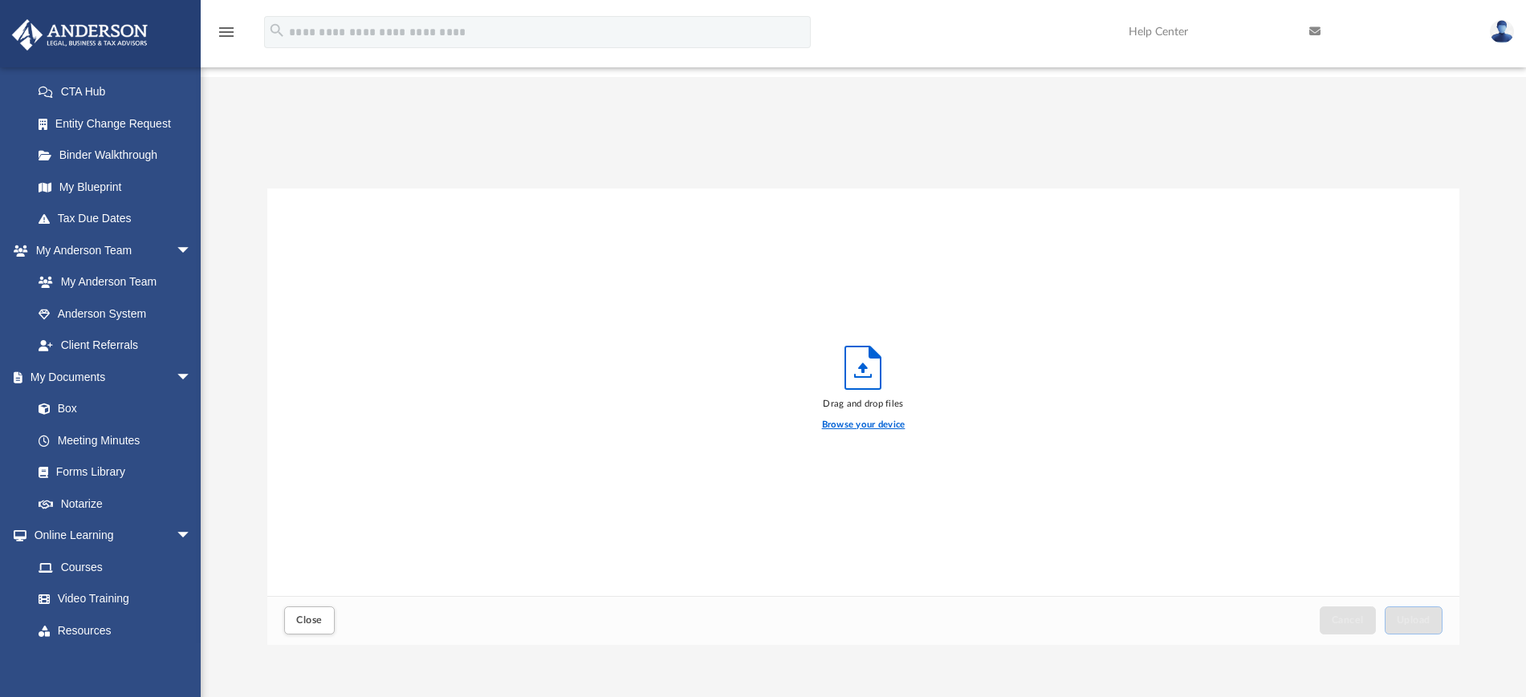
click at [894, 418] on label "Browse your device" at bounding box center [863, 425] width 83 height 14
click at [0, 0] on input "Browse your device" at bounding box center [0, 0] width 0 height 0
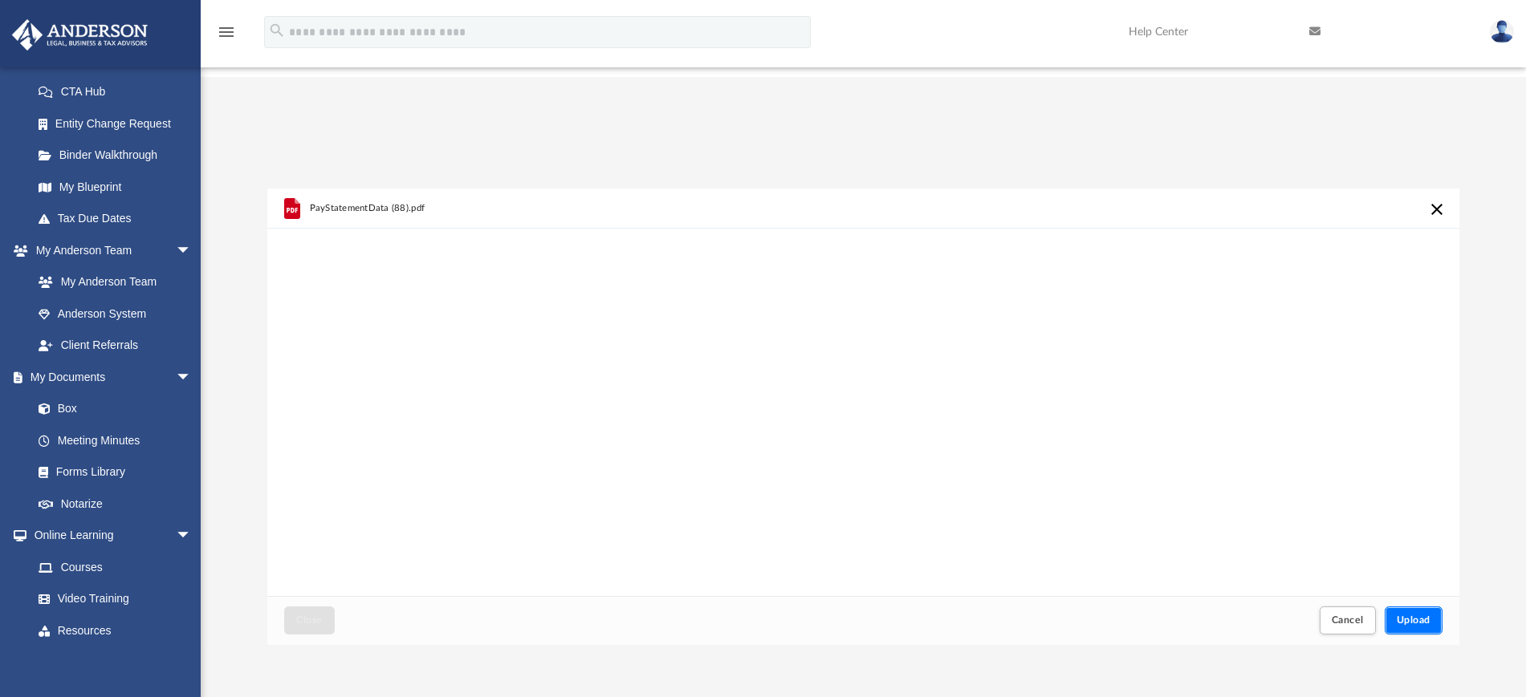
click at [1409, 616] on span "Upload" at bounding box center [1413, 621] width 34 height 10
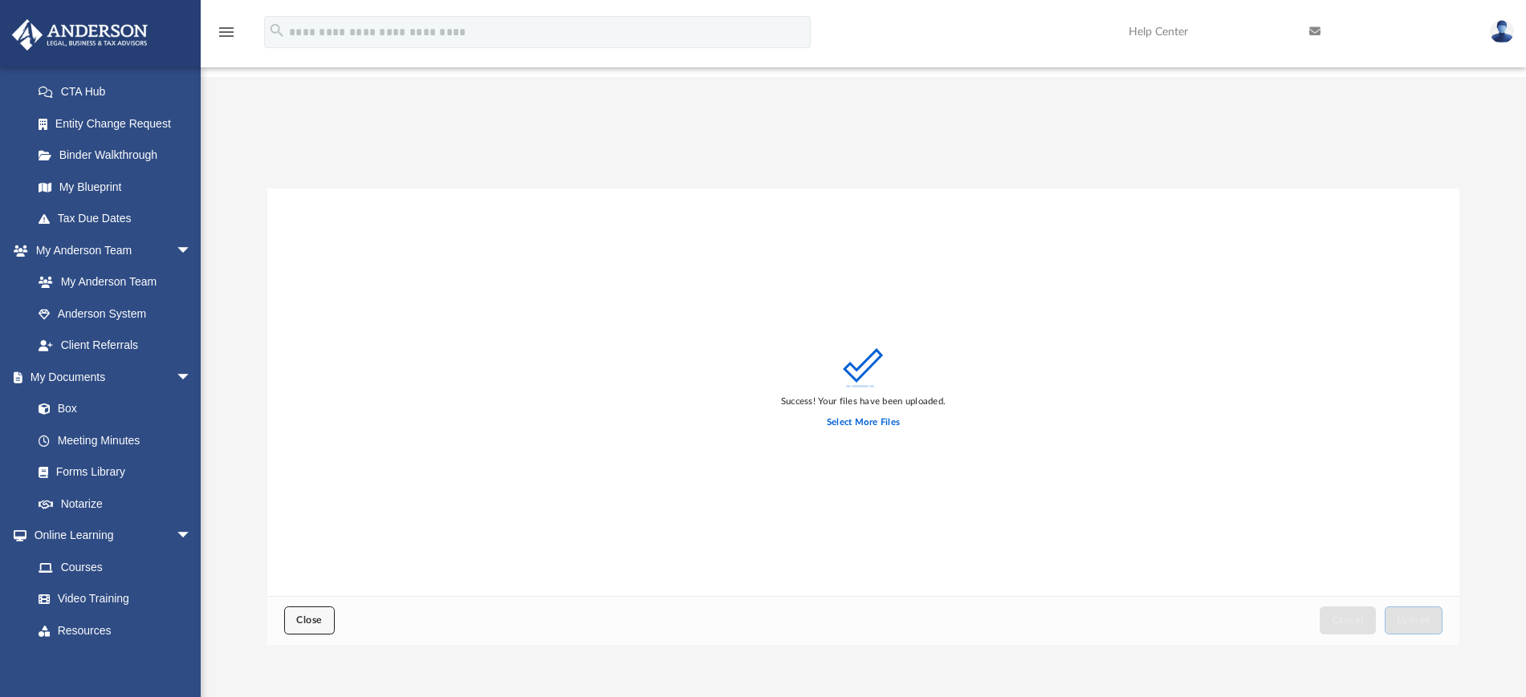
click at [310, 607] on button "Close" at bounding box center [309, 621] width 50 height 28
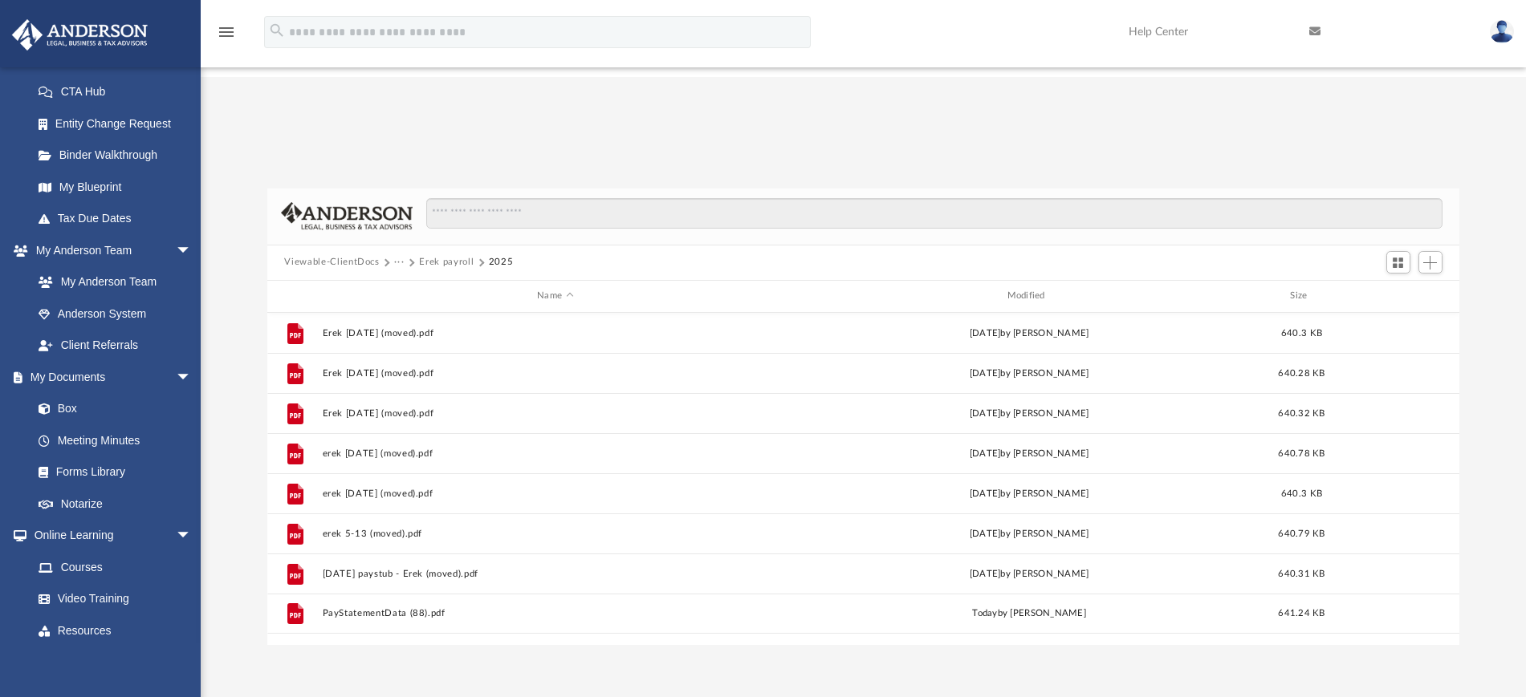
click at [400, 255] on button "···" at bounding box center [399, 262] width 10 height 14
click at [762, 198] on div at bounding box center [928, 221] width 1030 height 47
click at [1430, 251] on button "Add" at bounding box center [1430, 262] width 24 height 22
click at [1397, 173] on li "Upload" at bounding box center [1407, 174] width 51 height 17
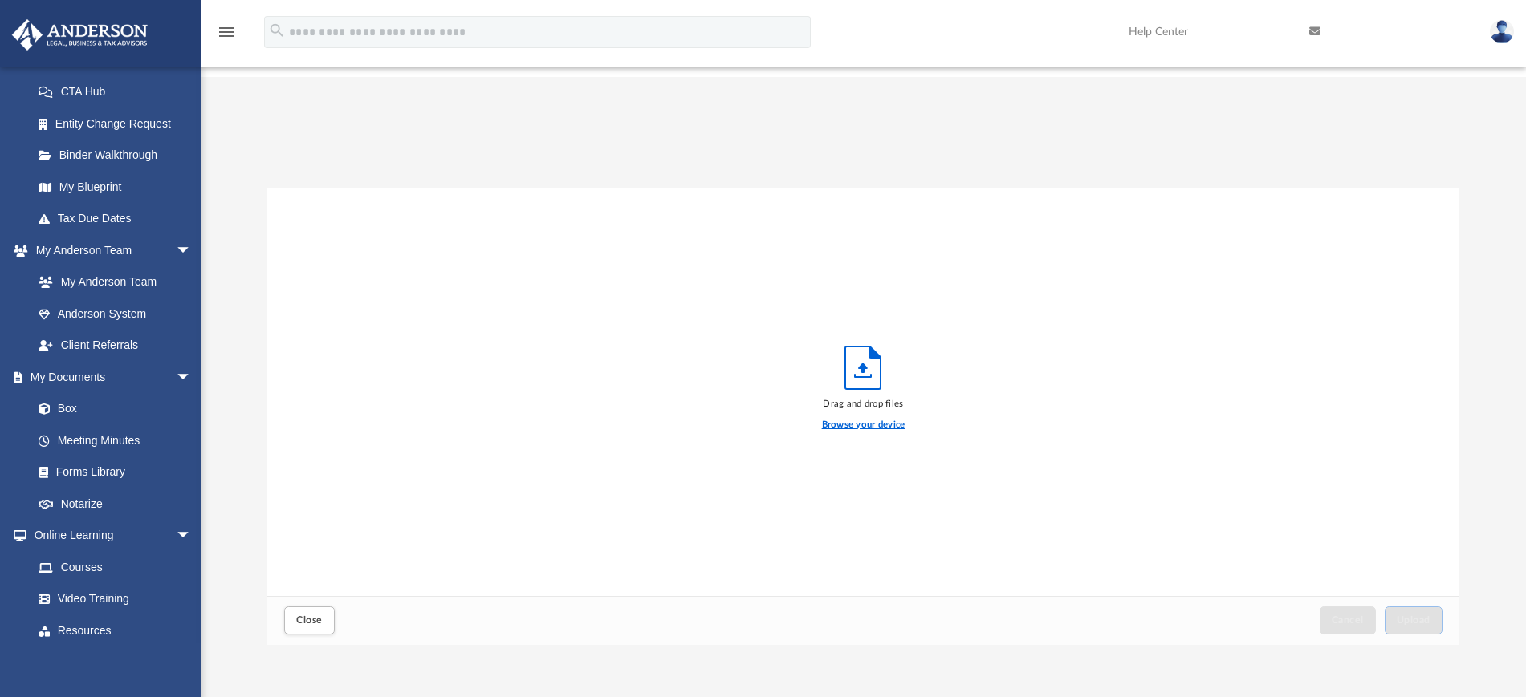
click at [890, 418] on label "Browse your device" at bounding box center [863, 425] width 83 height 14
click at [0, 0] on input "Browse your device" at bounding box center [0, 0] width 0 height 0
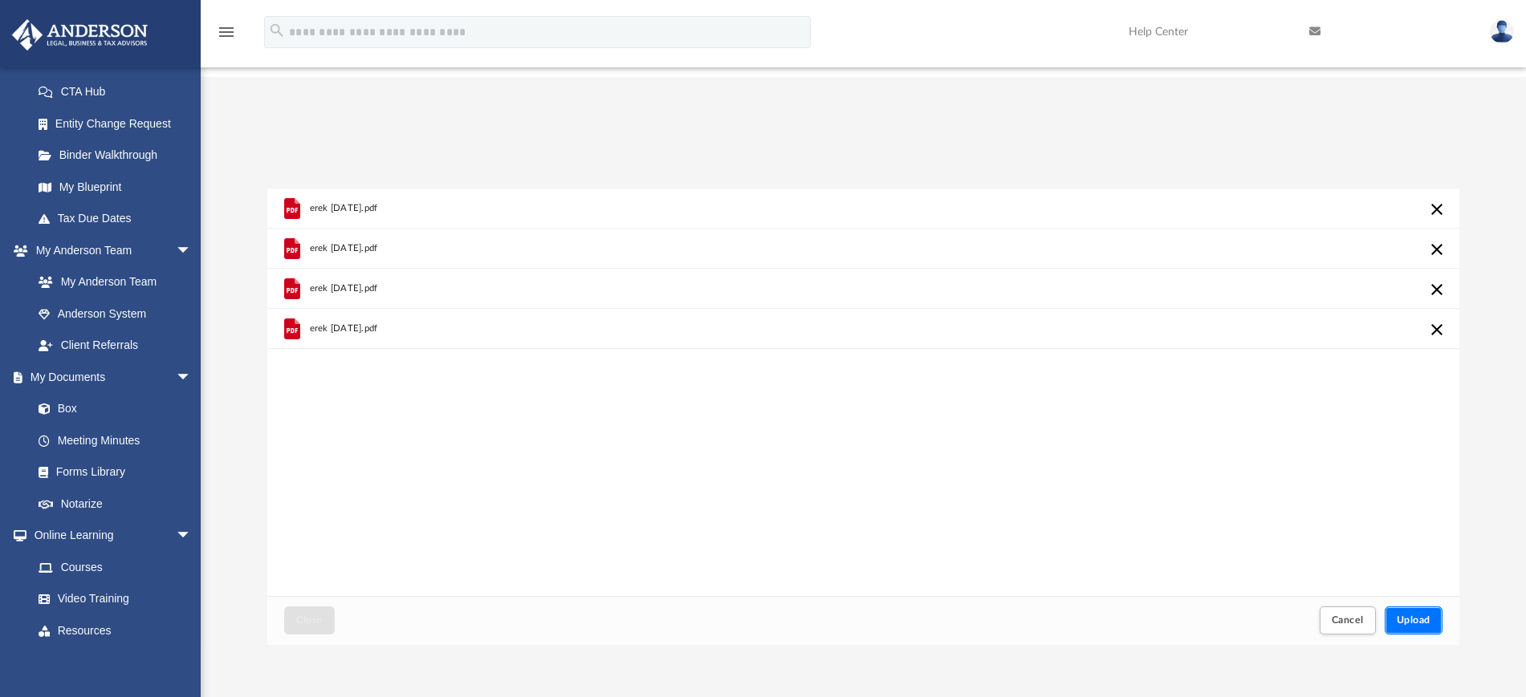
click at [1433, 607] on button "Upload" at bounding box center [1413, 621] width 58 height 28
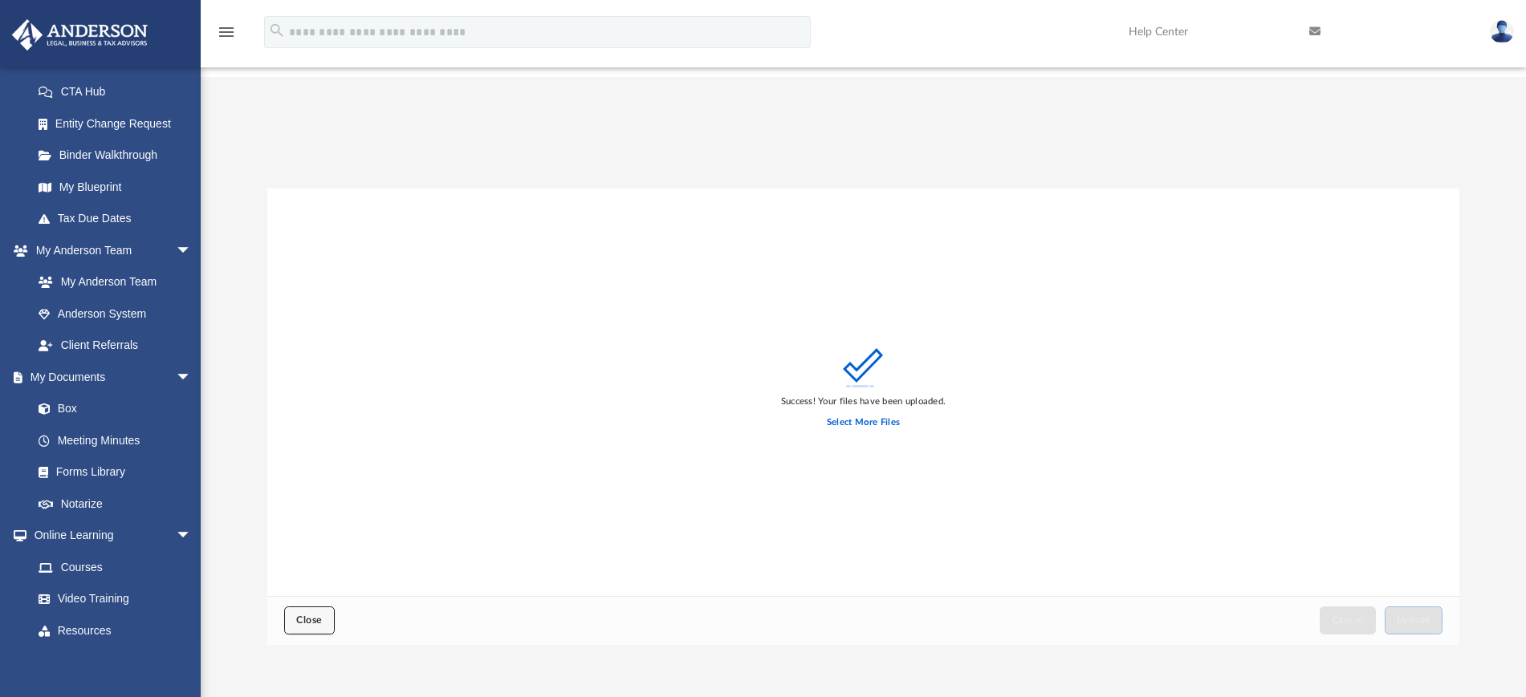
click at [295, 607] on button "Close" at bounding box center [309, 621] width 50 height 28
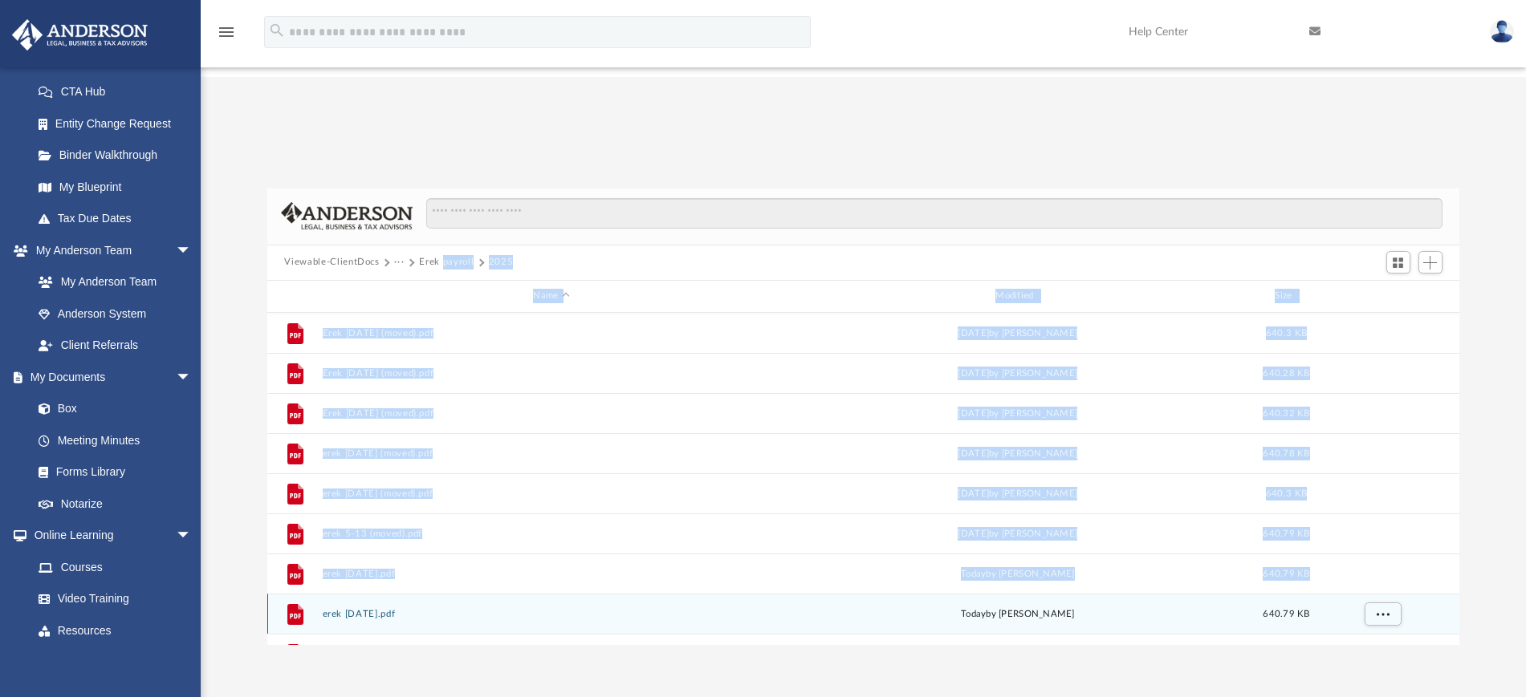
drag, startPoint x: 295, startPoint y: 510, endPoint x: 441, endPoint y: 136, distance: 402.3
click at [441, 189] on div "Viewable-ClientDocs ··· Erek payroll 2025 Name Modified Size File Erek [DATE] (…" at bounding box center [863, 417] width 1193 height 457
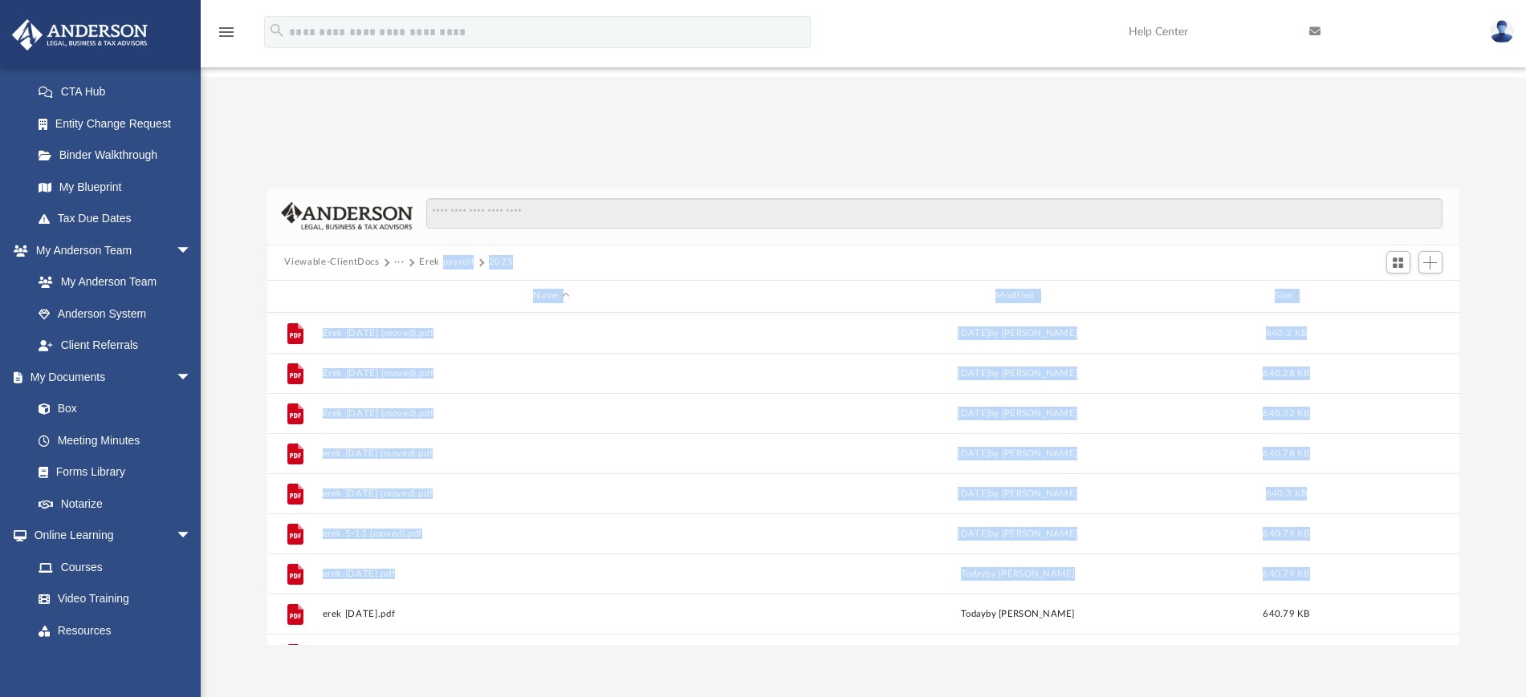
click at [590, 246] on div "Viewable-ClientDocs ··· Erek payroll 2025" at bounding box center [863, 263] width 1193 height 35
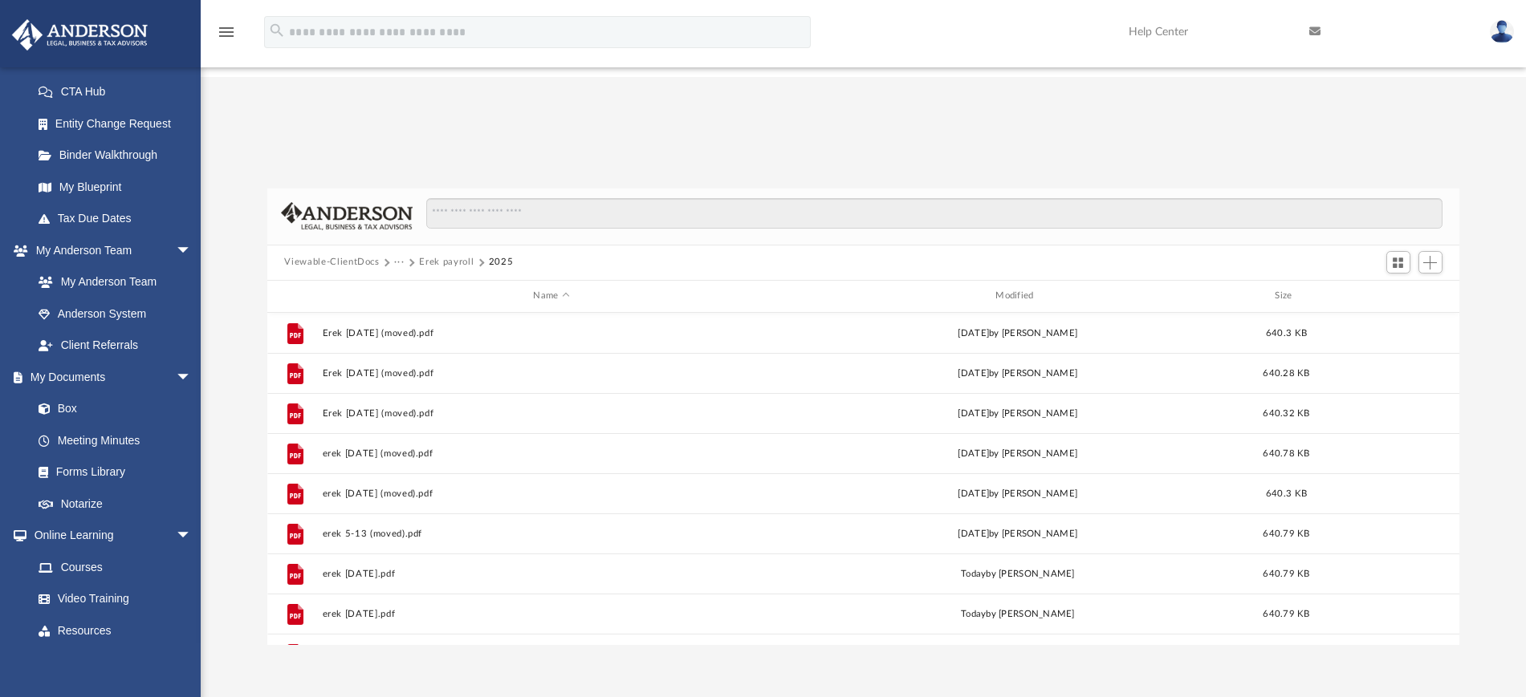
click at [422, 255] on button "Erek payroll" at bounding box center [446, 262] width 55 height 14
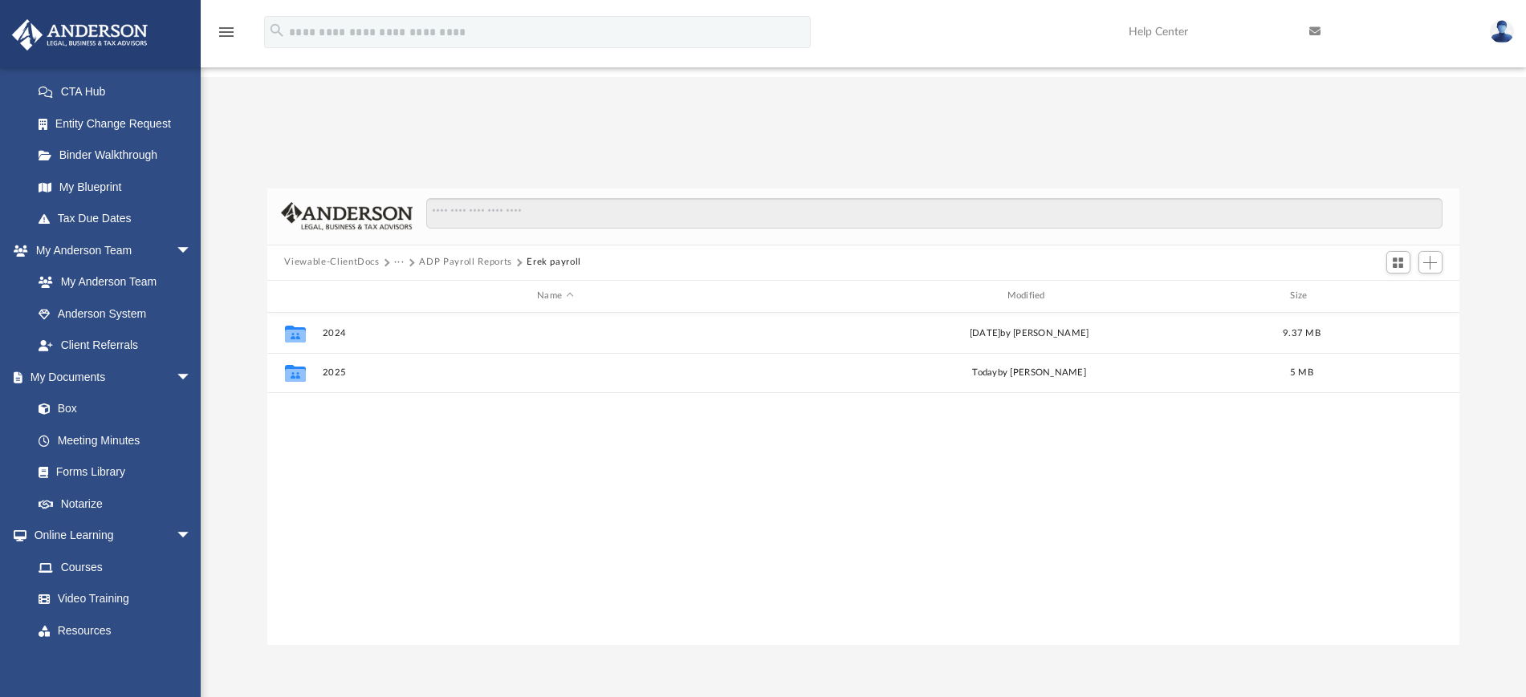
click at [440, 255] on button "ADP Payroll Reports" at bounding box center [465, 262] width 92 height 14
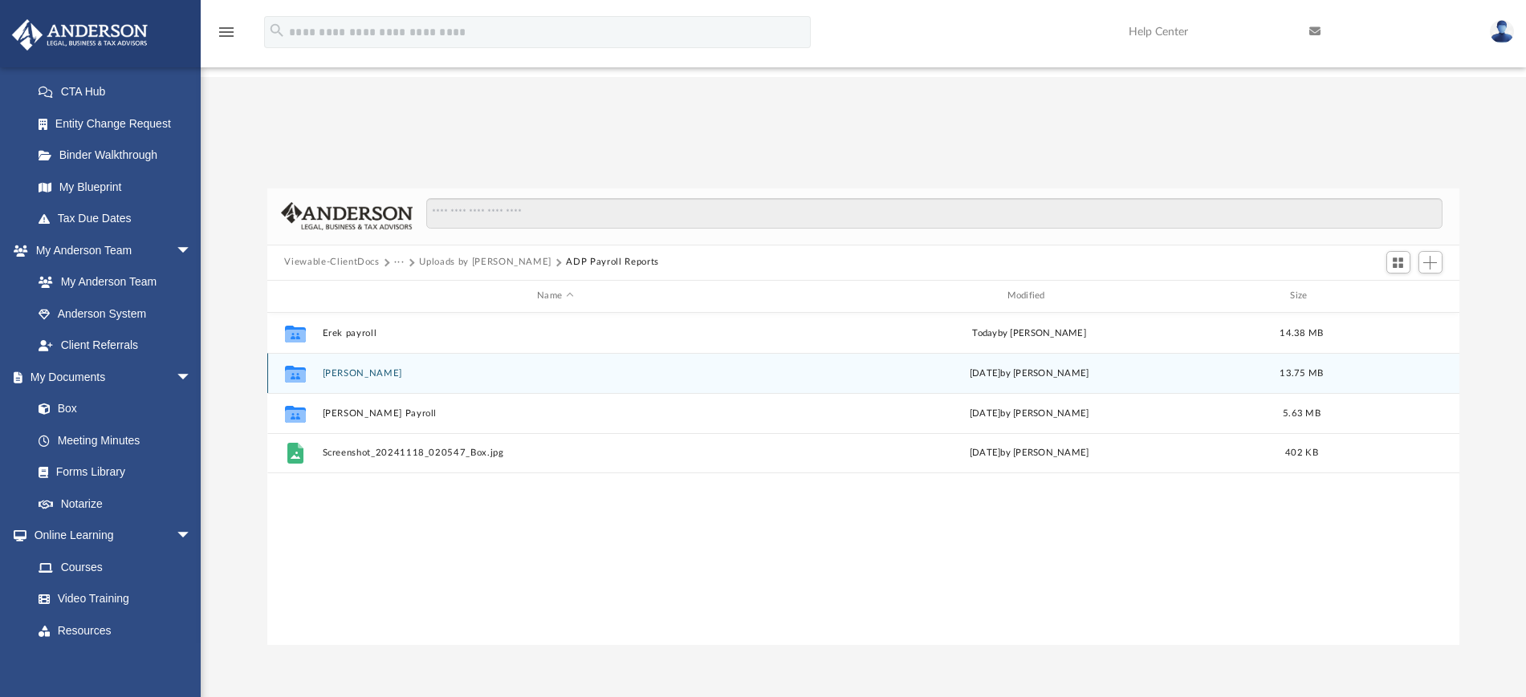
click at [351, 353] on div "Collaborated Folder Heather Payroll [DATE] by [PERSON_NAME] 13.75 MB" at bounding box center [863, 373] width 1193 height 40
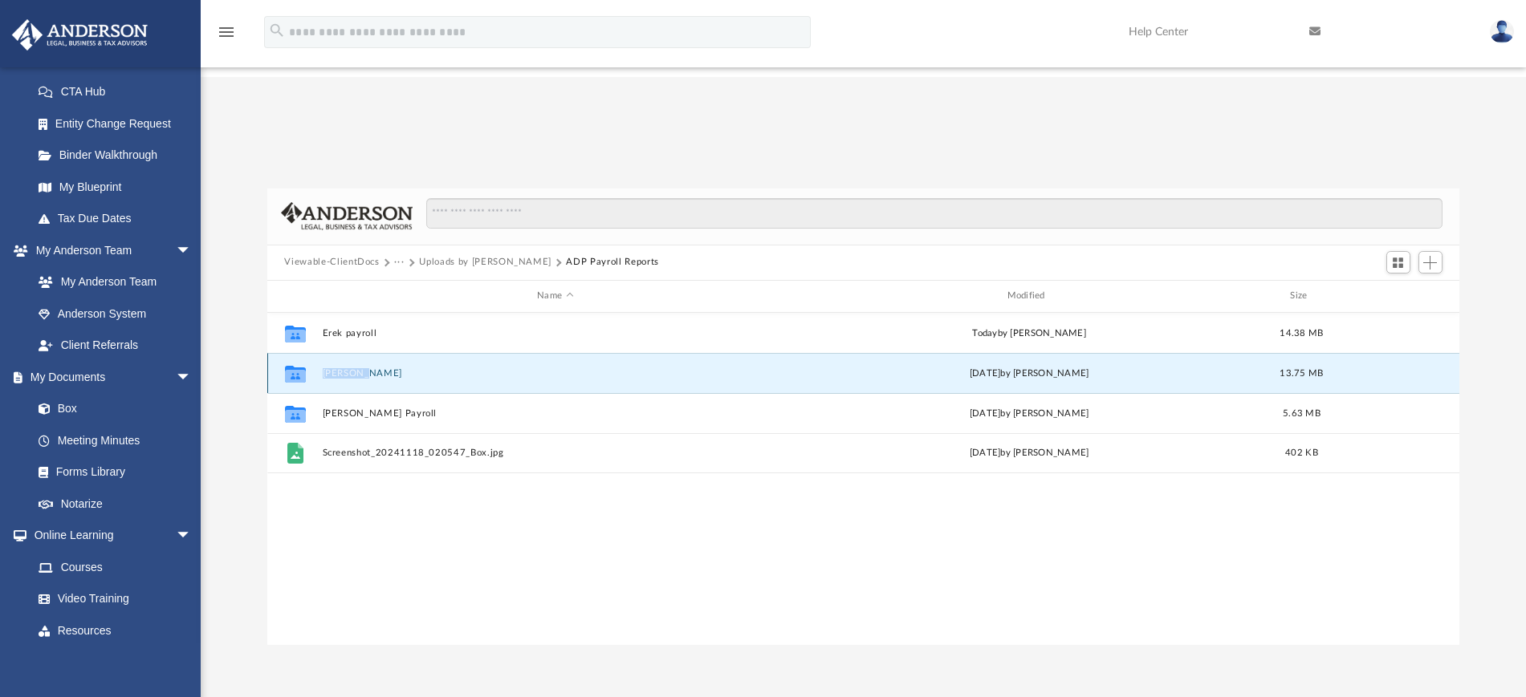
click at [351, 353] on div "Collaborated Folder Heather Payroll [DATE] by [PERSON_NAME] 13.75 MB" at bounding box center [863, 373] width 1193 height 40
click at [422, 353] on div "Collaborated Folder Heather Payroll [DATE] by [PERSON_NAME] 13.75 MB" at bounding box center [863, 373] width 1193 height 40
click at [368, 353] on div "Collaborated Folder Heather Payroll [DATE] by [PERSON_NAME] 13.75 MB" at bounding box center [863, 373] width 1193 height 40
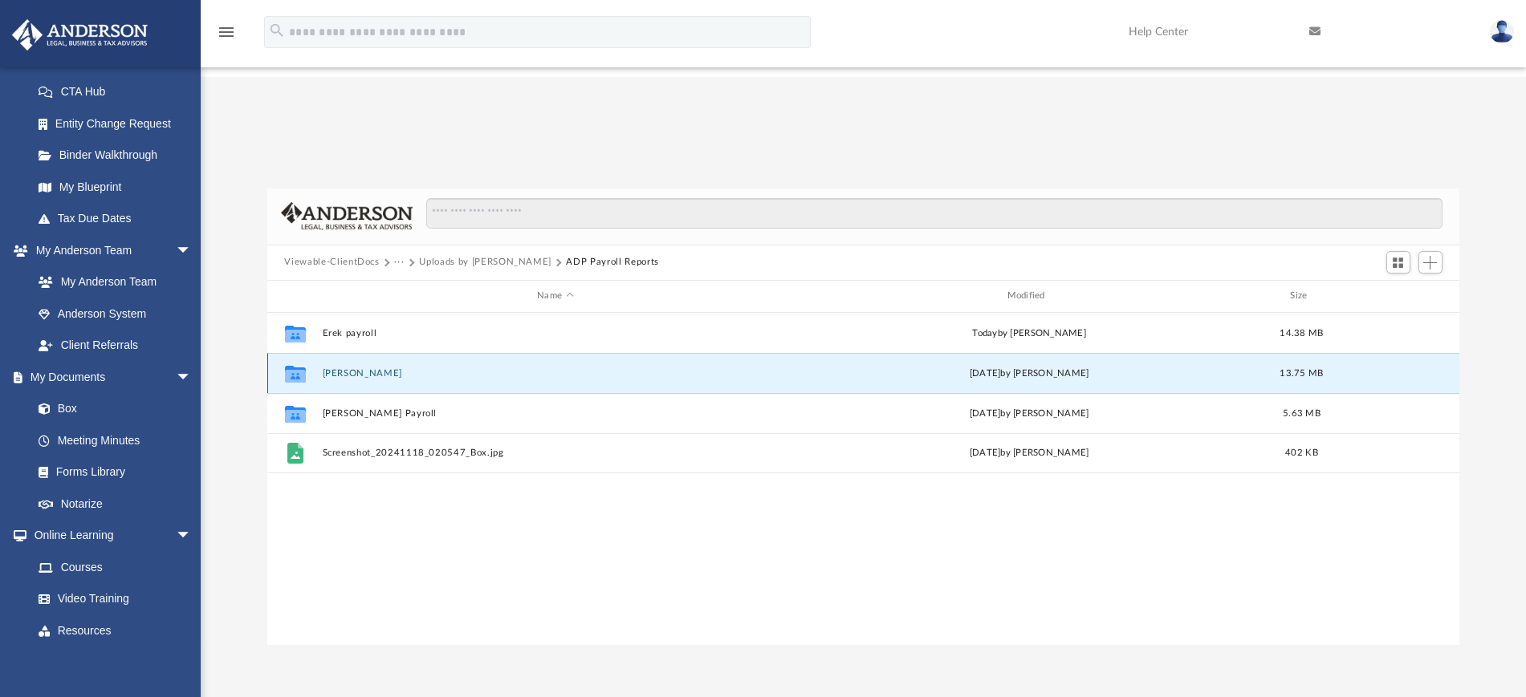
click at [298, 369] on icon "grid" at bounding box center [294, 375] width 21 height 13
click at [233, 189] on div "Difficulty viewing your box folder? You can also access your account directly o…" at bounding box center [863, 417] width 1325 height 457
click at [360, 368] on button "[PERSON_NAME]" at bounding box center [555, 373] width 466 height 10
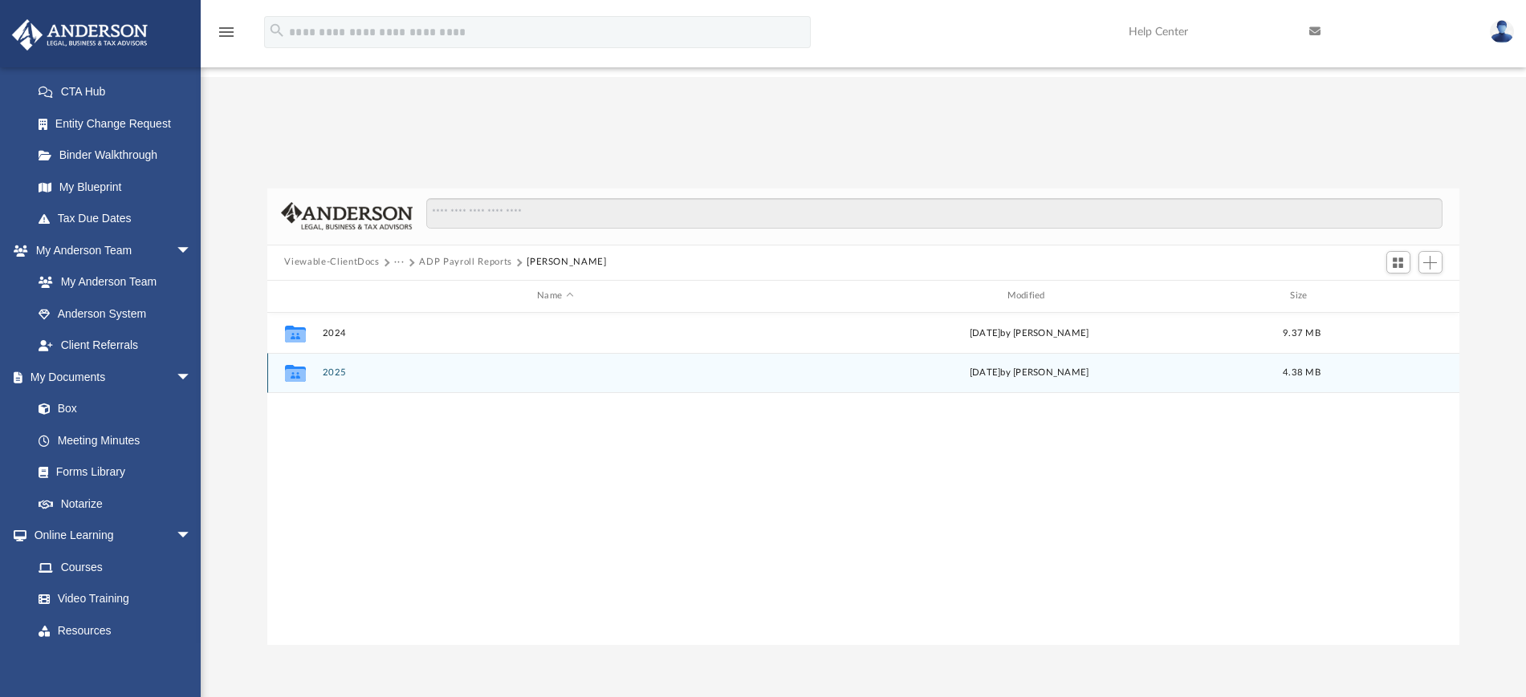
click at [330, 368] on button "2025" at bounding box center [555, 373] width 466 height 10
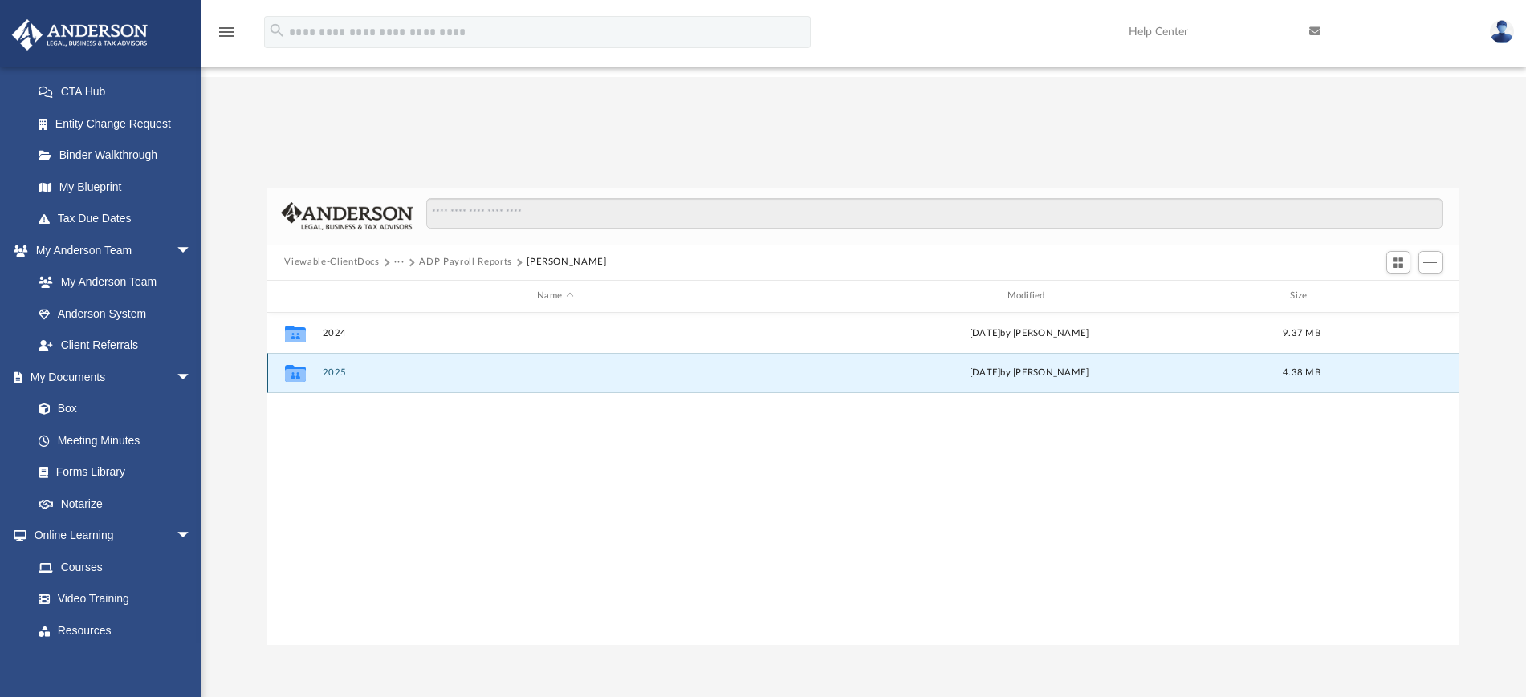
click at [330, 368] on button "2025" at bounding box center [555, 373] width 466 height 10
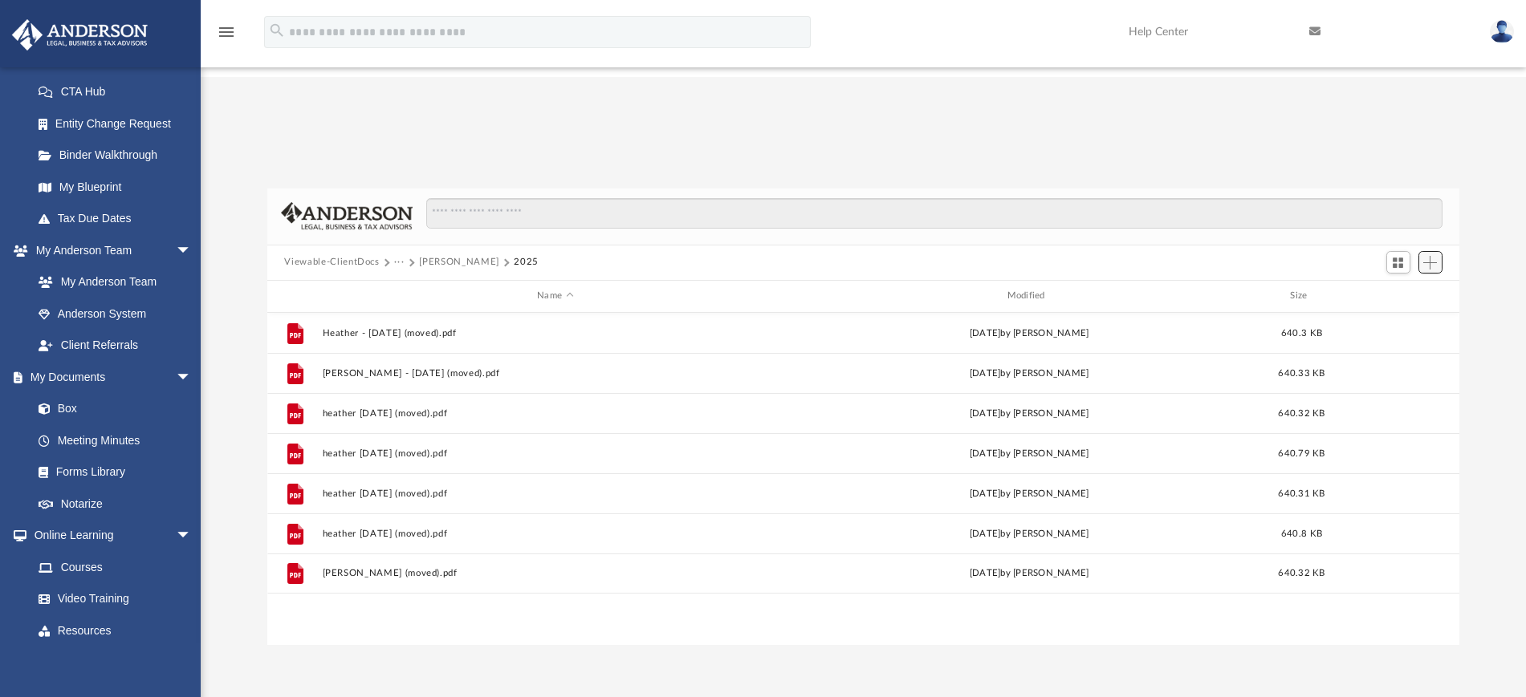
click at [1430, 256] on span "Add" at bounding box center [1430, 263] width 14 height 14
click at [1395, 177] on li "Upload" at bounding box center [1407, 174] width 51 height 17
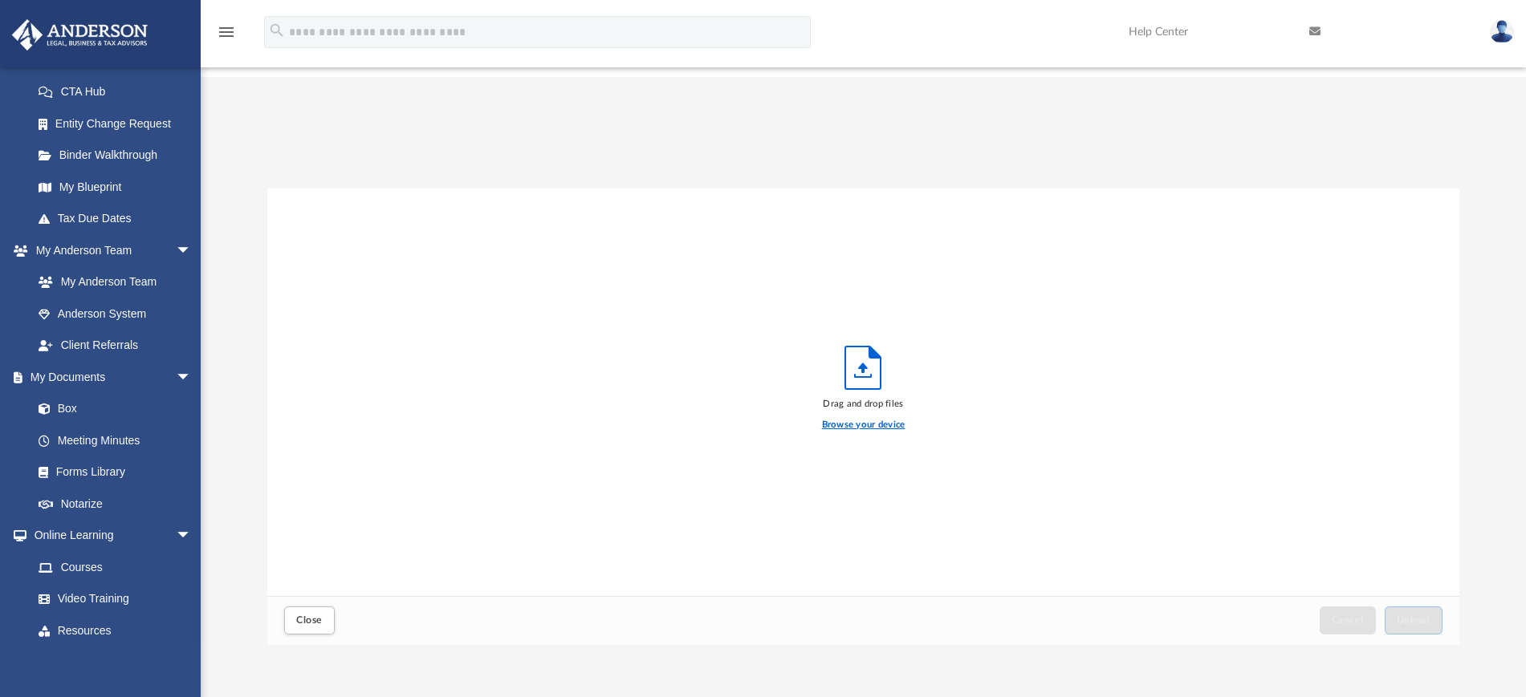
click at [872, 418] on label "Browse your device" at bounding box center [863, 425] width 83 height 14
click at [0, 0] on input "Browse your device" at bounding box center [0, 0] width 0 height 0
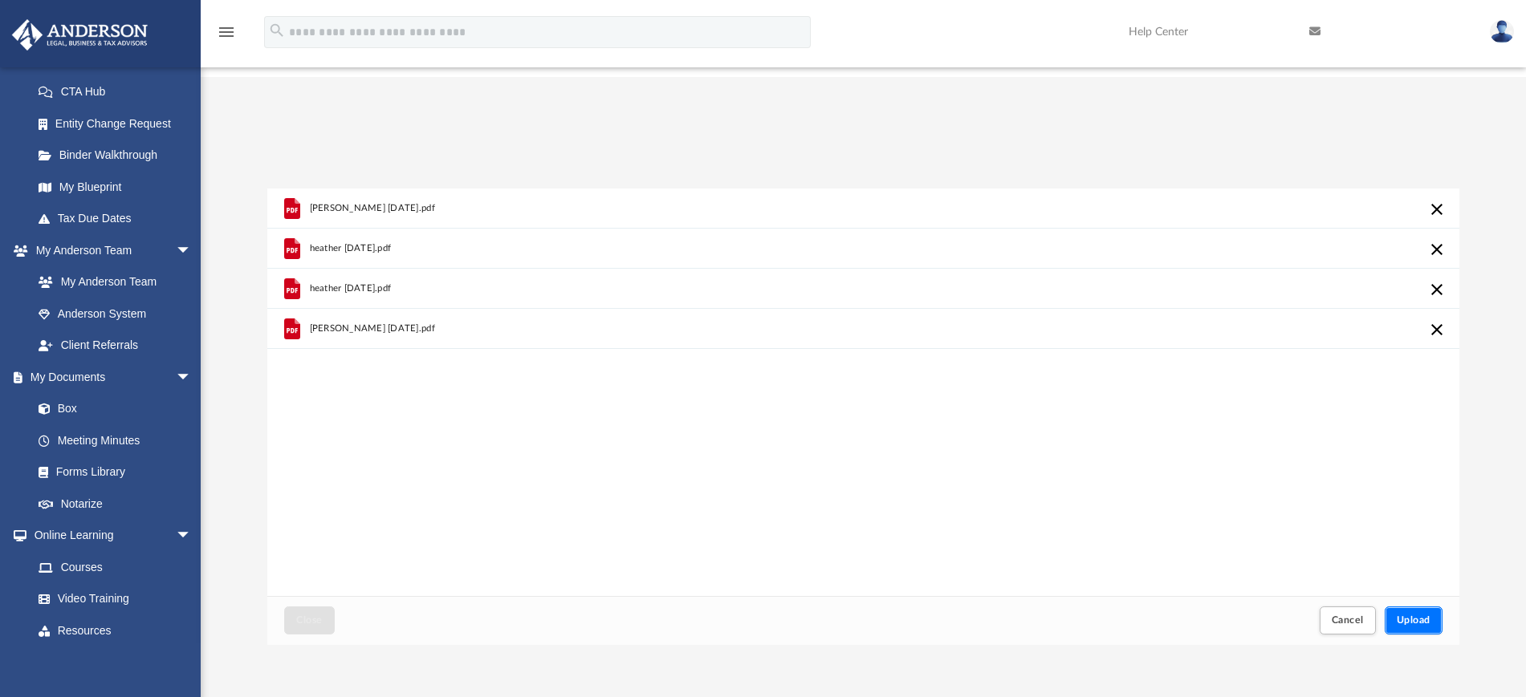
click at [1423, 607] on button "Upload" at bounding box center [1413, 621] width 58 height 28
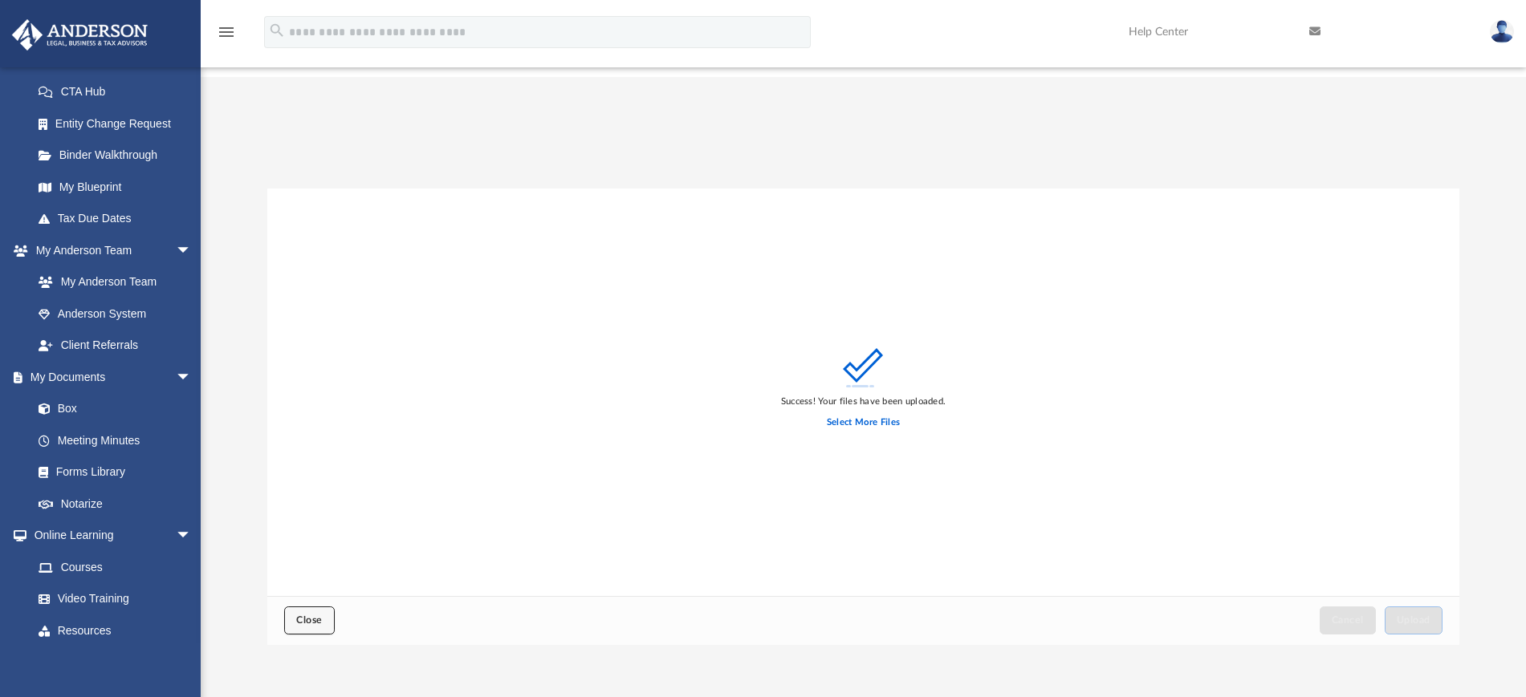
click at [302, 616] on span "Close" at bounding box center [309, 621] width 26 height 10
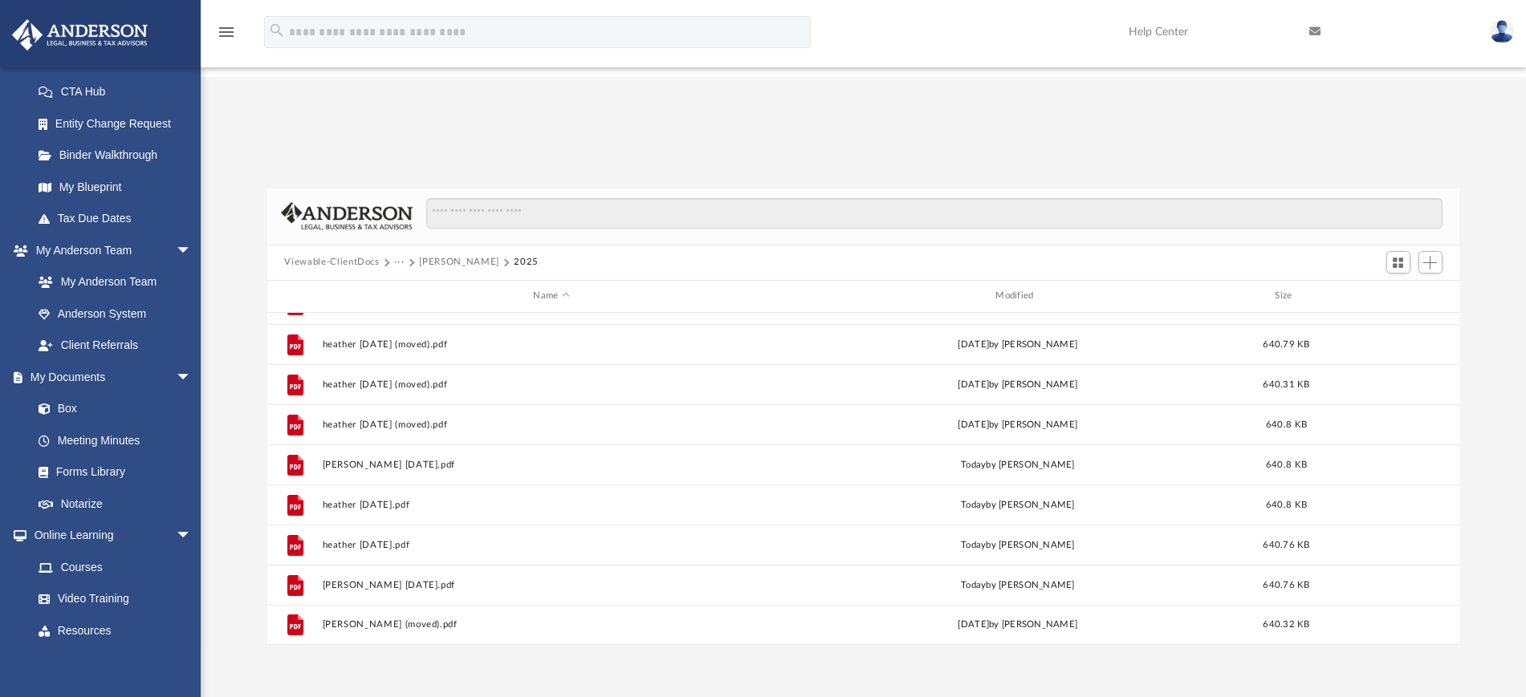
scroll to position [0, 0]
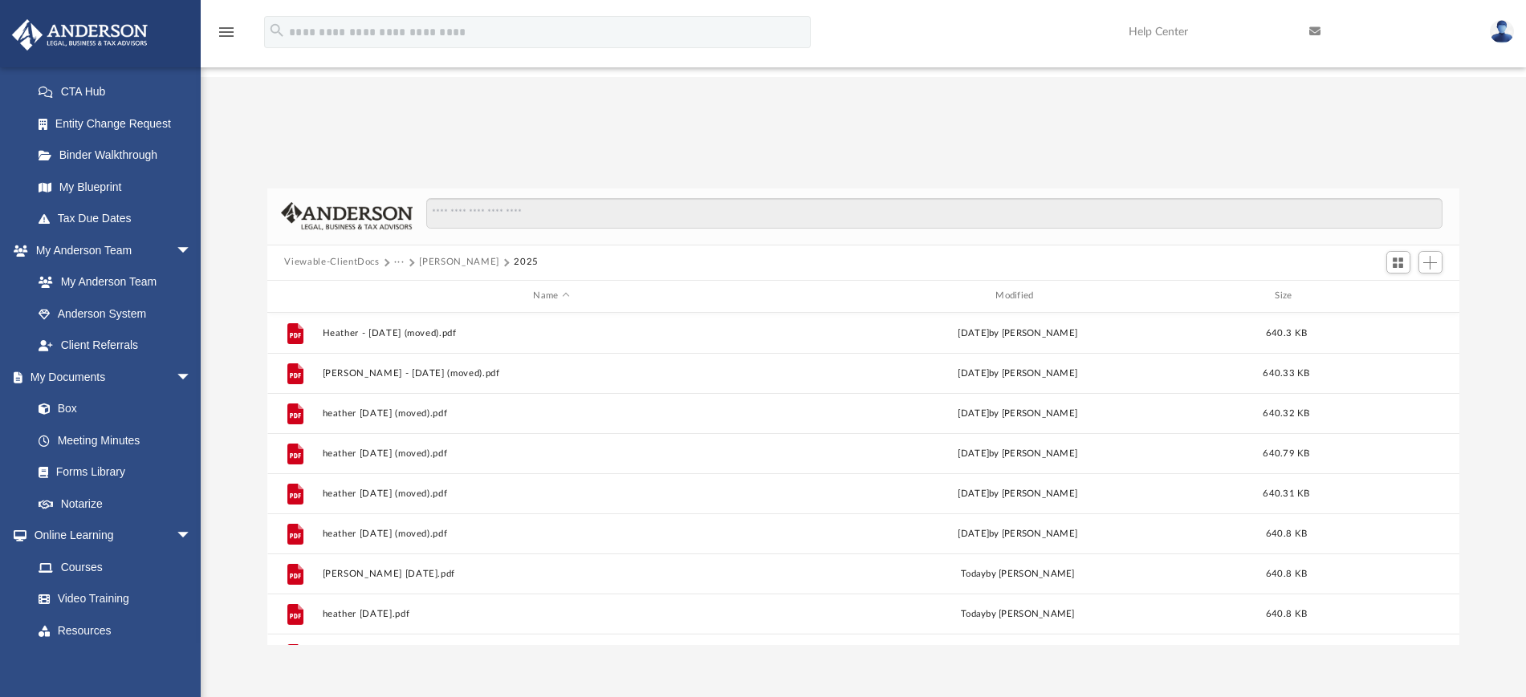
click at [479, 255] on button "[PERSON_NAME]" at bounding box center [458, 262] width 79 height 14
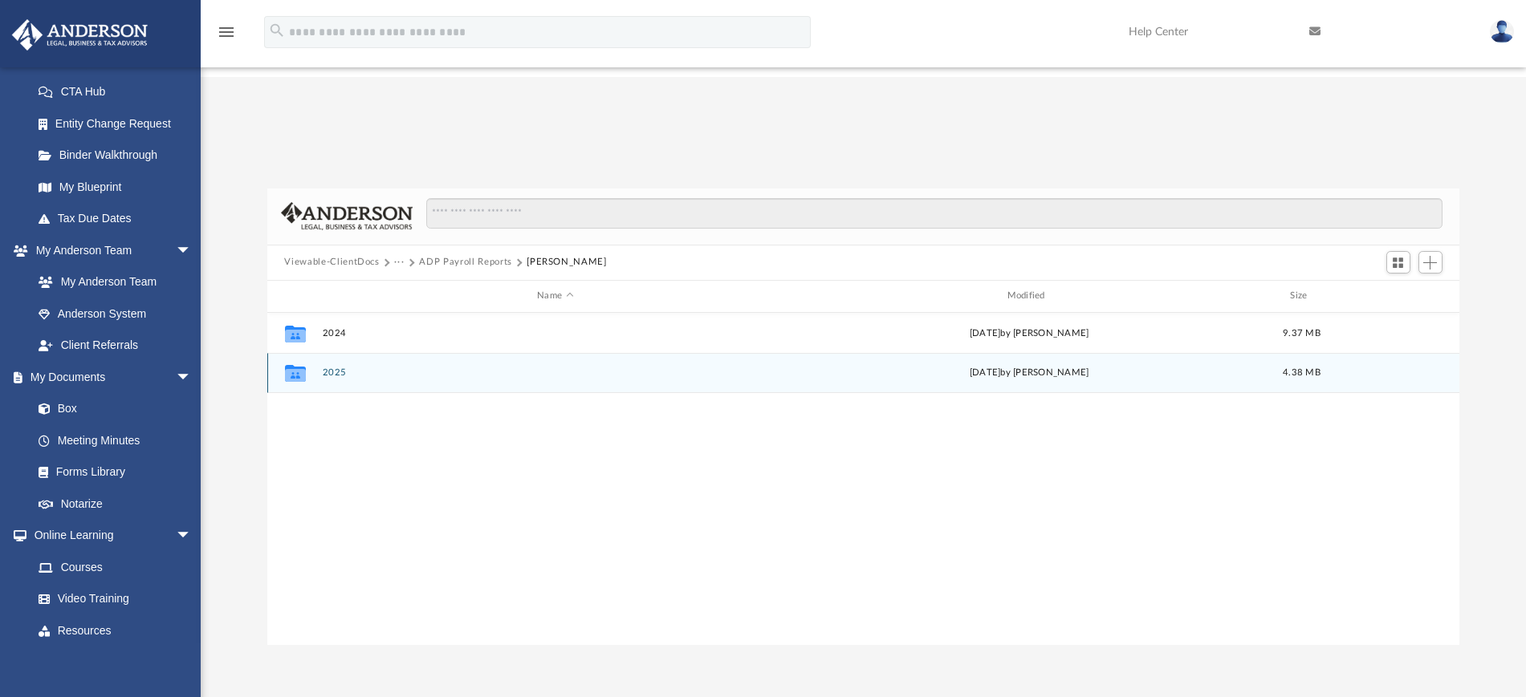
click at [330, 353] on div "Collaborated Folder 2025 [DATE] by [PERSON_NAME] 4.38 MB" at bounding box center [863, 373] width 1193 height 40
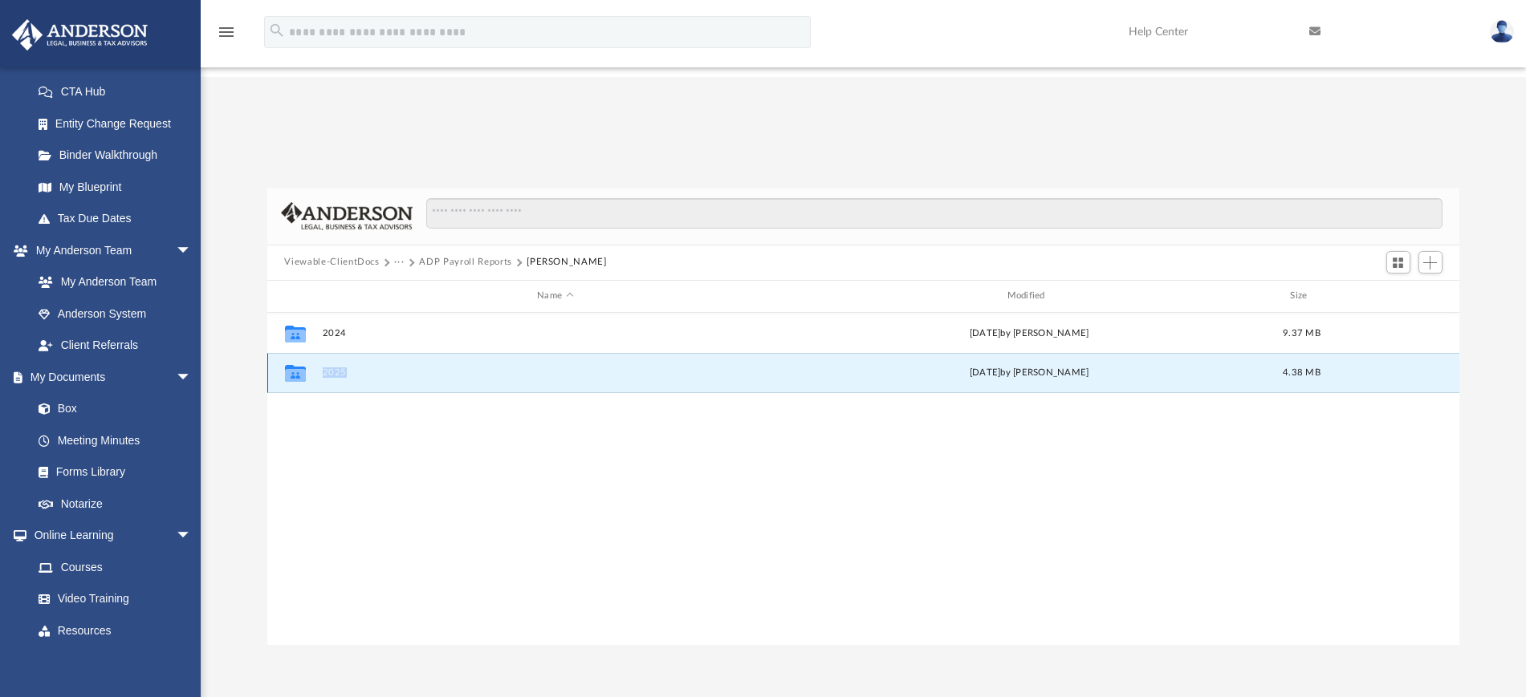
click at [396, 368] on button "2025" at bounding box center [555, 373] width 466 height 10
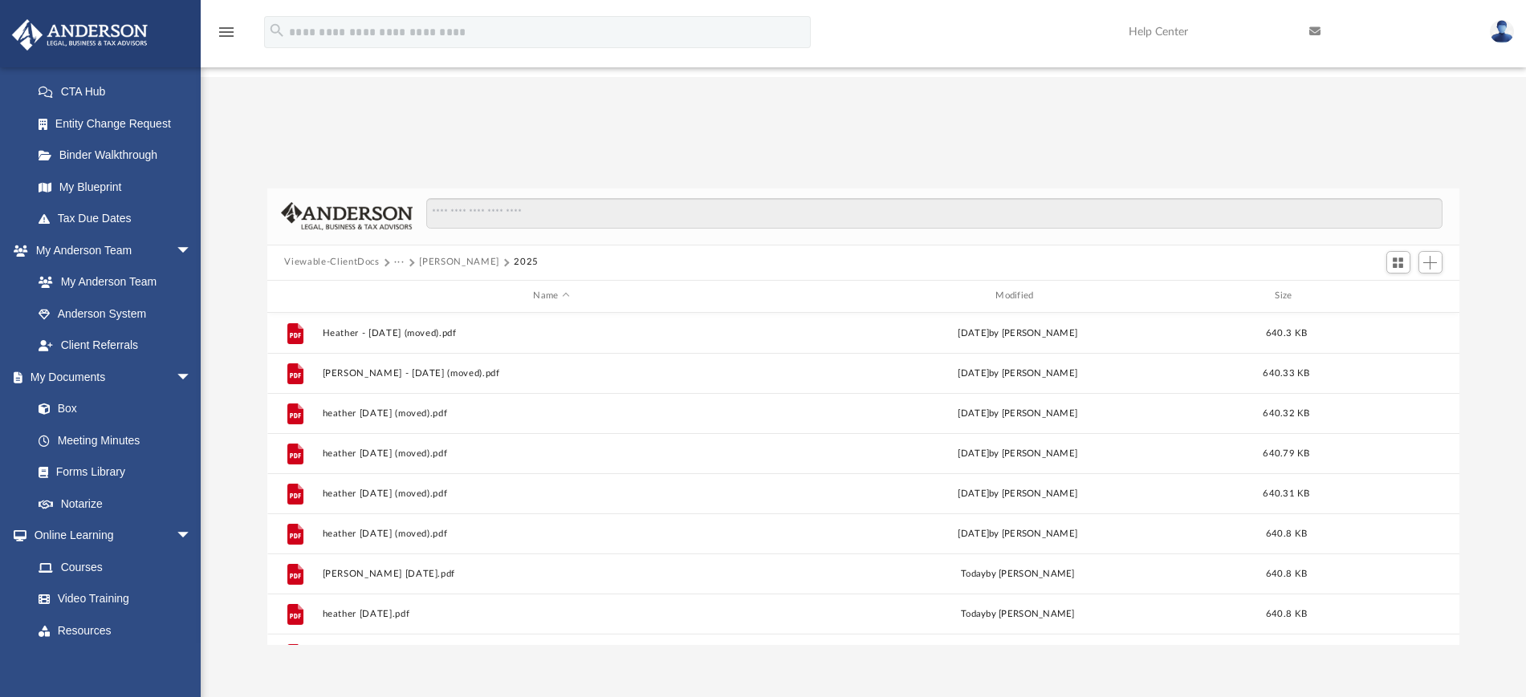
click at [457, 255] on button "[PERSON_NAME]" at bounding box center [458, 262] width 79 height 14
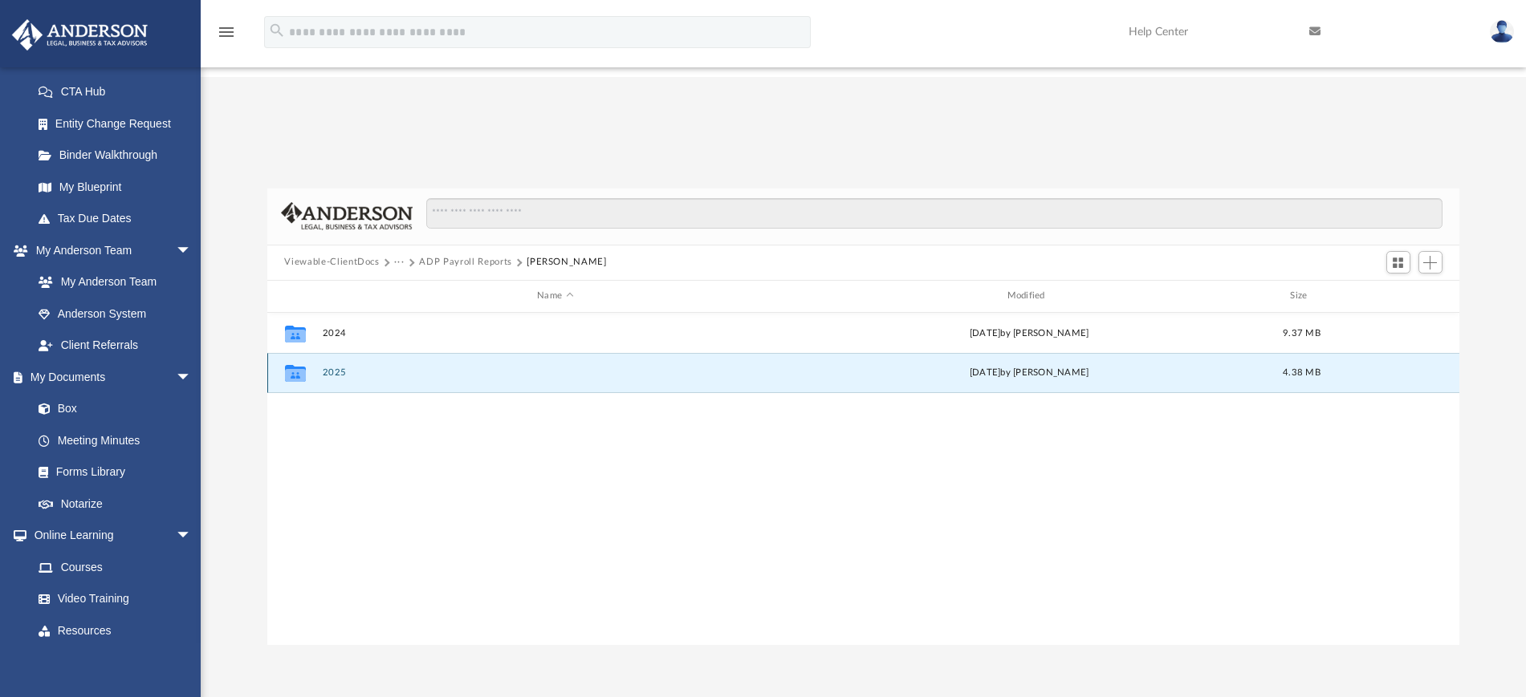
click at [328, 368] on button "2025" at bounding box center [555, 373] width 466 height 10
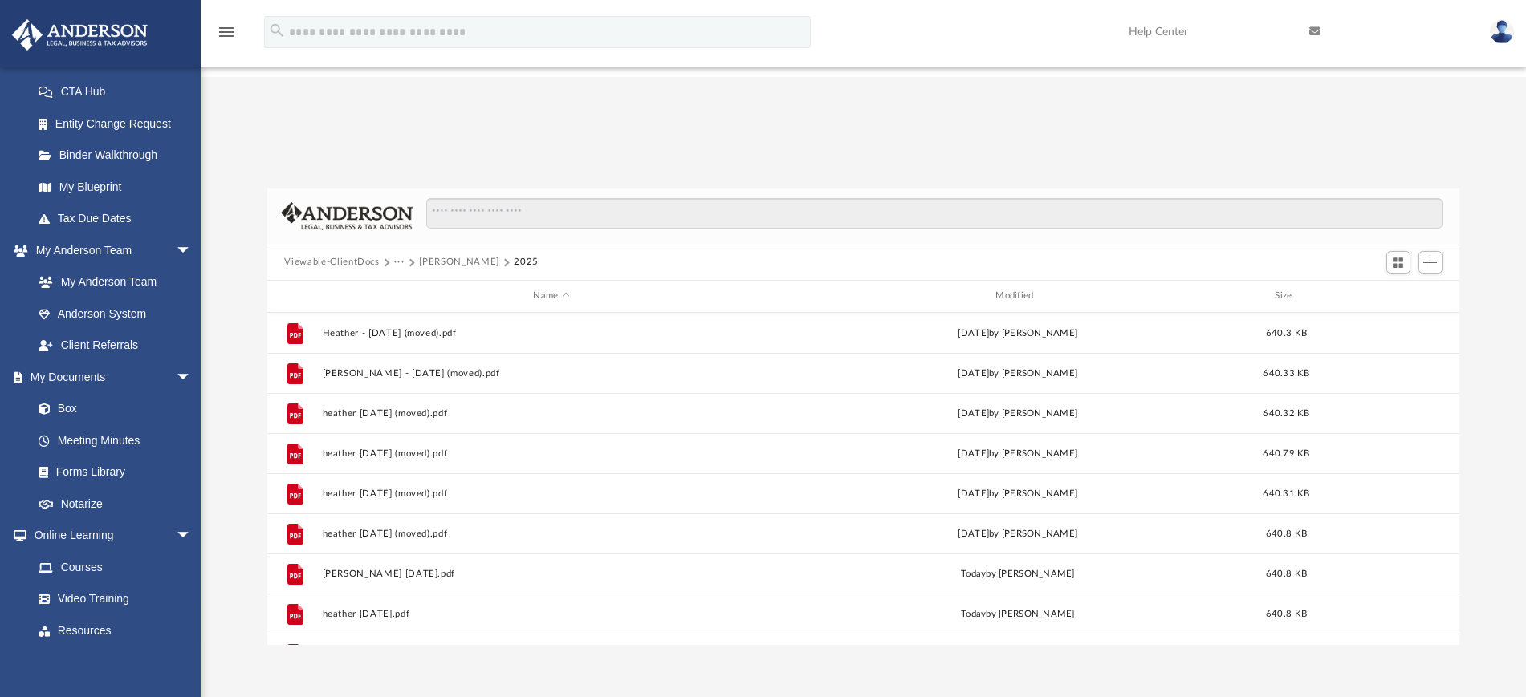
click at [400, 255] on button "···" at bounding box center [399, 262] width 10 height 14
click at [418, 248] on li "ADP Payroll Reports" at bounding box center [543, 246] width 281 height 17
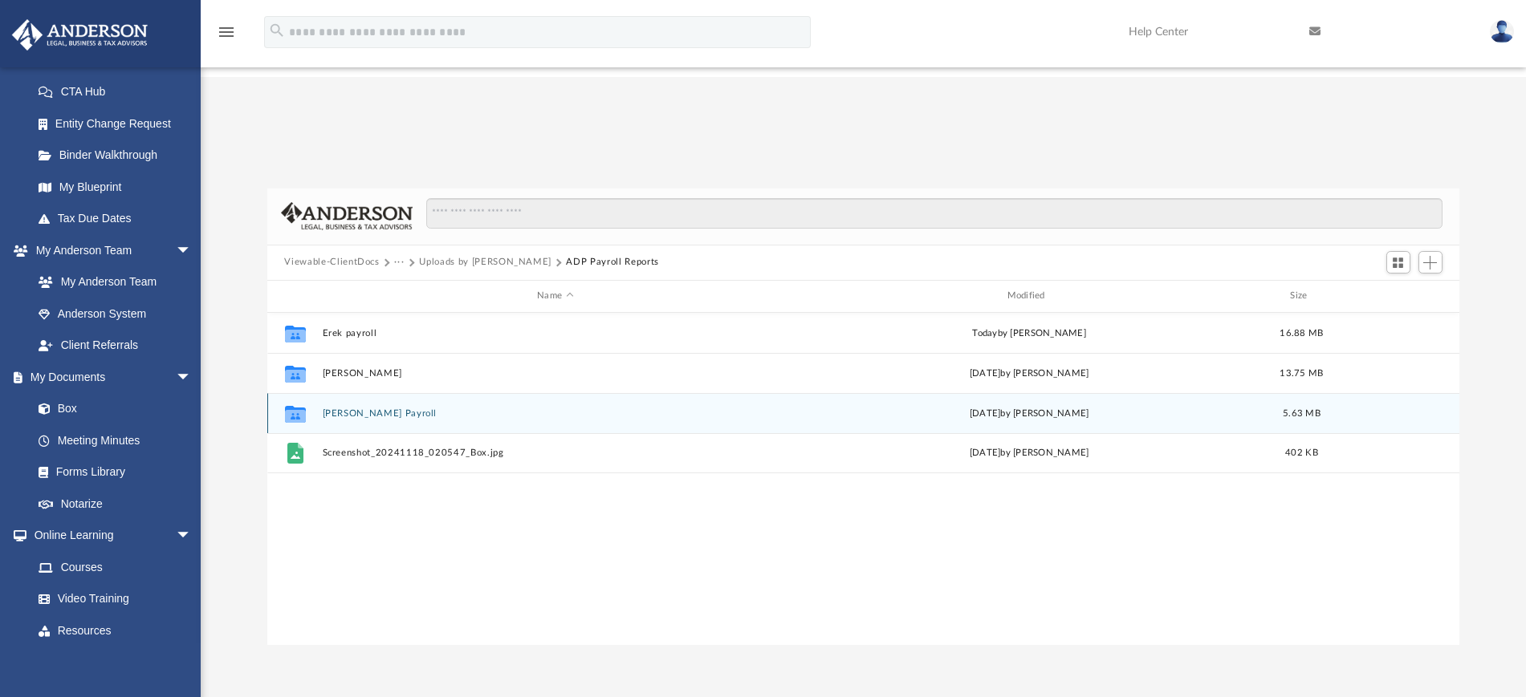
click at [362, 408] on button "[PERSON_NAME] Payroll" at bounding box center [555, 413] width 466 height 10
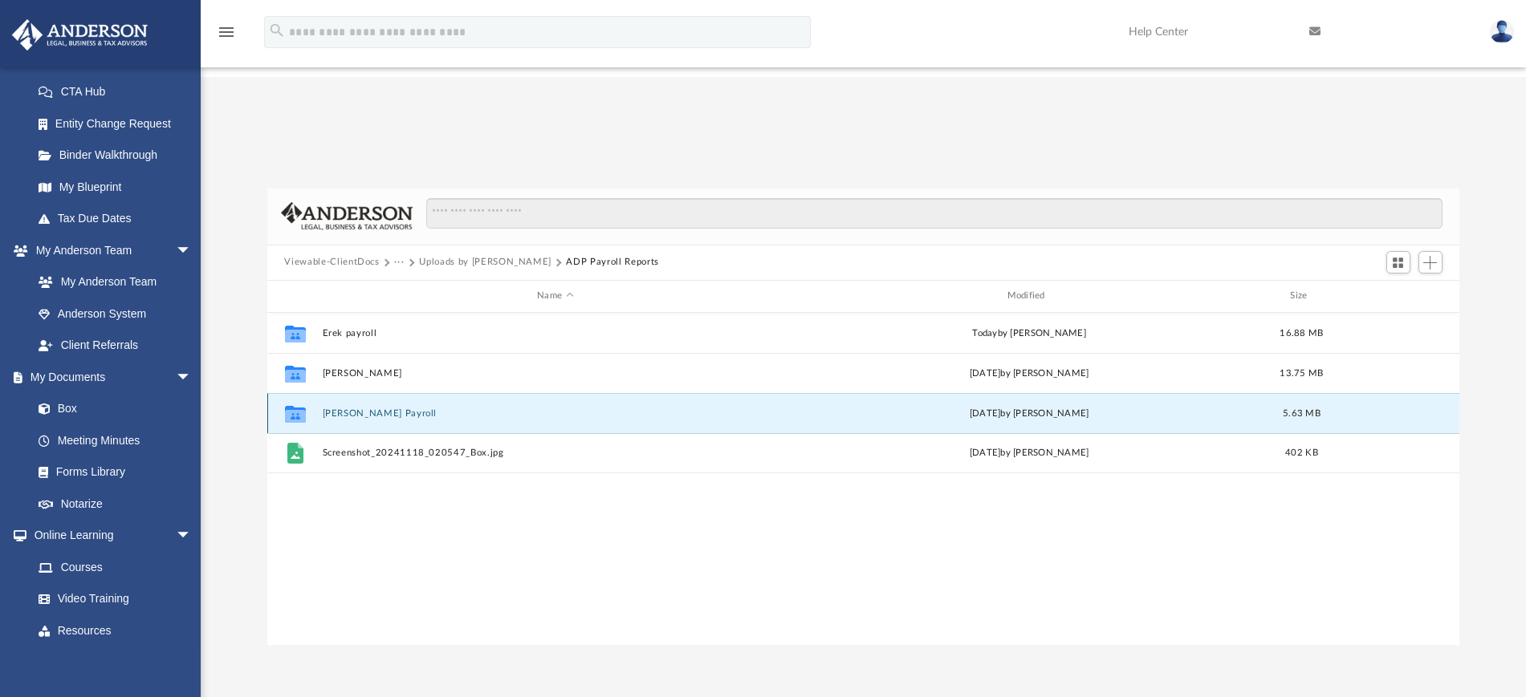
click at [362, 408] on button "[PERSON_NAME] Payroll" at bounding box center [555, 413] width 466 height 10
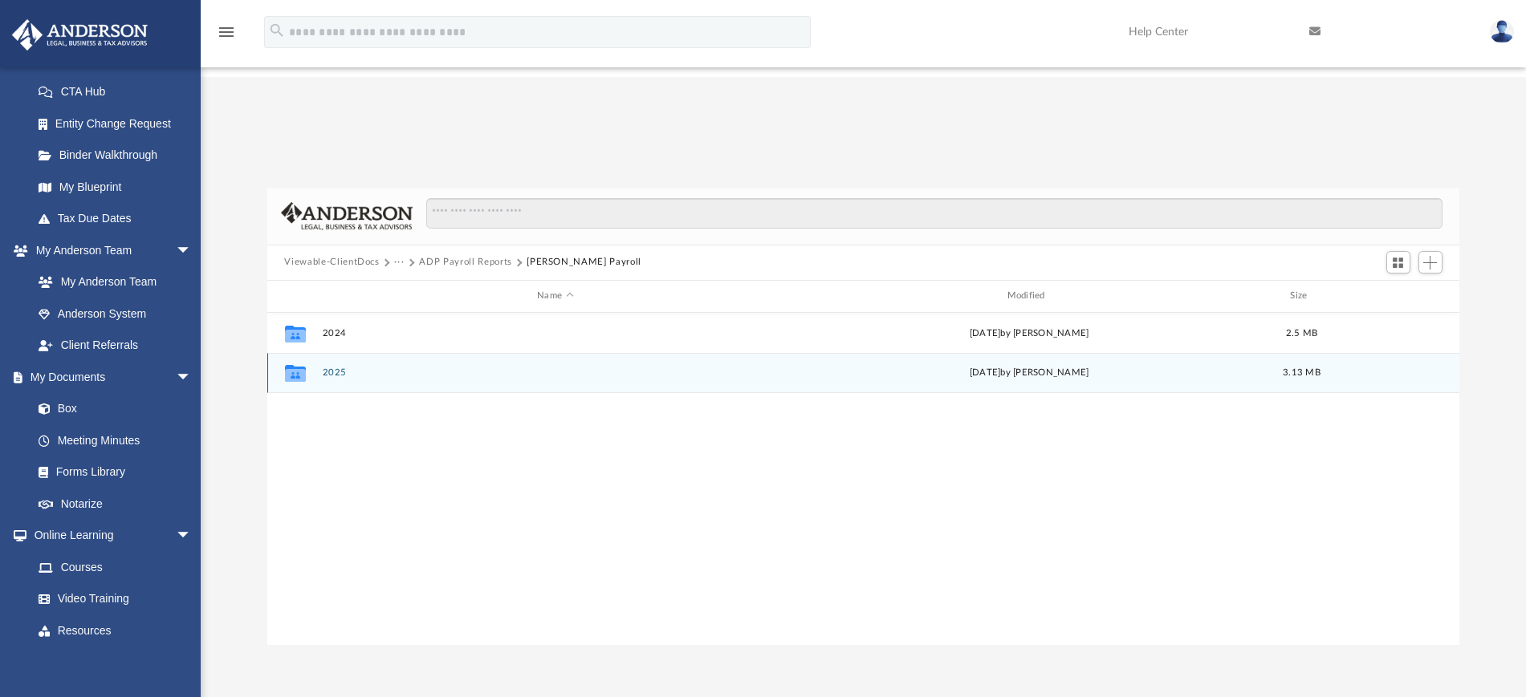
click at [338, 353] on div "Collaborated Folder 2025 [DATE] by [PERSON_NAME] 3.13 MB" at bounding box center [863, 373] width 1193 height 40
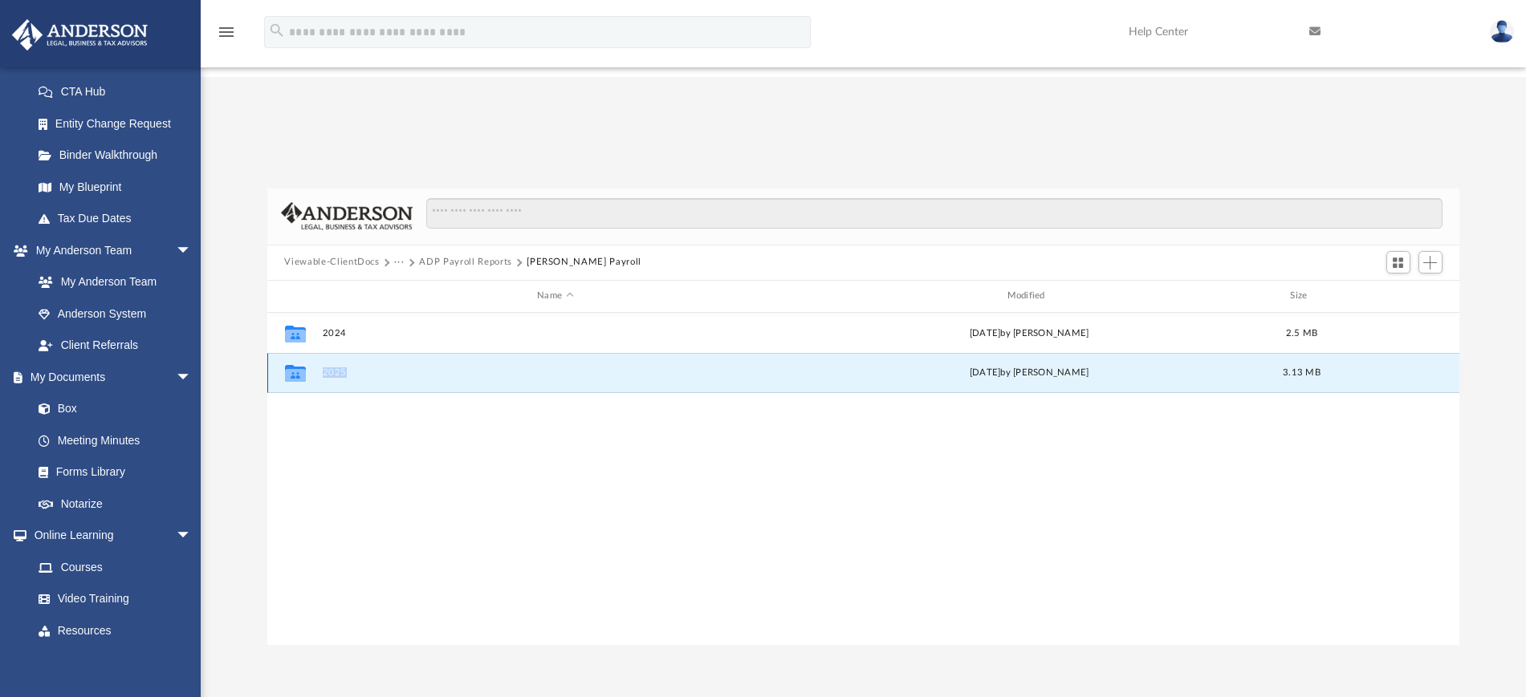
click at [338, 353] on div "Collaborated Folder 2025 [DATE] by [PERSON_NAME] 3.13 MB" at bounding box center [863, 373] width 1193 height 40
click at [400, 337] on div "Collaborated Folder 2024 [DATE] by [PERSON_NAME] 2.5 MB Collaborated Folder 202…" at bounding box center [863, 479] width 1193 height 332
click at [348, 353] on div "Collaborated Folder 2025 [DATE] by [PERSON_NAME] 3.13 MB" at bounding box center [863, 373] width 1193 height 40
click at [330, 368] on button "2025" at bounding box center [555, 373] width 466 height 10
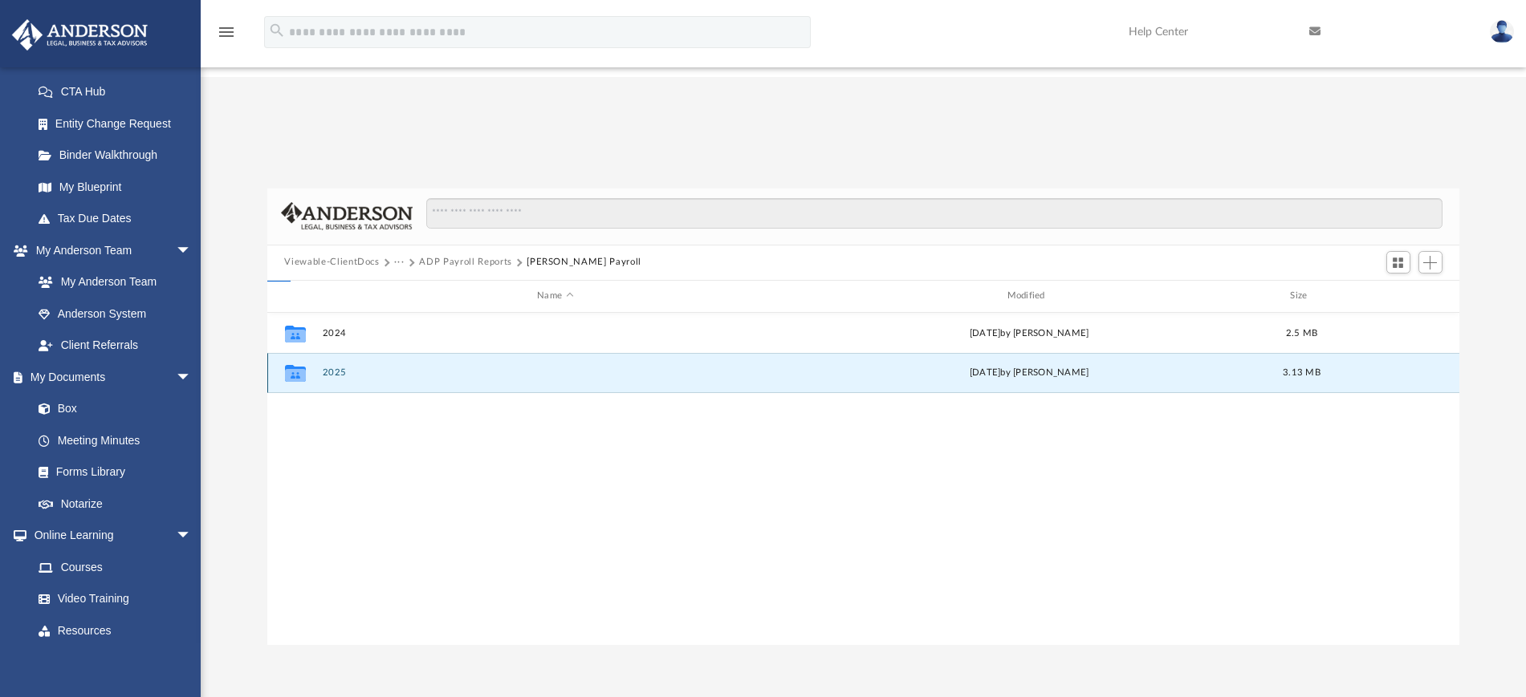
click at [330, 368] on button "2025" at bounding box center [555, 373] width 466 height 10
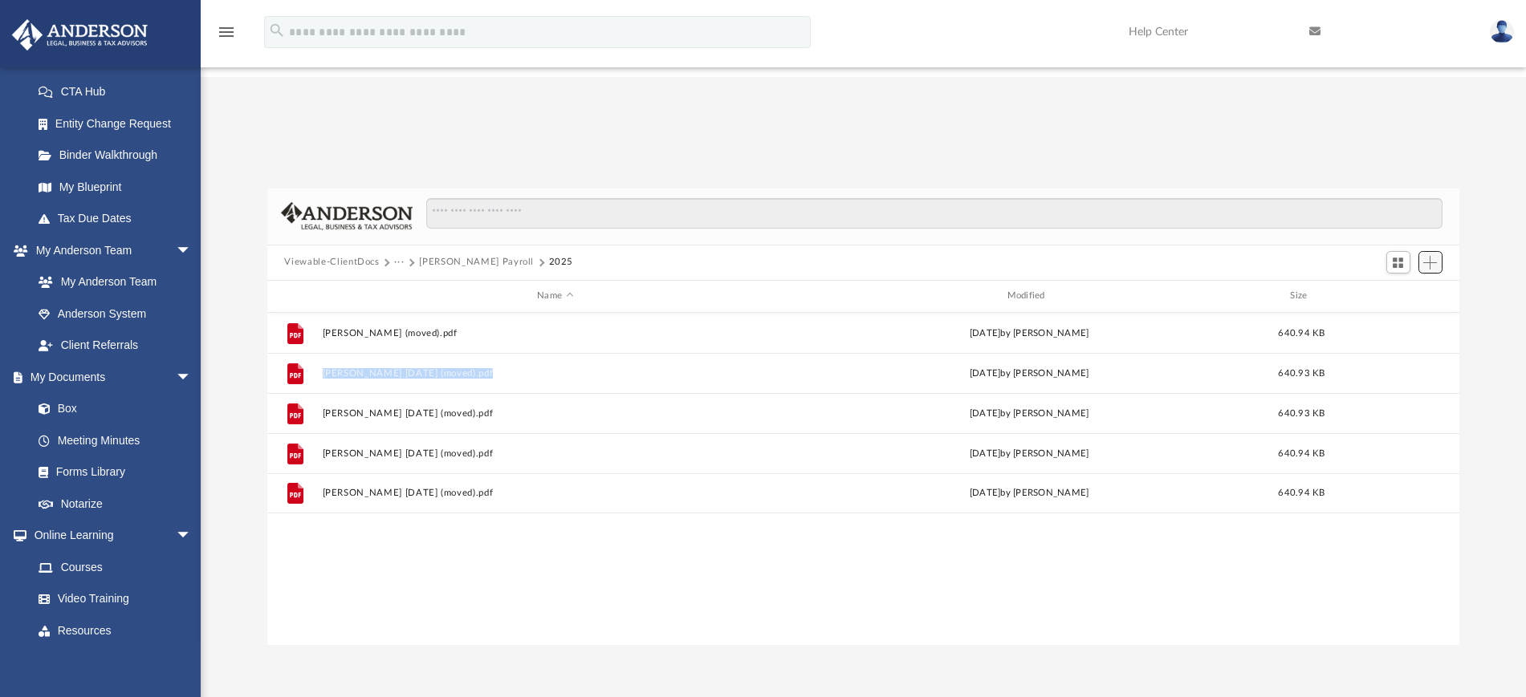
click at [1433, 256] on span "Add" at bounding box center [1430, 263] width 14 height 14
click at [1396, 177] on li "Upload" at bounding box center [1407, 174] width 51 height 17
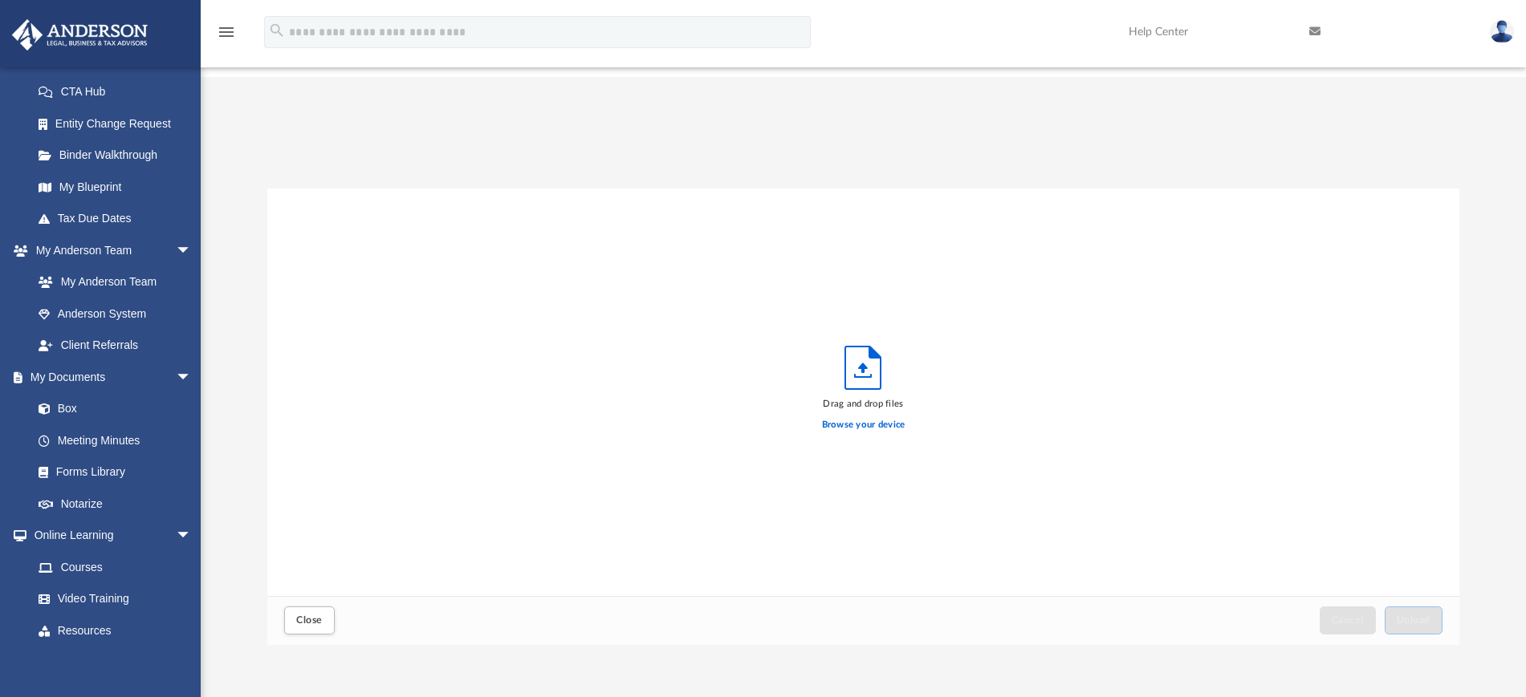
scroll to position [392, 1177]
click at [889, 418] on label "Browse your device" at bounding box center [863, 425] width 83 height 14
click at [0, 0] on input "Browse your device" at bounding box center [0, 0] width 0 height 0
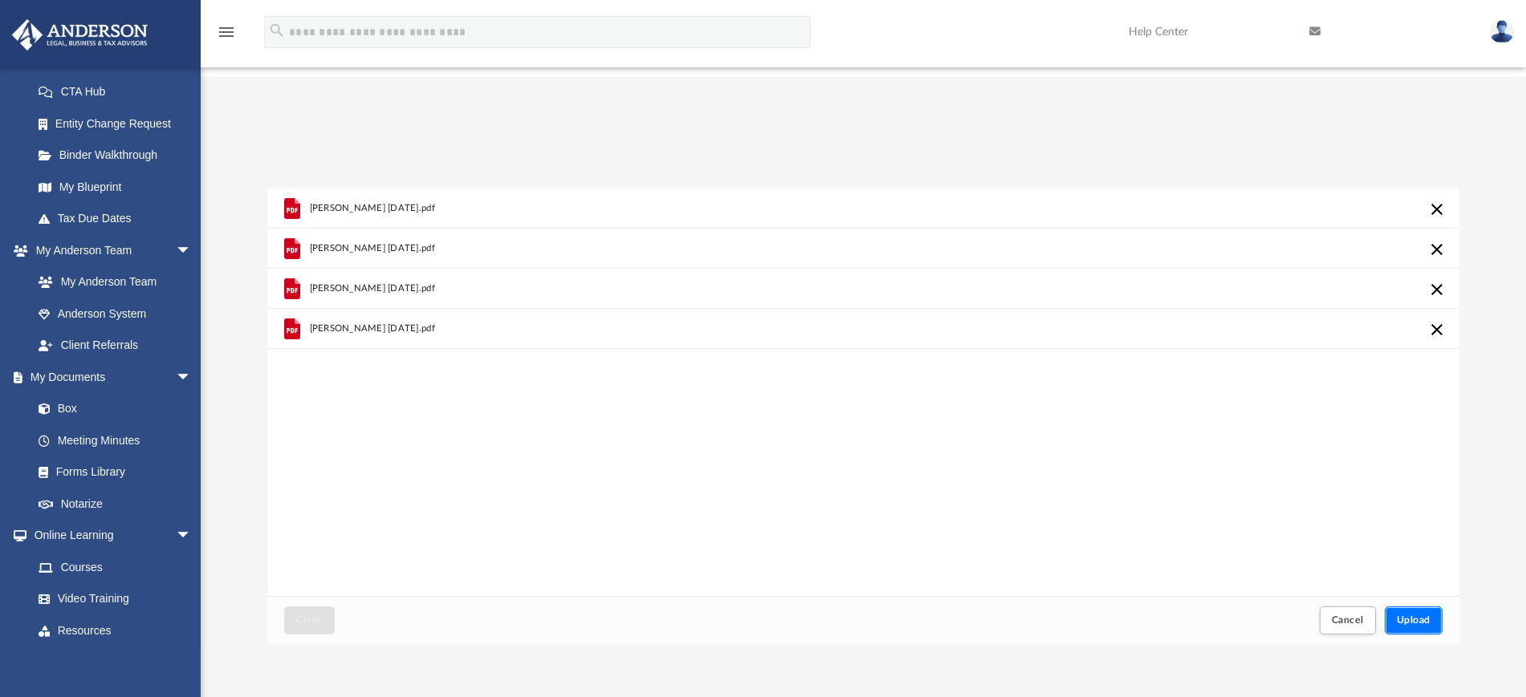
click at [1413, 616] on span "Upload" at bounding box center [1413, 621] width 34 height 10
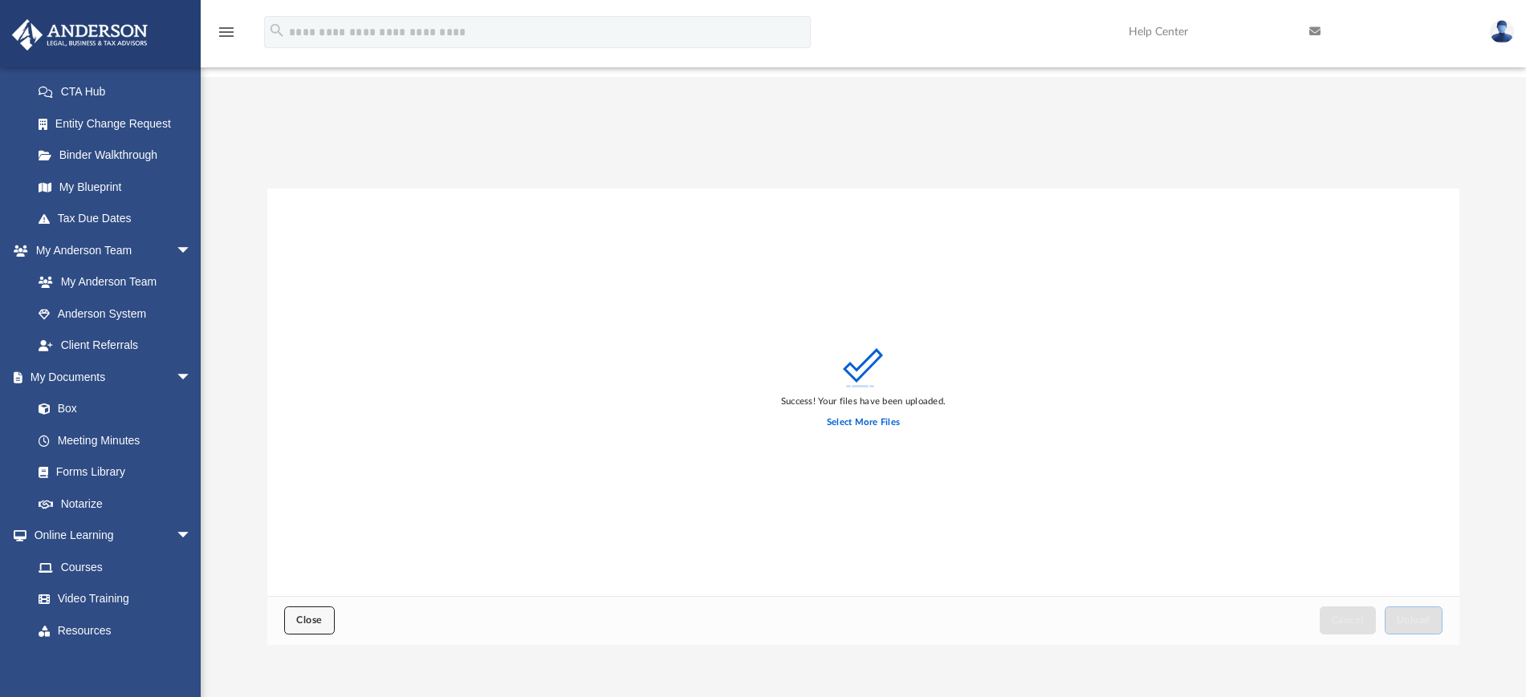
click at [296, 616] on span "Close" at bounding box center [309, 621] width 26 height 10
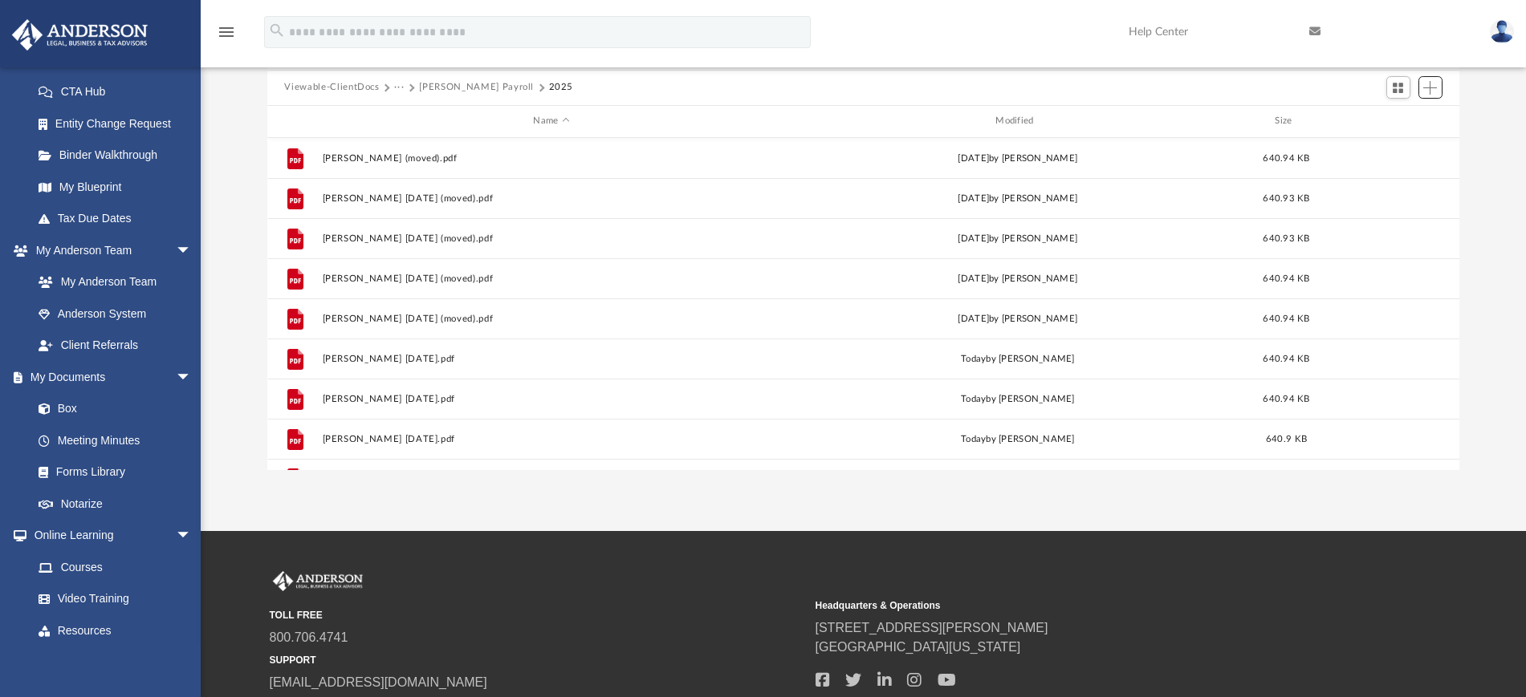
scroll to position [0, 0]
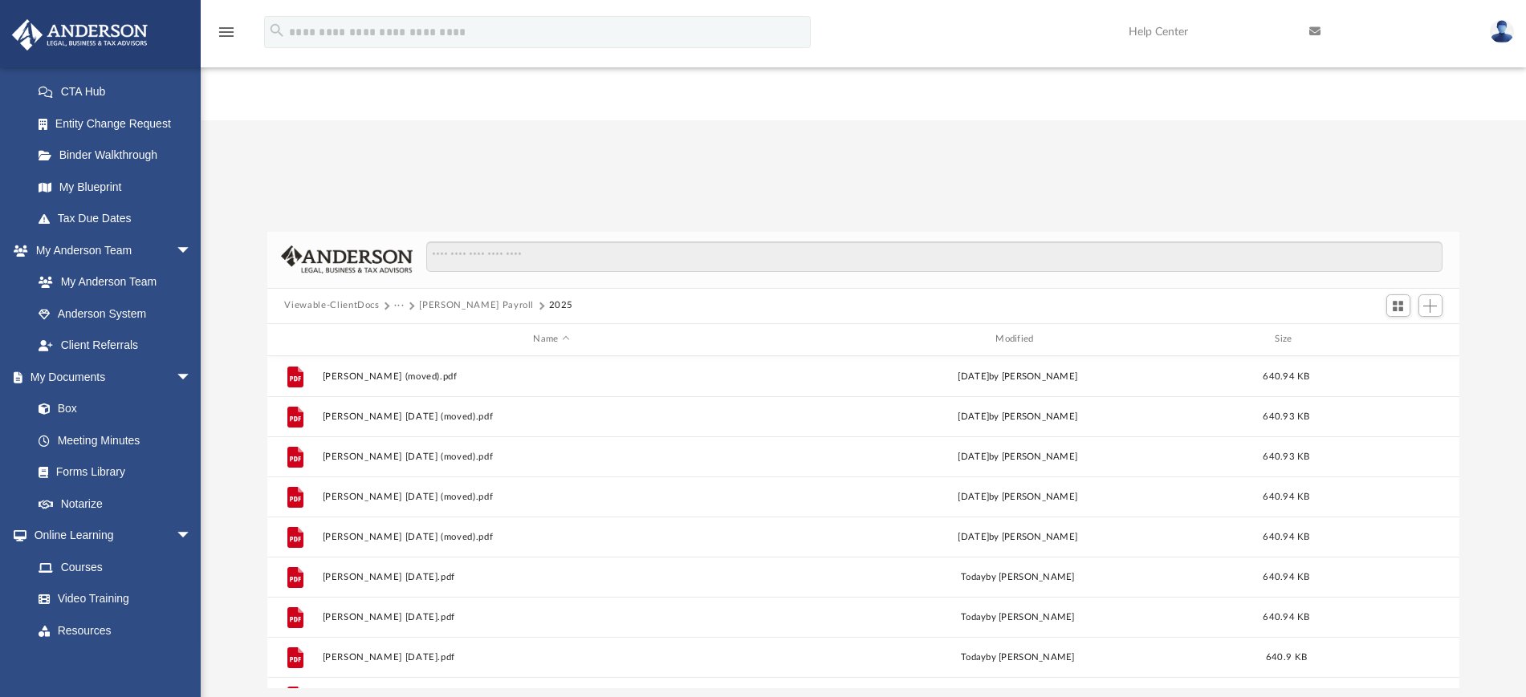
click at [346, 299] on button "Viewable-ClientDocs" at bounding box center [331, 306] width 95 height 14
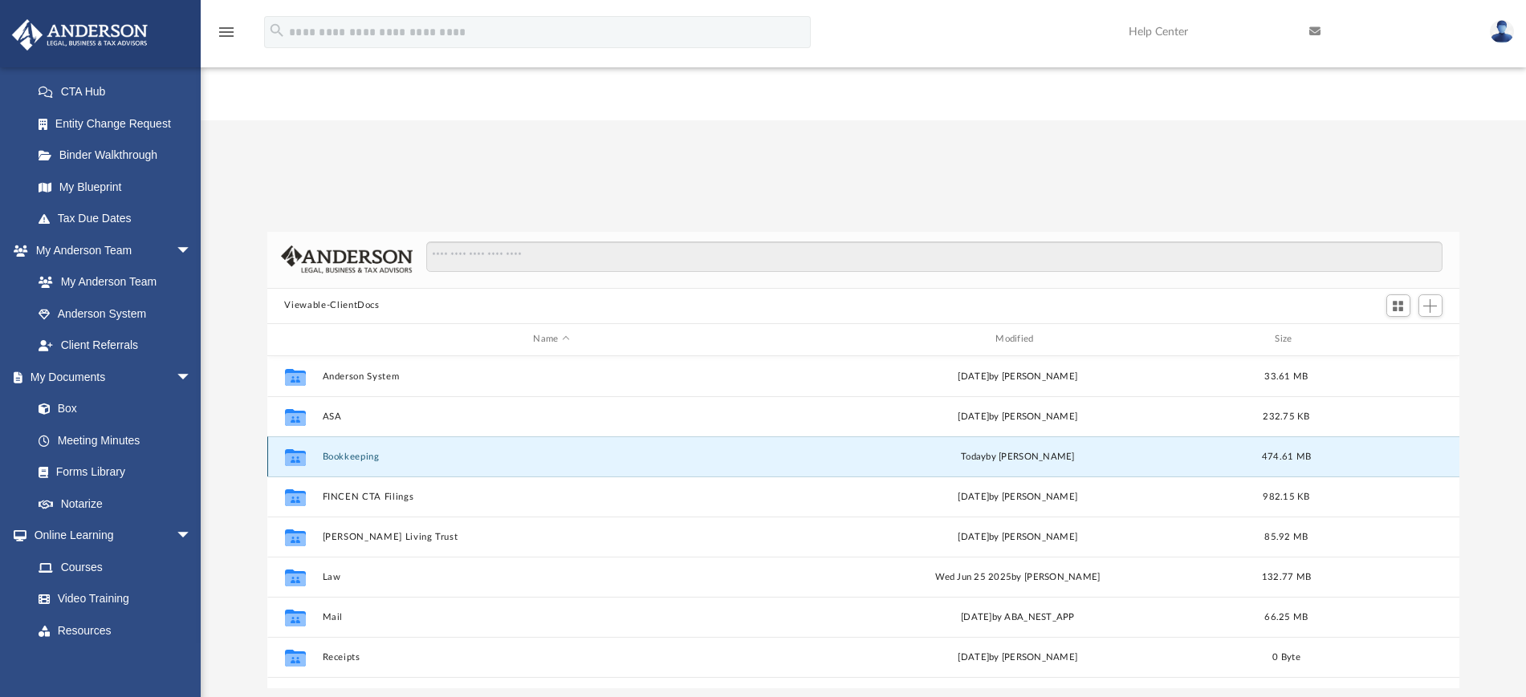
click at [337, 451] on button "Bookkeeping" at bounding box center [551, 456] width 459 height 10
